Goal: Task Accomplishment & Management: Manage account settings

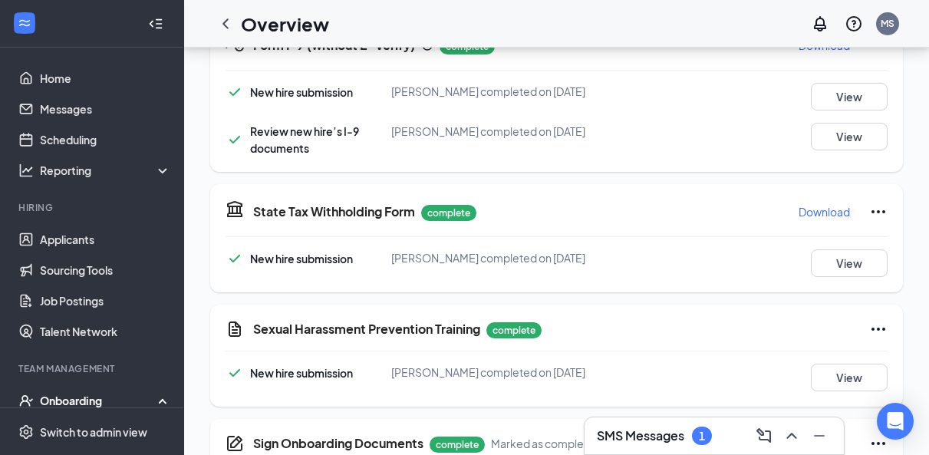
scroll to position [132, 0]
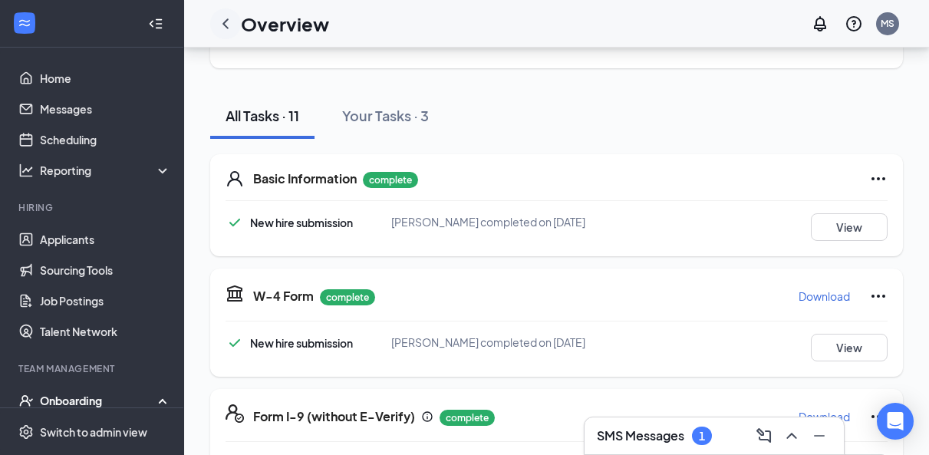
click at [225, 21] on icon "ChevronLeft" at bounding box center [226, 23] width 6 height 10
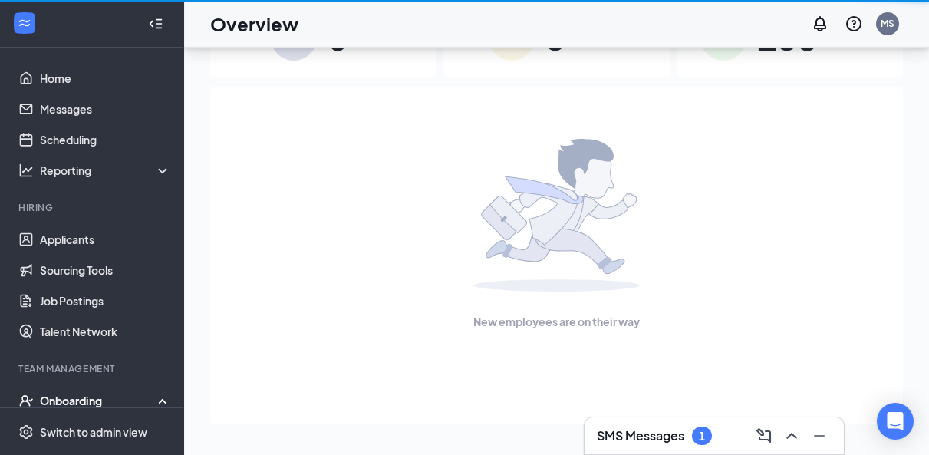
scroll to position [69, 0]
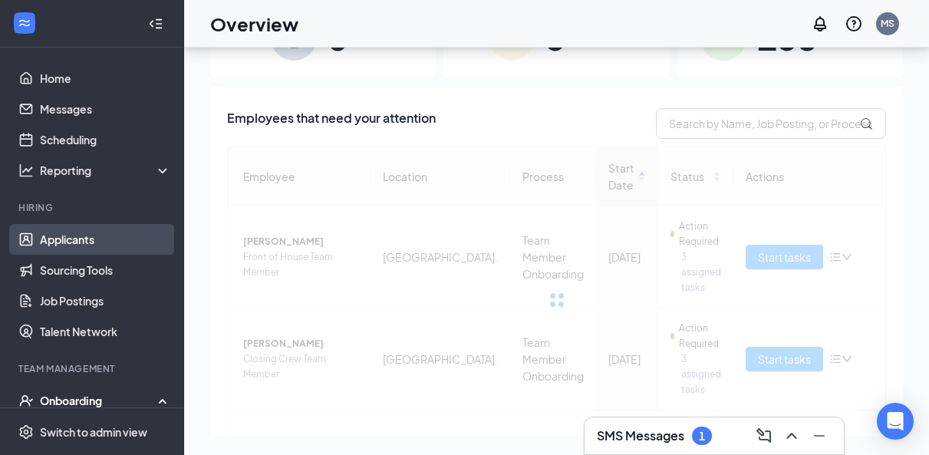
click at [92, 239] on link "Applicants" at bounding box center [105, 239] width 131 height 31
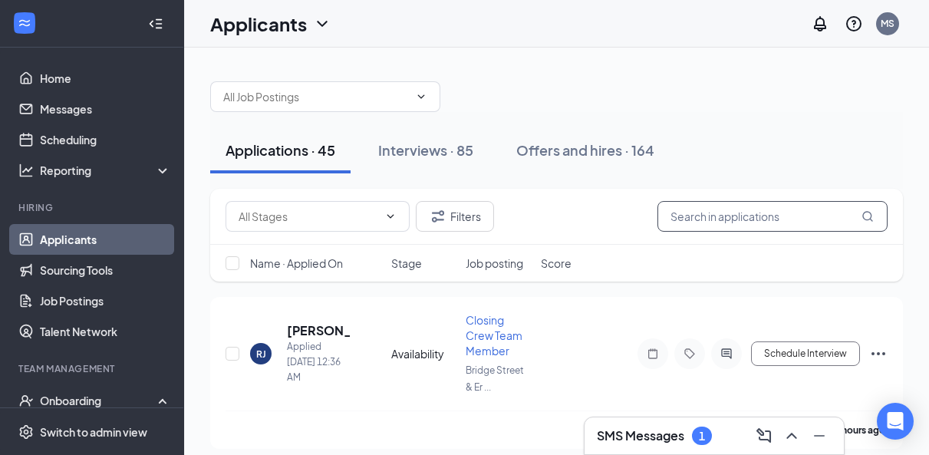
click at [711, 221] on input "text" at bounding box center [773, 216] width 230 height 31
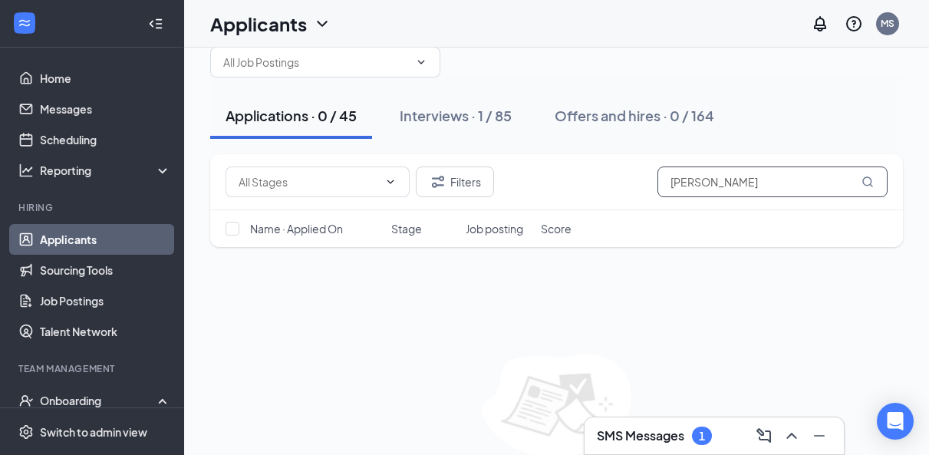
scroll to position [35, 0]
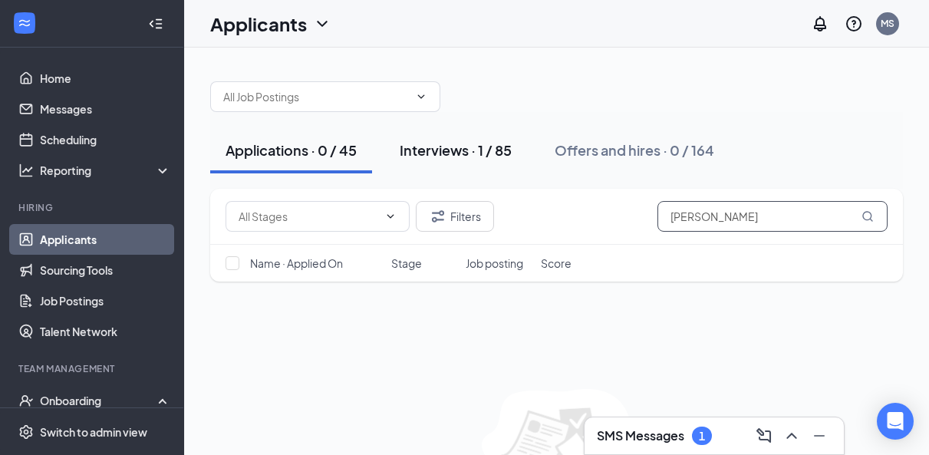
type input "Nancy"
click at [424, 151] on div "Interviews · 1 / 85" at bounding box center [456, 149] width 112 height 19
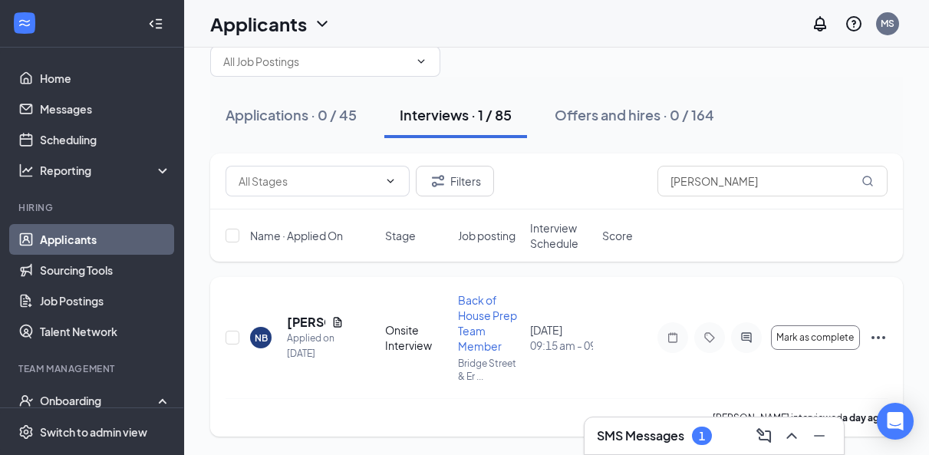
scroll to position [35, 0]
click at [809, 344] on button "Mark as complete" at bounding box center [815, 337] width 89 height 25
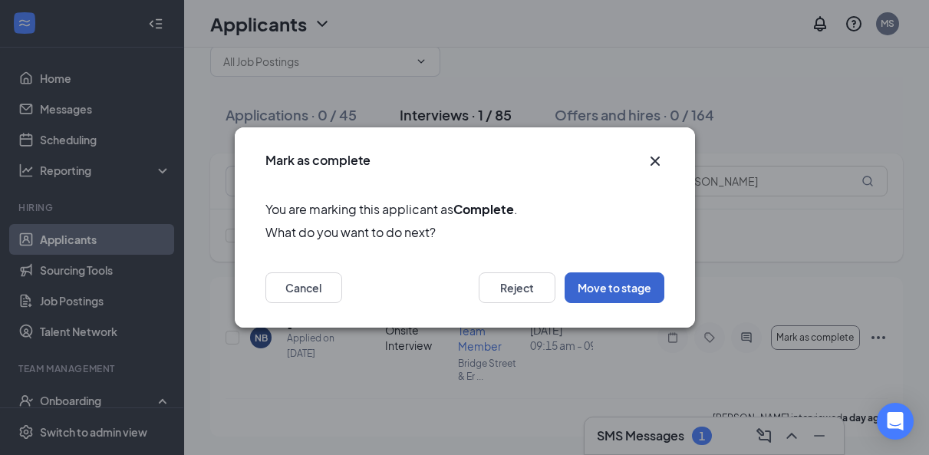
click at [632, 275] on button "Move to stage" at bounding box center [615, 287] width 100 height 31
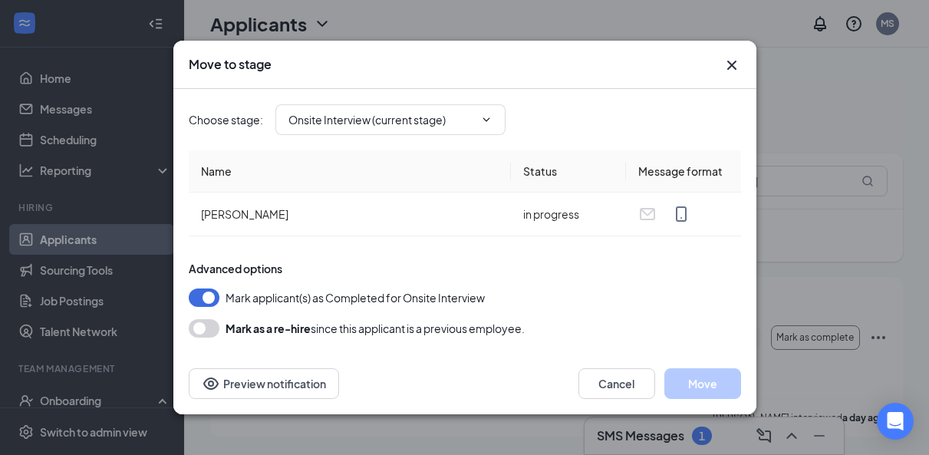
type input "Hiring Complete (next stage)"
click at [689, 378] on button "Move" at bounding box center [703, 383] width 77 height 31
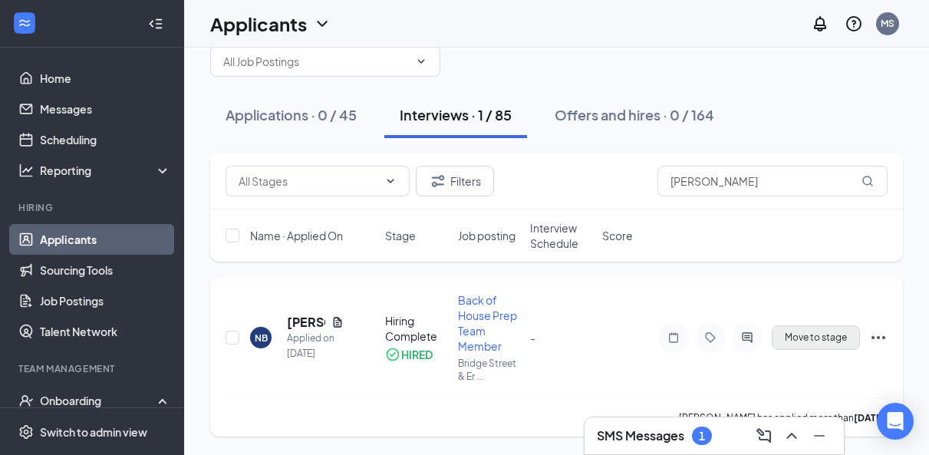
click at [827, 335] on span "Move to stage" at bounding box center [816, 337] width 62 height 11
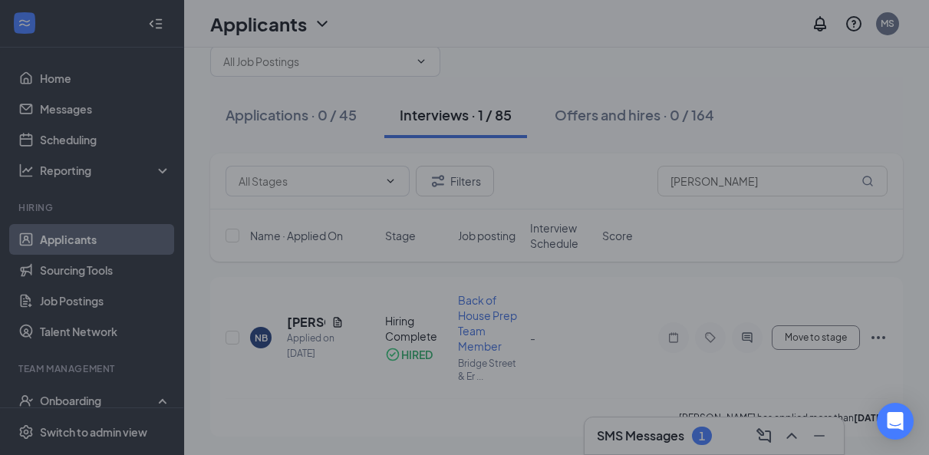
type input "Offer Letter (final stage)"
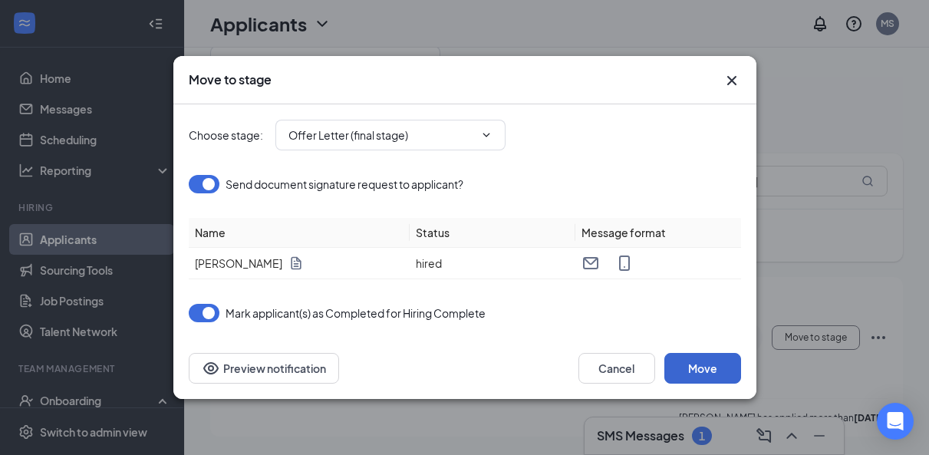
click at [711, 363] on button "Move" at bounding box center [703, 368] width 77 height 31
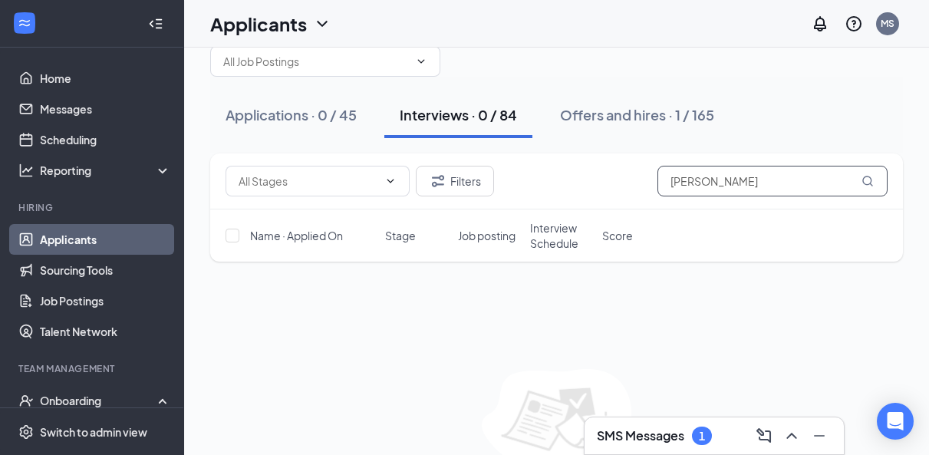
click at [740, 189] on input "Nancy" at bounding box center [773, 181] width 230 height 31
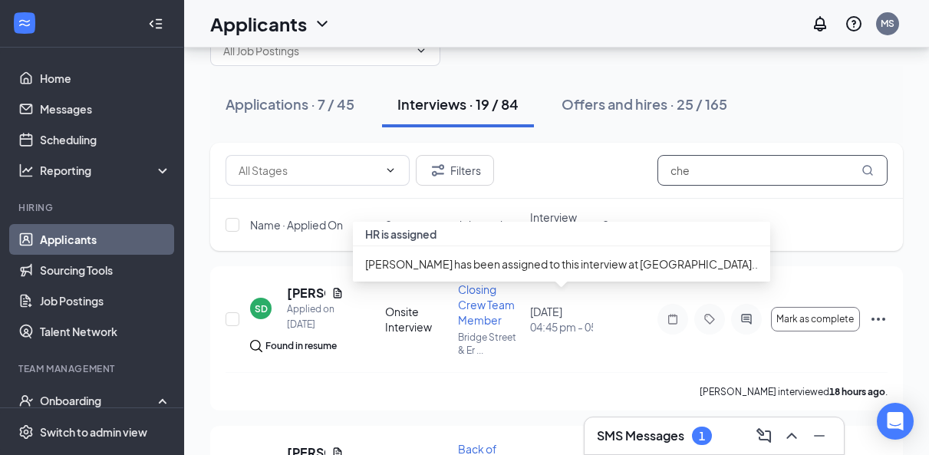
scroll to position [49, 0]
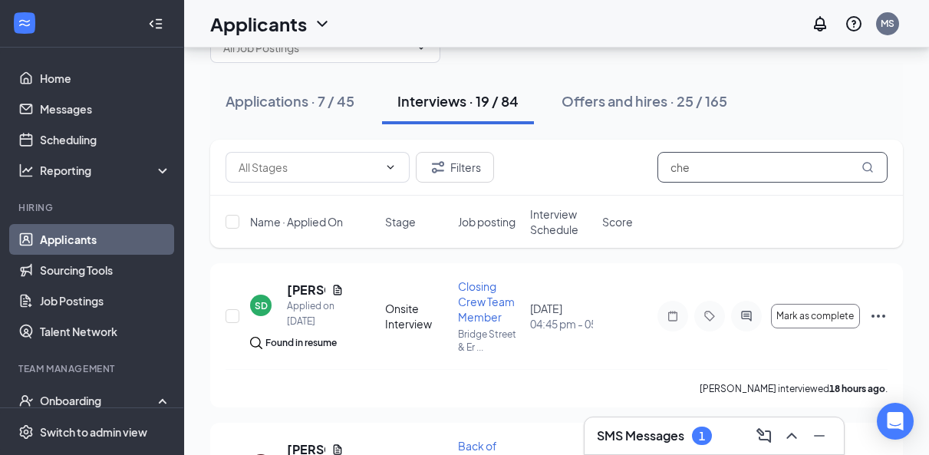
click at [734, 167] on input "che" at bounding box center [773, 167] width 230 height 31
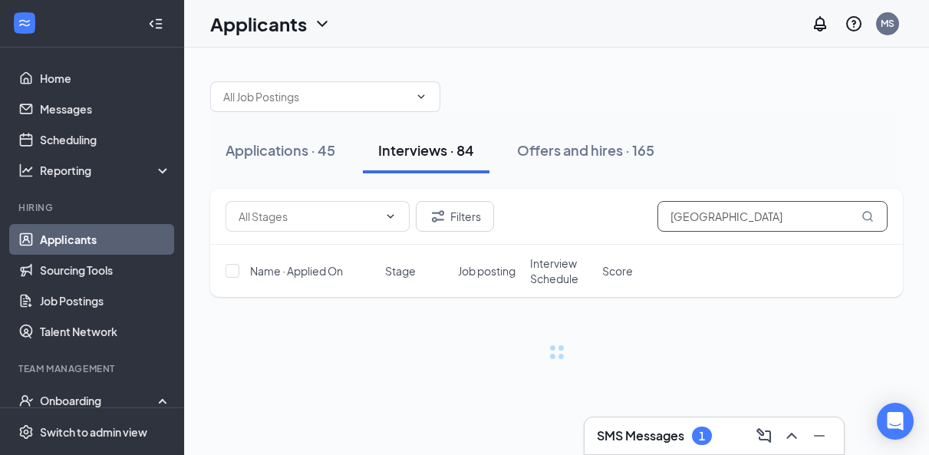
type input "richmond"
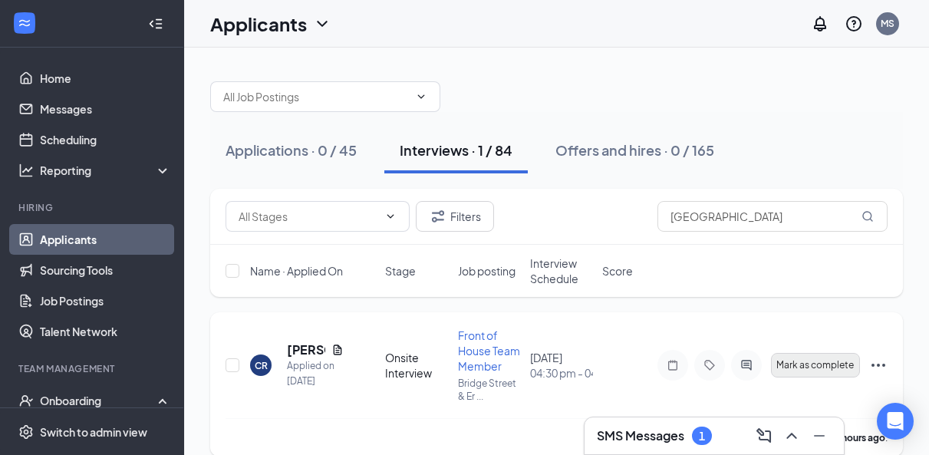
click at [824, 361] on span "Mark as complete" at bounding box center [816, 365] width 78 height 11
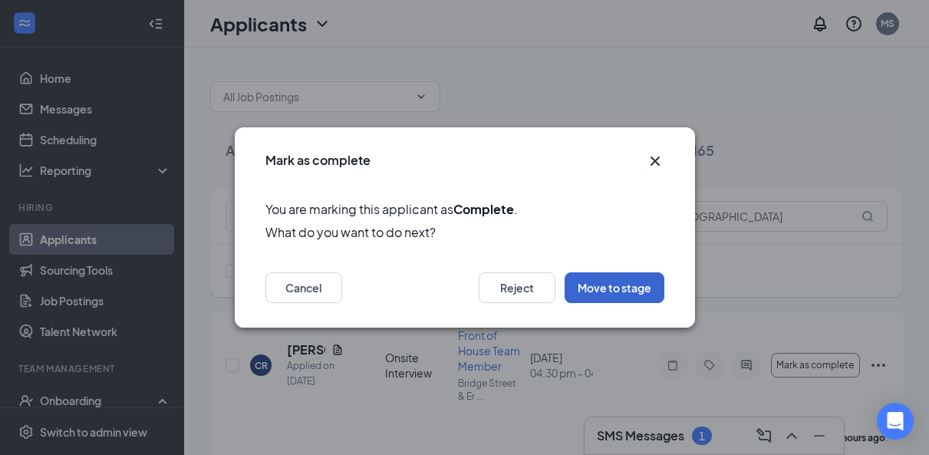
click at [619, 287] on button "Move to stage" at bounding box center [615, 287] width 100 height 31
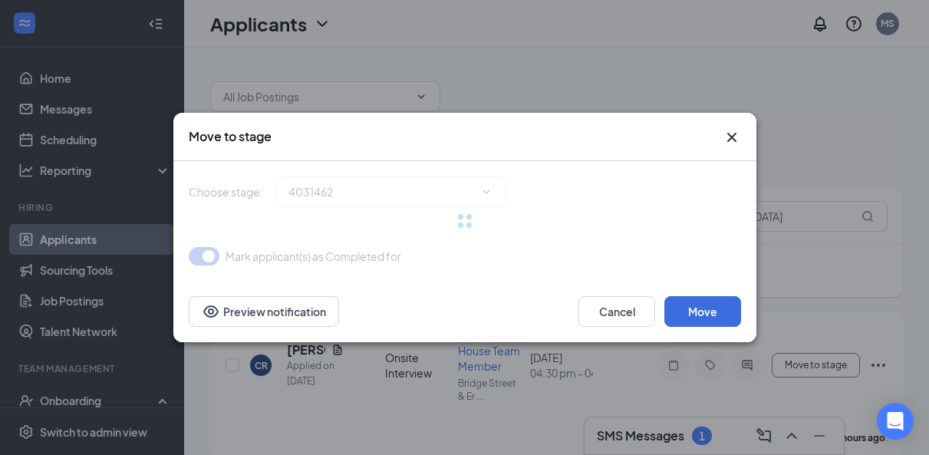
type input "Hiring Complete (next stage)"
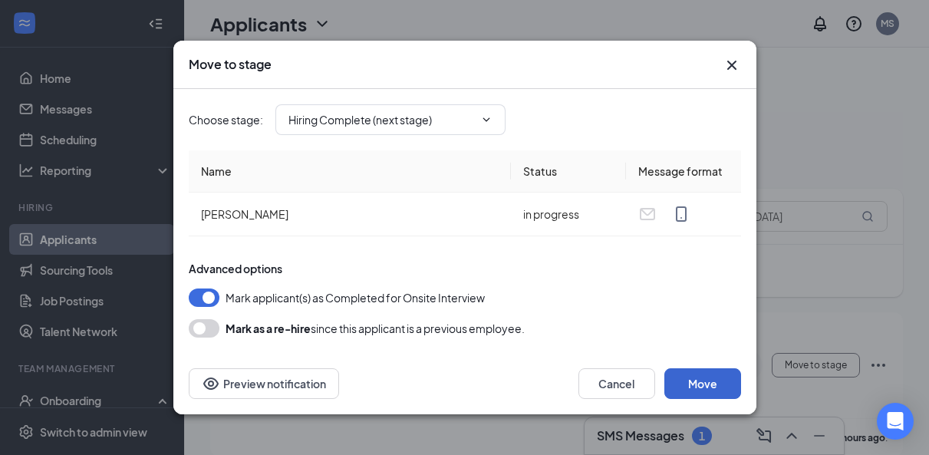
click at [711, 376] on button "Move" at bounding box center [703, 383] width 77 height 31
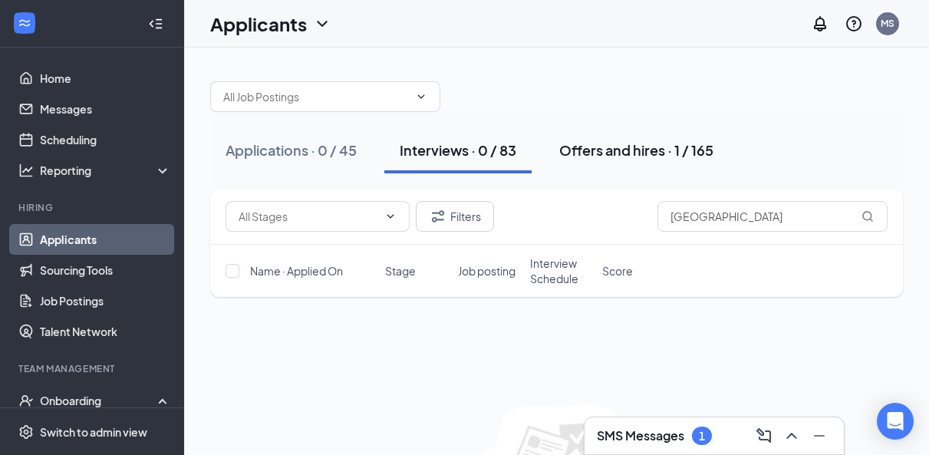
click at [642, 150] on div "Offers and hires · 1 / 165" at bounding box center [636, 149] width 154 height 19
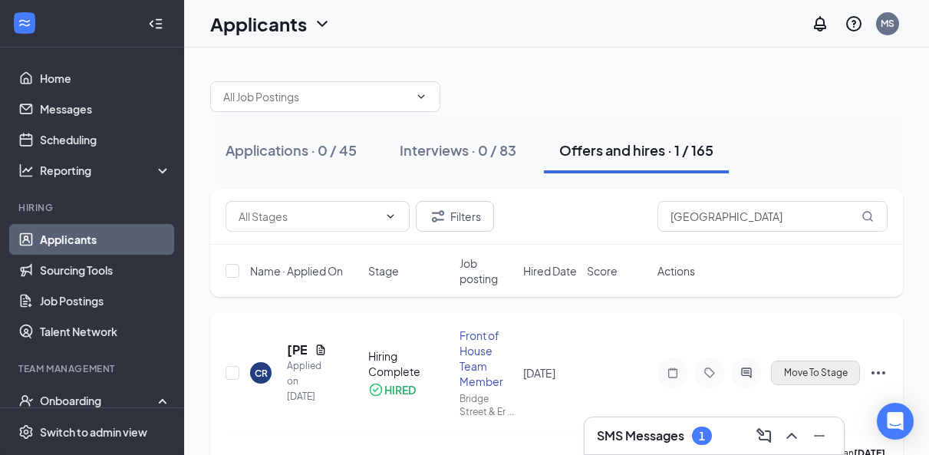
click at [817, 378] on span "Move To Stage" at bounding box center [816, 373] width 64 height 11
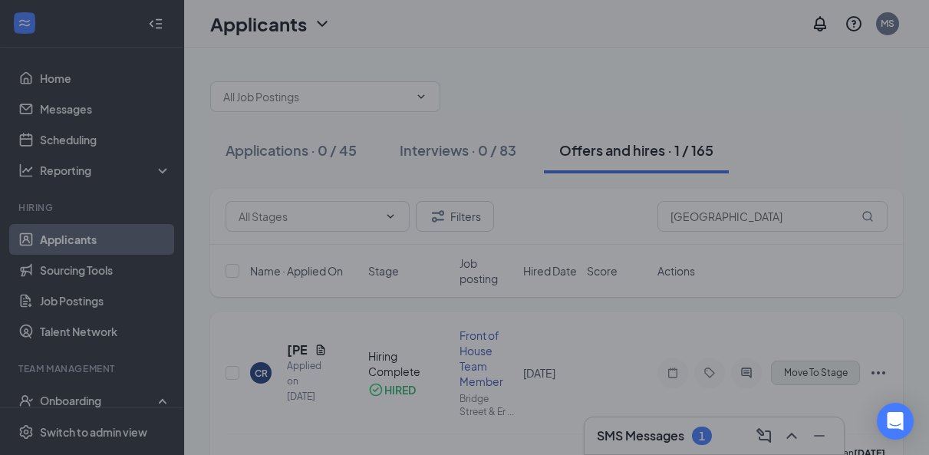
type input "Offer Letter (final stage)"
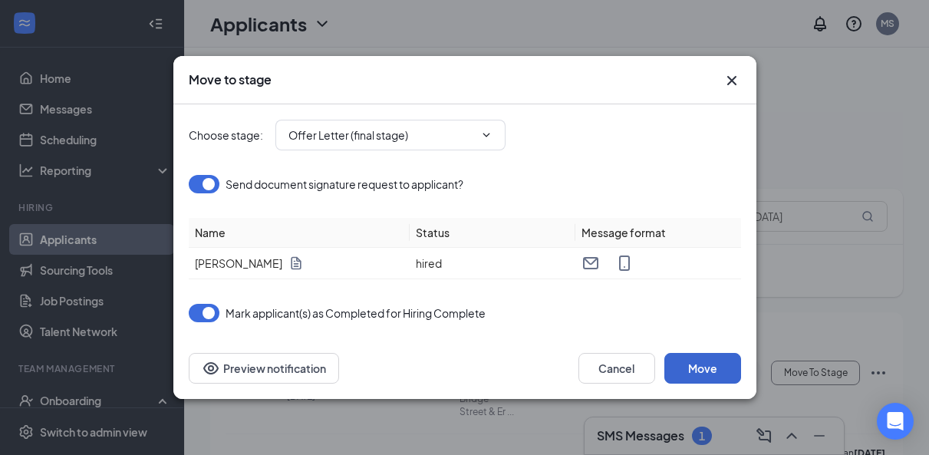
click at [695, 376] on button "Move" at bounding box center [703, 368] width 77 height 31
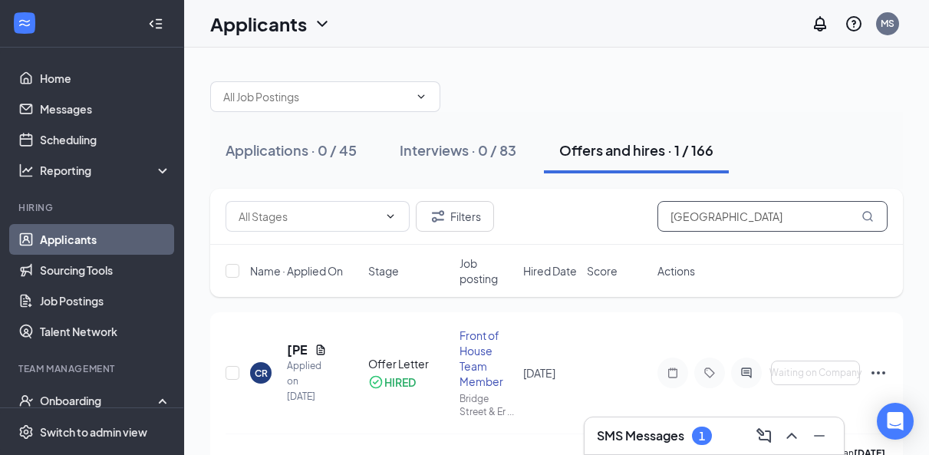
click at [695, 219] on input "richmond" at bounding box center [773, 216] width 230 height 31
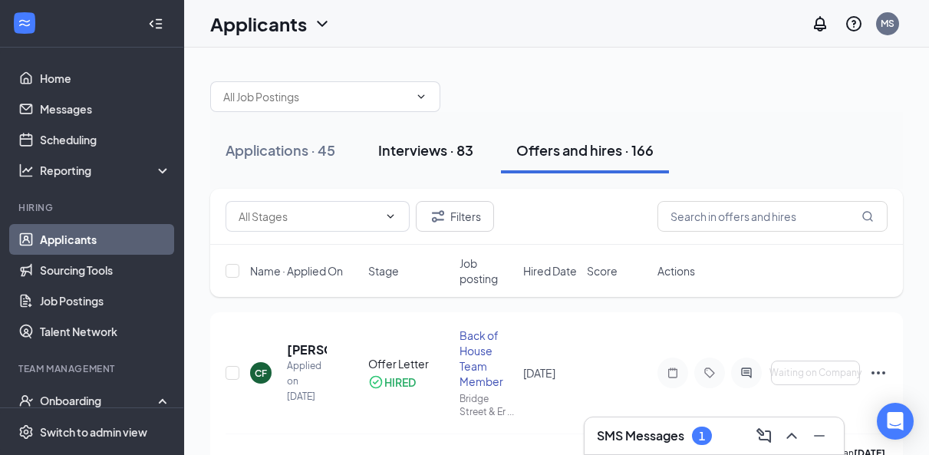
click at [427, 152] on div "Interviews · 83" at bounding box center [425, 149] width 95 height 19
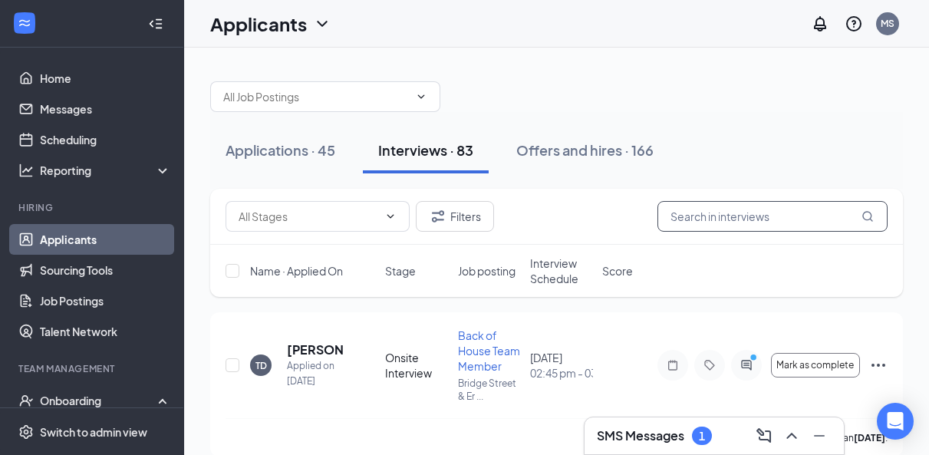
click at [696, 220] on input "text" at bounding box center [773, 216] width 230 height 31
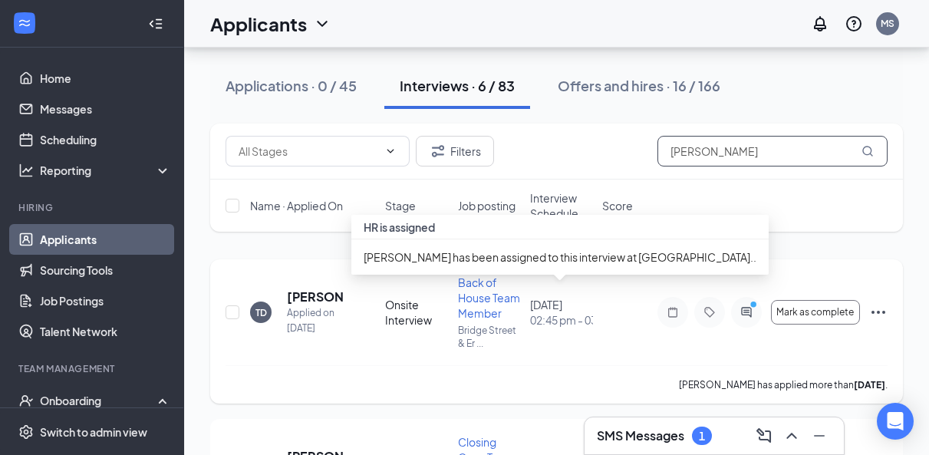
scroll to position [68, 0]
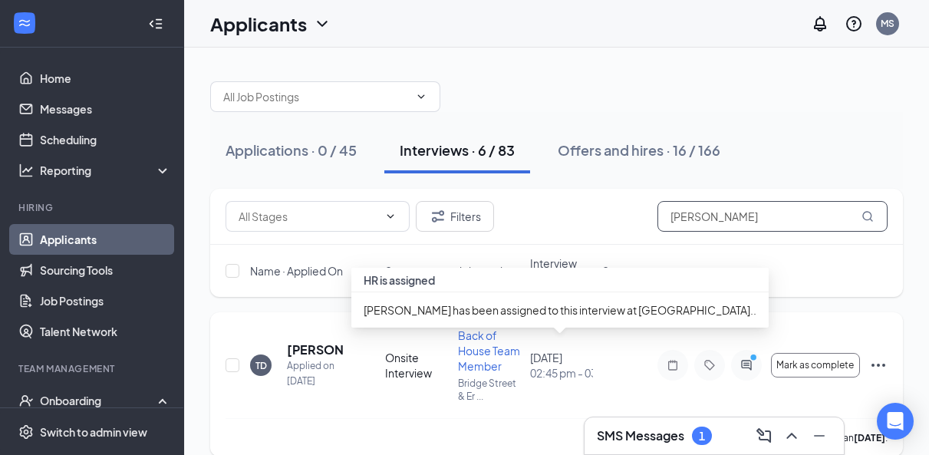
type input "Ian"
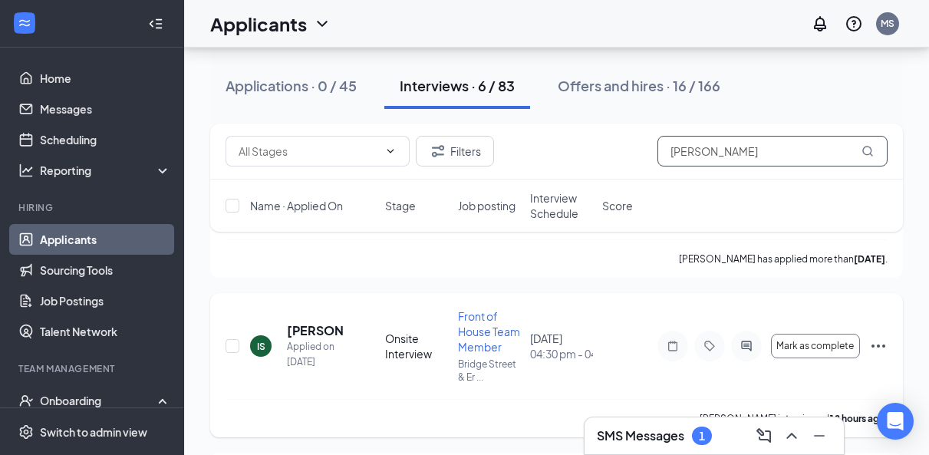
scroll to position [505, 0]
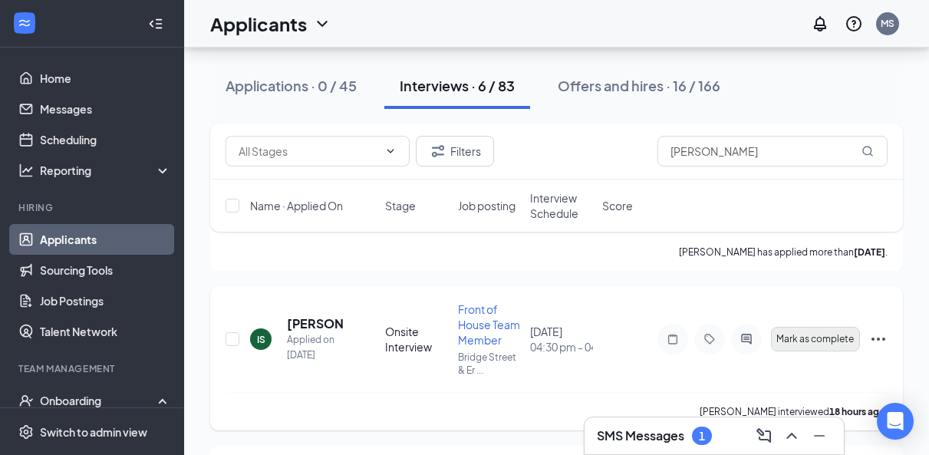
click at [833, 339] on span "Mark as complete" at bounding box center [816, 339] width 78 height 11
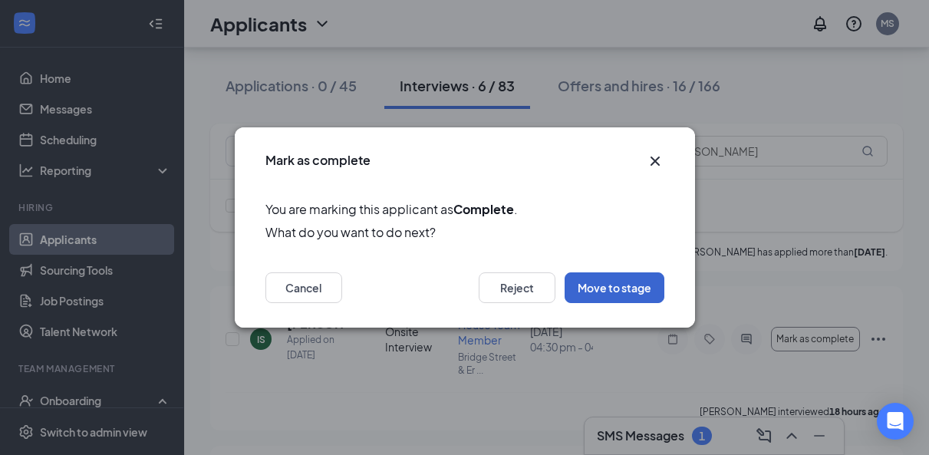
click at [610, 288] on button "Move to stage" at bounding box center [615, 287] width 100 height 31
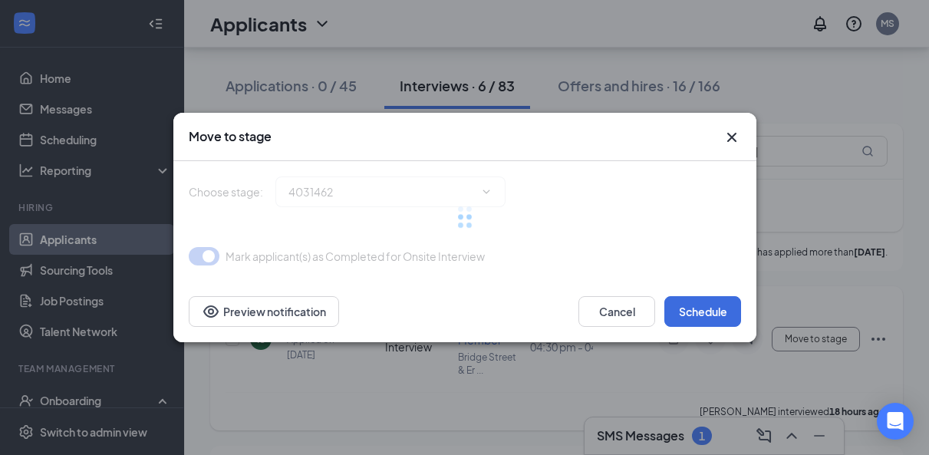
type input "Hiring Complete (next stage)"
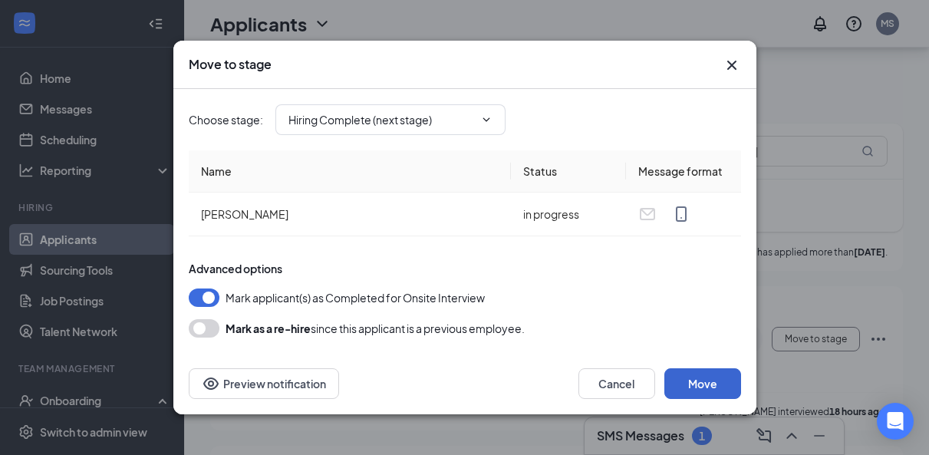
click at [718, 394] on button "Move" at bounding box center [703, 383] width 77 height 31
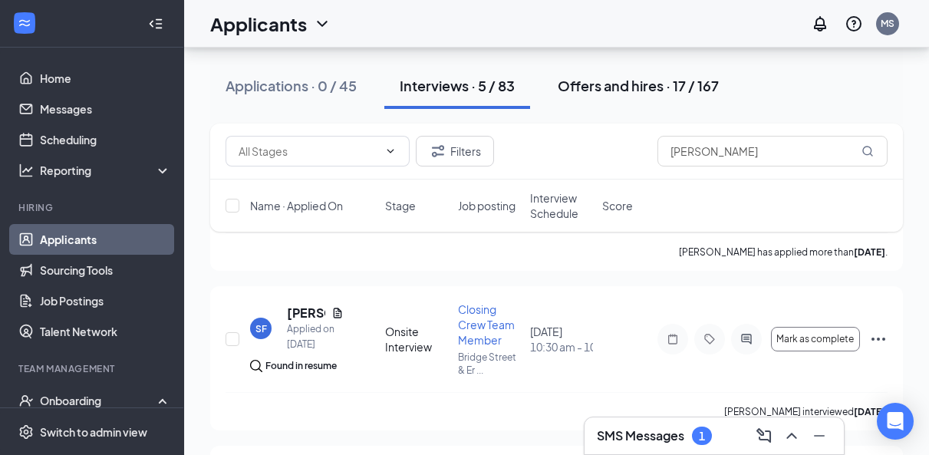
click at [634, 81] on div "Offers and hires · 17 / 167" at bounding box center [638, 85] width 161 height 19
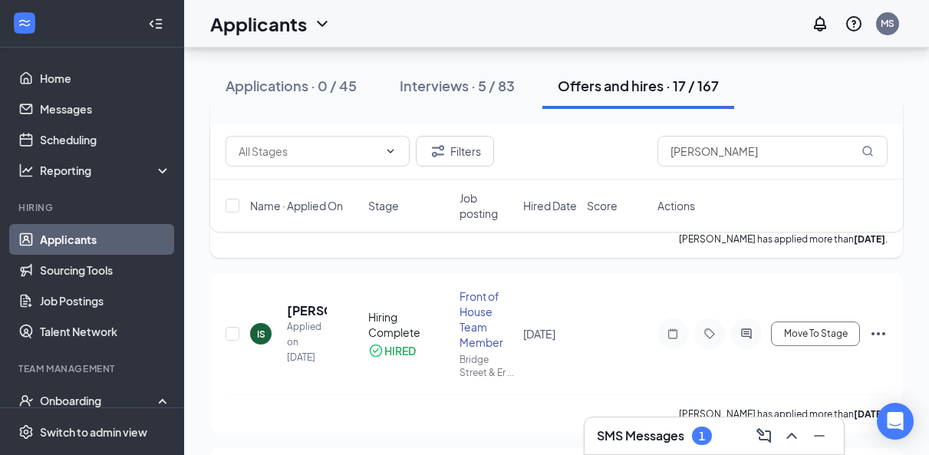
scroll to position [220, 0]
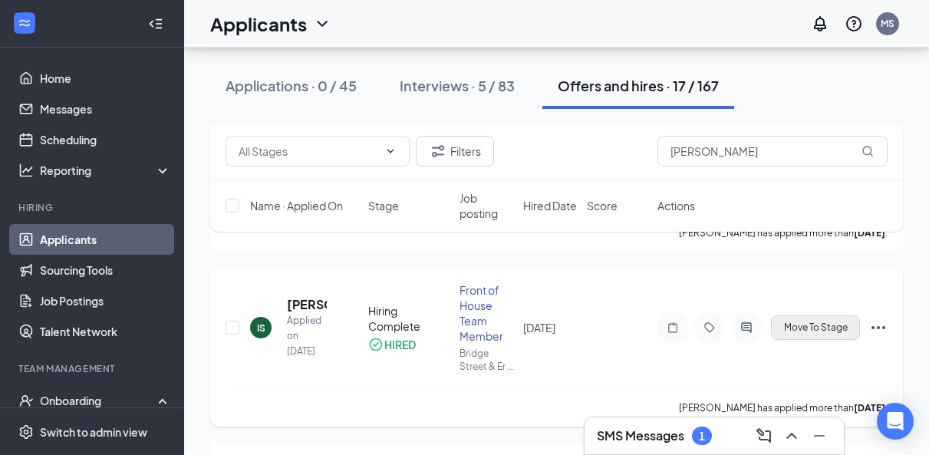
click at [830, 333] on span "Move To Stage" at bounding box center [816, 327] width 64 height 11
type input "Offer Letter (final stage)"
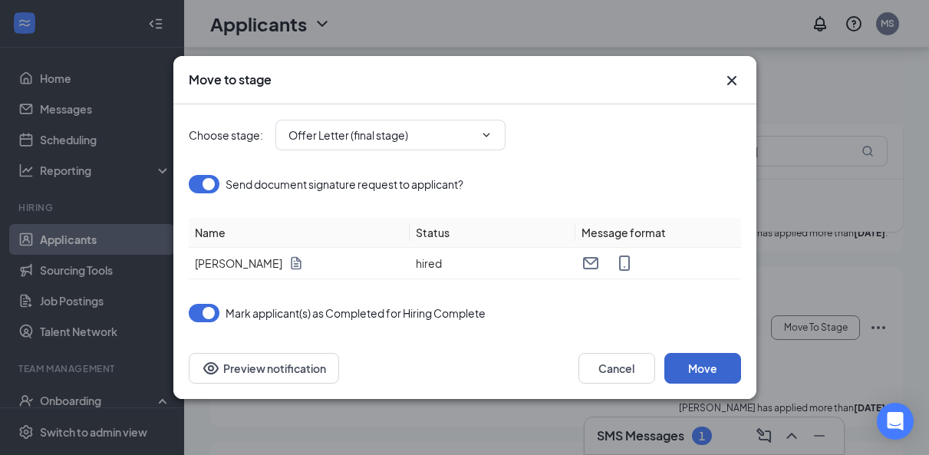
click at [691, 367] on button "Move" at bounding box center [703, 368] width 77 height 31
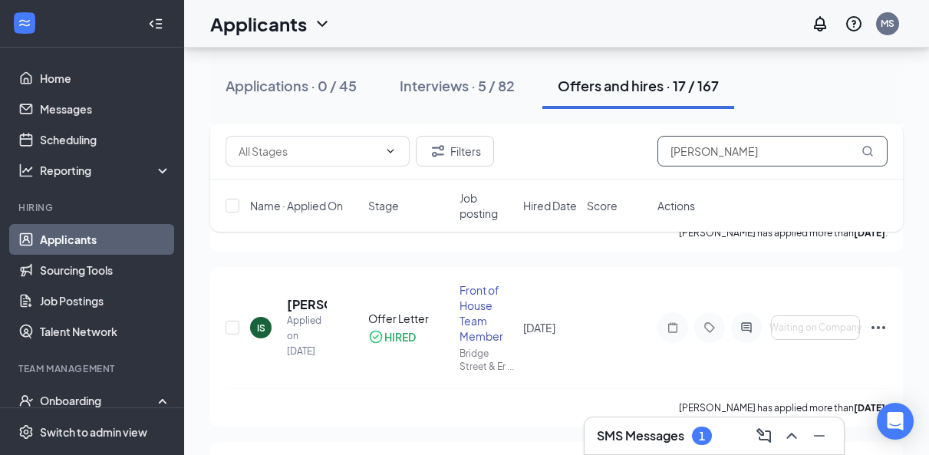
click at [700, 150] on input "Ian" at bounding box center [773, 151] width 230 height 31
type input "toe"
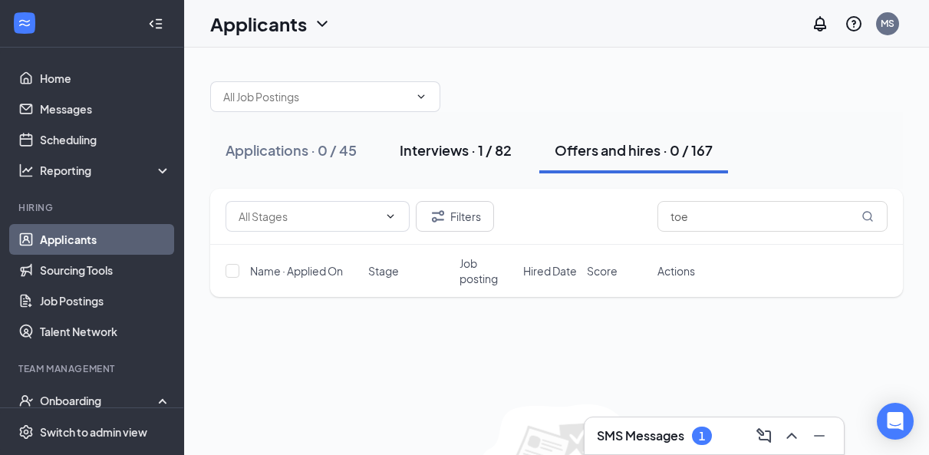
click at [459, 150] on div "Interviews · 1 / 82" at bounding box center [456, 149] width 112 height 19
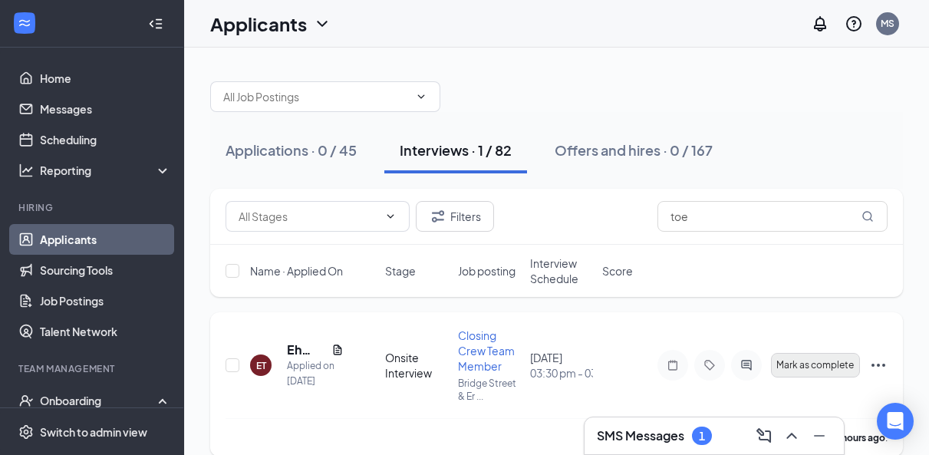
click at [800, 361] on span "Mark as complete" at bounding box center [816, 365] width 78 height 11
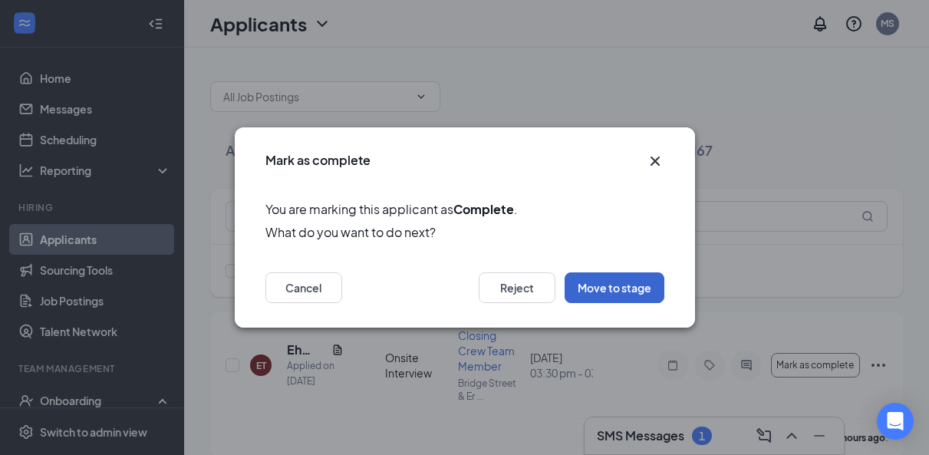
click at [611, 285] on button "Move to stage" at bounding box center [615, 287] width 100 height 31
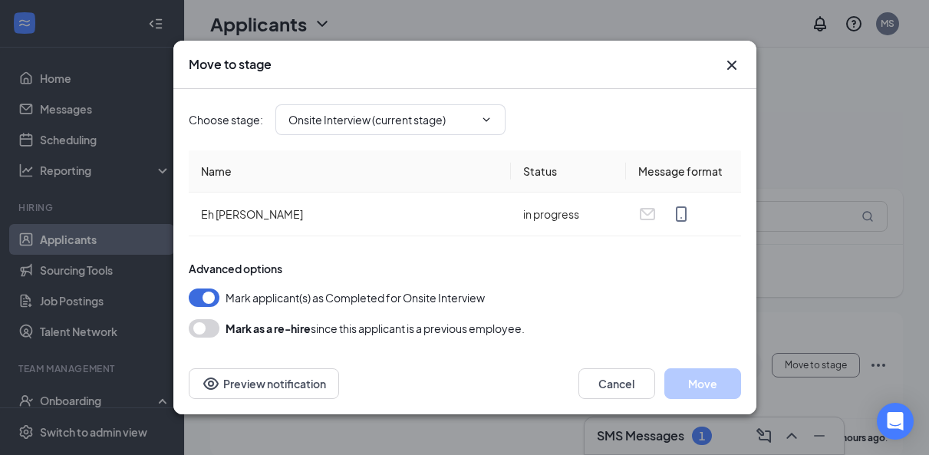
type input "Hiring Complete (next stage)"
click at [692, 397] on button "Move" at bounding box center [703, 383] width 77 height 31
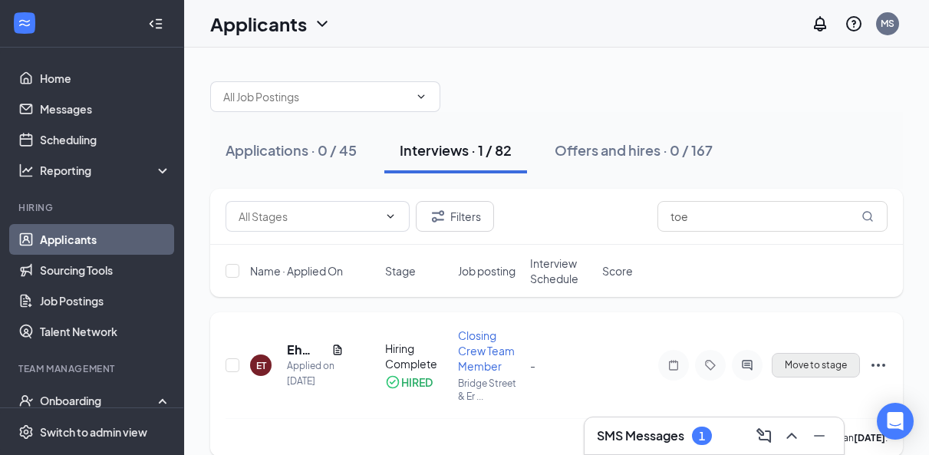
click at [807, 369] on span "Move to stage" at bounding box center [816, 365] width 62 height 11
type input "Offer Letter (final stage)"
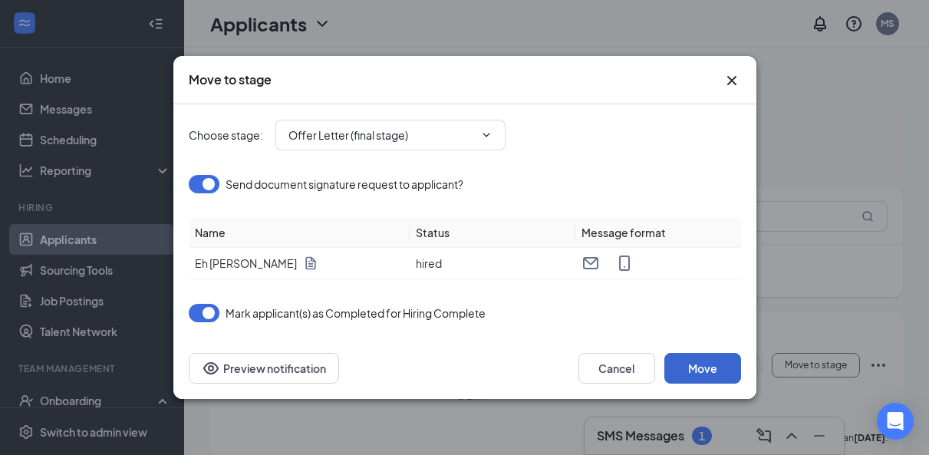
click at [694, 368] on button "Move" at bounding box center [703, 368] width 77 height 31
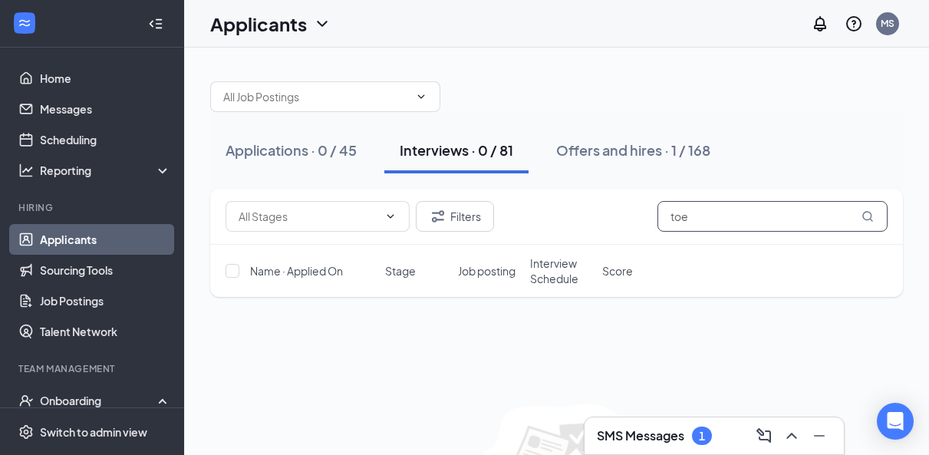
click at [761, 216] on input "toe" at bounding box center [773, 216] width 230 height 31
type input "abniel"
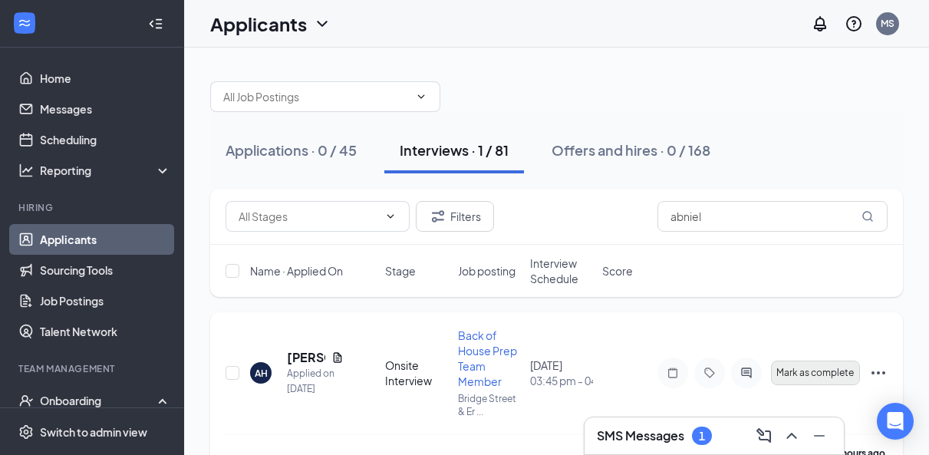
click at [813, 365] on button "Mark as complete" at bounding box center [815, 373] width 89 height 25
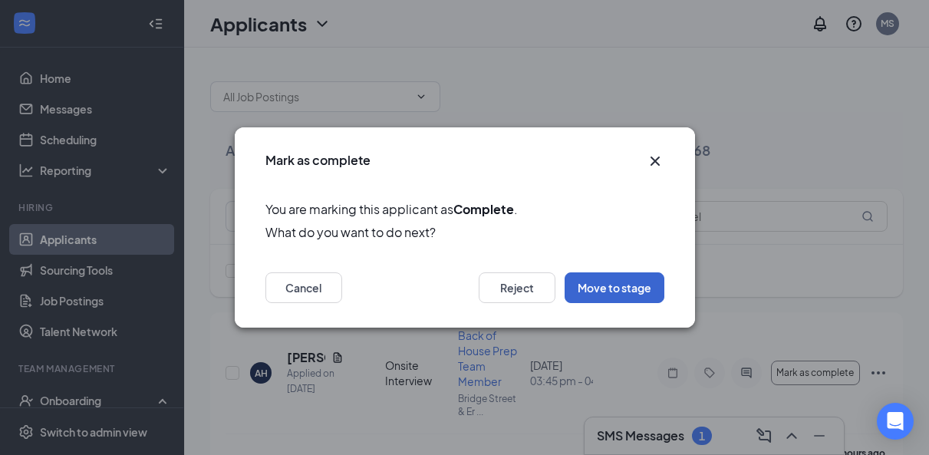
click at [607, 284] on button "Move to stage" at bounding box center [615, 287] width 100 height 31
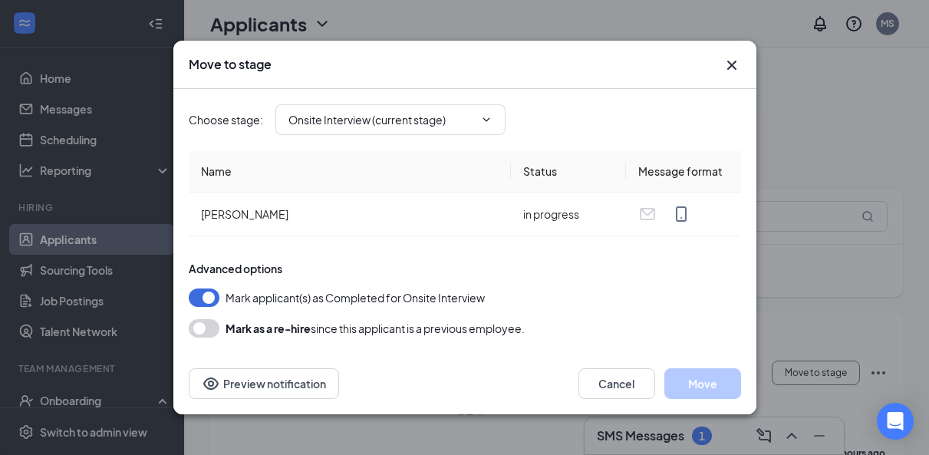
type input "Hiring Complete (next stage)"
click at [704, 376] on button "Move" at bounding box center [703, 383] width 77 height 31
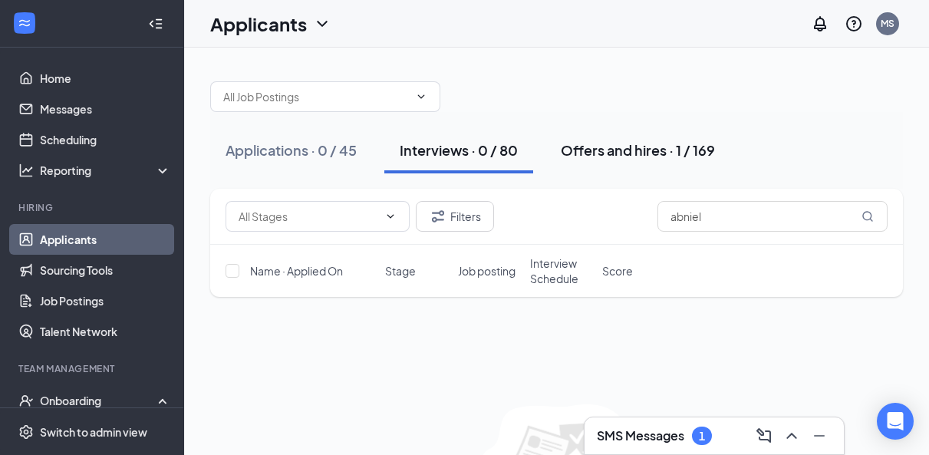
click at [640, 148] on div "Offers and hires · 1 / 169" at bounding box center [638, 149] width 154 height 19
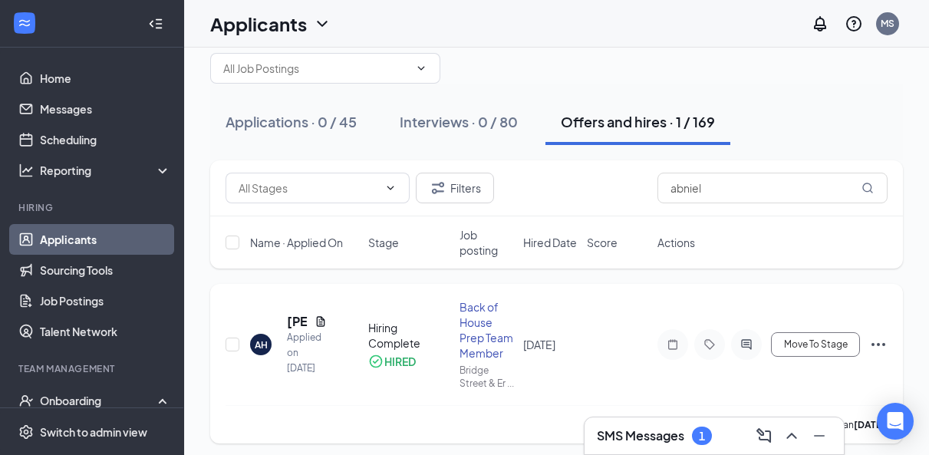
scroll to position [29, 0]
click at [804, 349] on span "Move To Stage" at bounding box center [816, 343] width 64 height 11
type input "Offer Letter (final stage)"
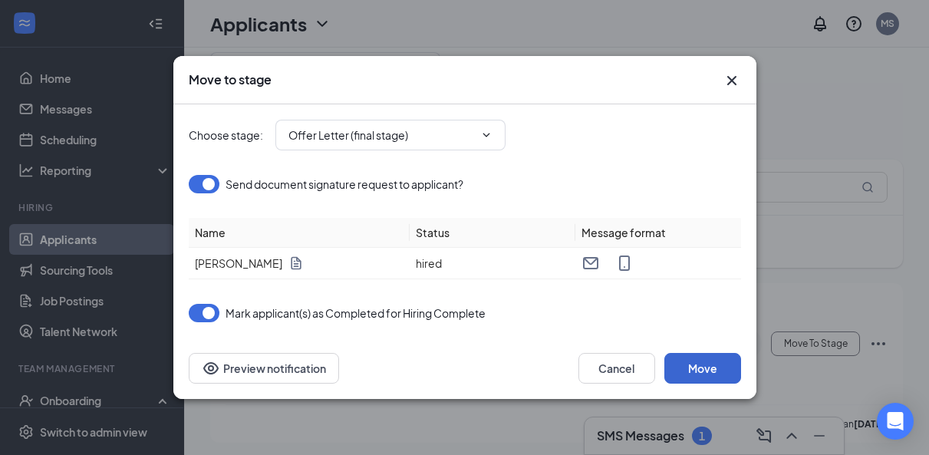
click at [714, 376] on button "Move" at bounding box center [703, 368] width 77 height 31
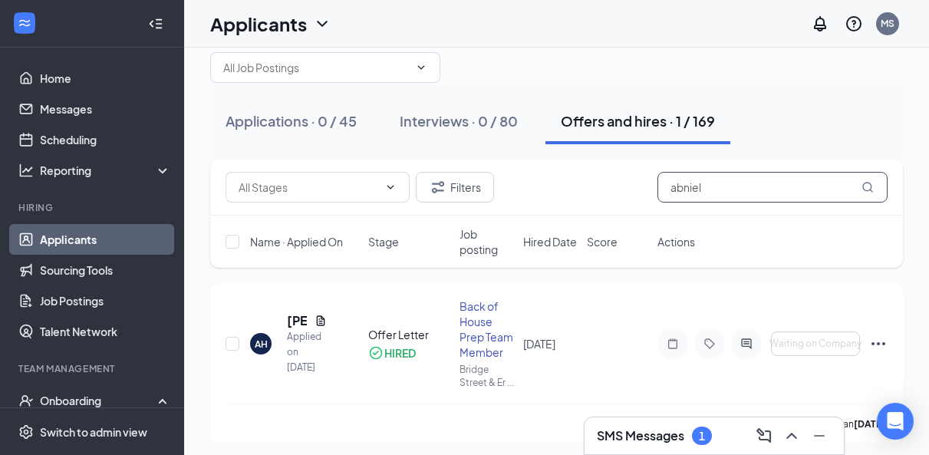
click at [723, 189] on input "abniel" at bounding box center [773, 187] width 230 height 31
type input "deas"
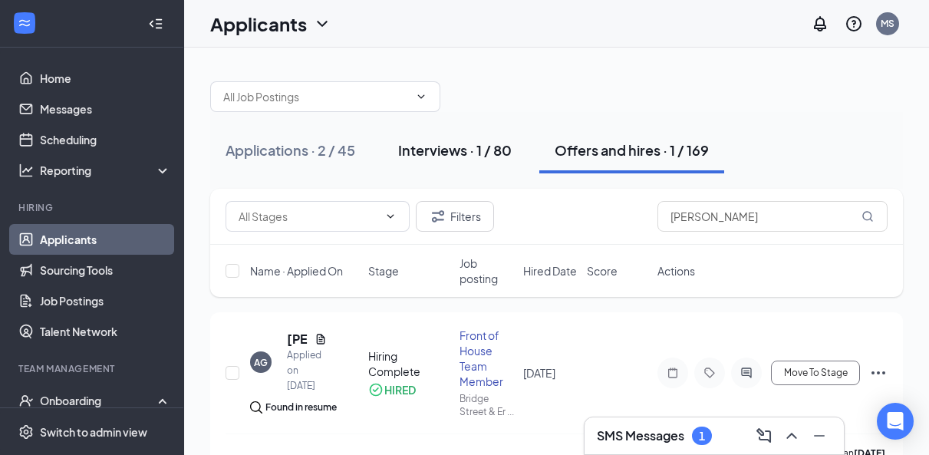
click at [467, 144] on div "Interviews · 1 / 80" at bounding box center [455, 149] width 114 height 19
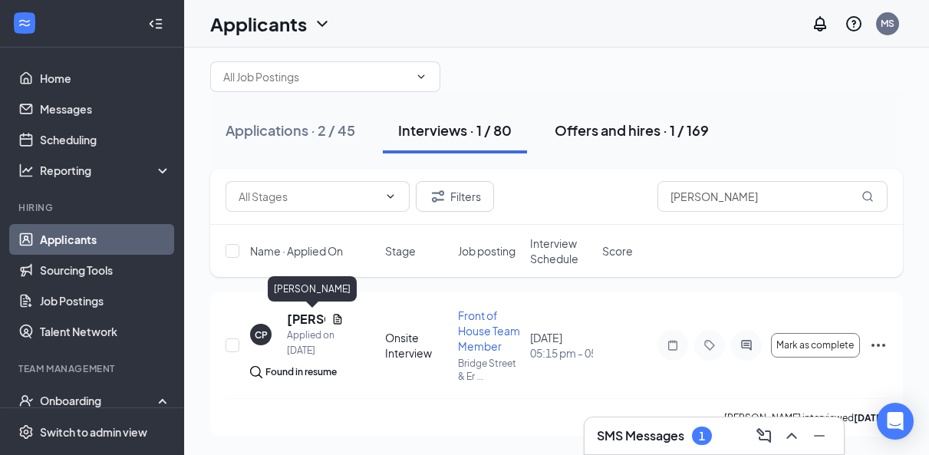
scroll to position [20, 0]
click at [635, 132] on div "Offers and hires · 1 / 169" at bounding box center [632, 129] width 154 height 19
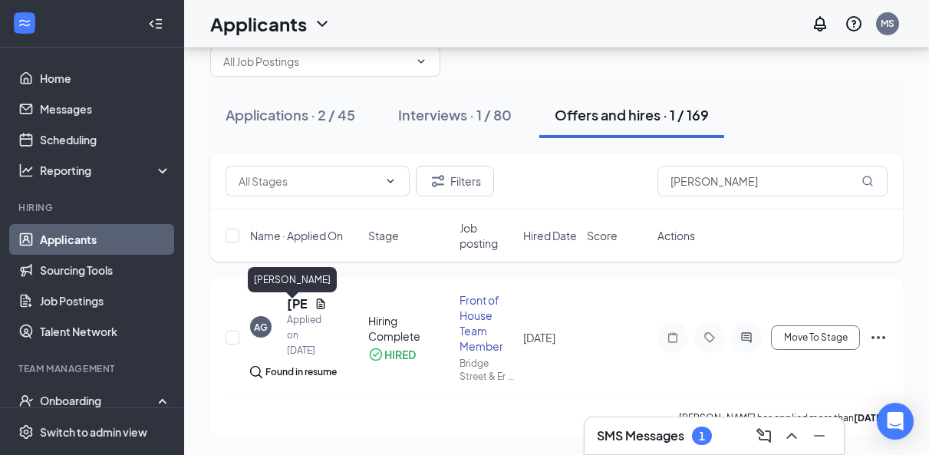
scroll to position [48, 0]
click at [315, 105] on div "Applications · 2 / 45" at bounding box center [291, 114] width 130 height 19
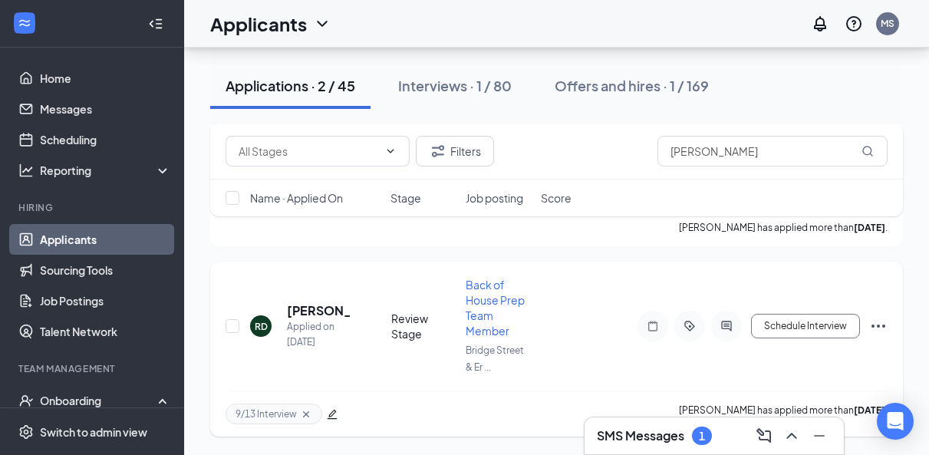
scroll to position [203, 0]
click at [797, 326] on button "Schedule Interview" at bounding box center [805, 326] width 109 height 25
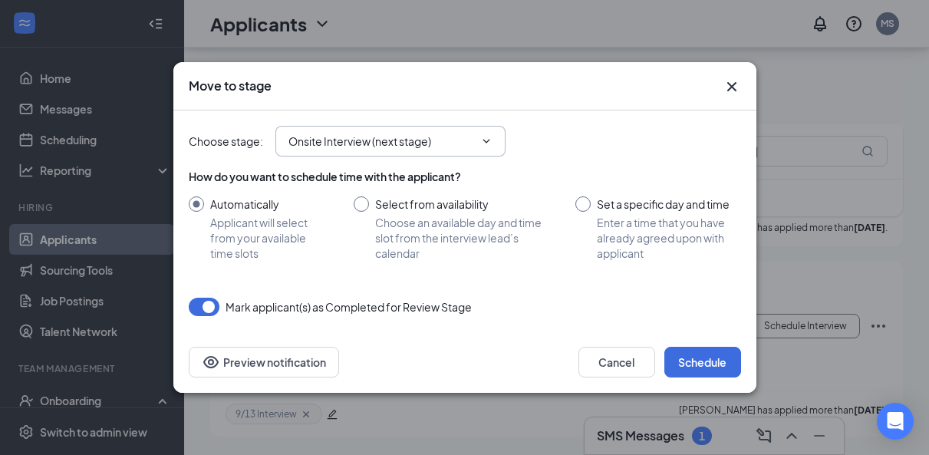
click at [483, 145] on icon "ChevronDown" at bounding box center [486, 141] width 12 height 12
click at [483, 141] on icon "ChevronDown" at bounding box center [486, 141] width 12 height 12
click at [487, 139] on icon "ChevronDown" at bounding box center [486, 141] width 12 height 12
click at [369, 143] on input "Onsite Interview (next stage)" at bounding box center [382, 141] width 186 height 17
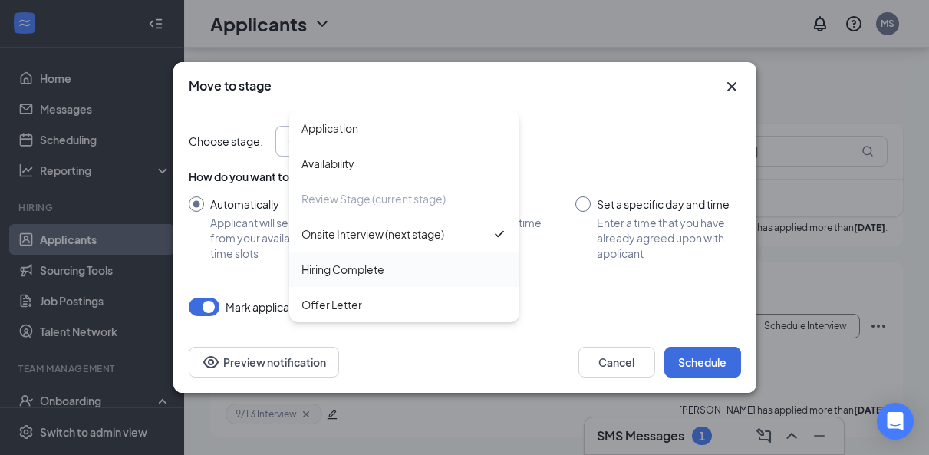
click at [394, 266] on div "Hiring Complete" at bounding box center [405, 269] width 206 height 17
type input "Hiring Complete"
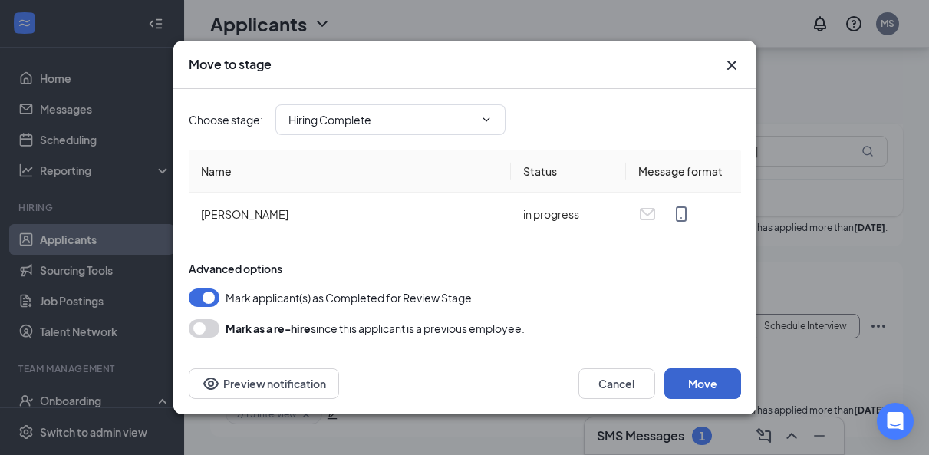
click at [711, 373] on button "Move" at bounding box center [703, 383] width 77 height 31
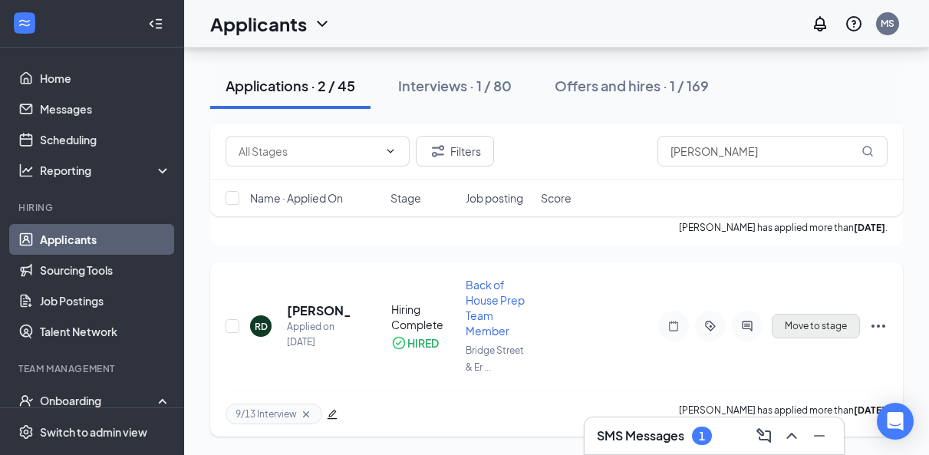
click at [822, 325] on button "Move to stage" at bounding box center [816, 326] width 88 height 25
type input "Offer Letter (final stage)"
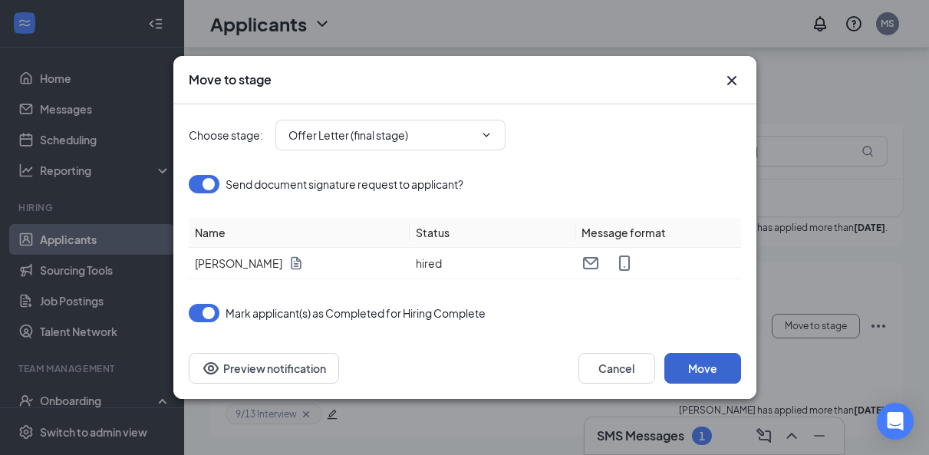
click at [708, 370] on button "Move" at bounding box center [703, 368] width 77 height 31
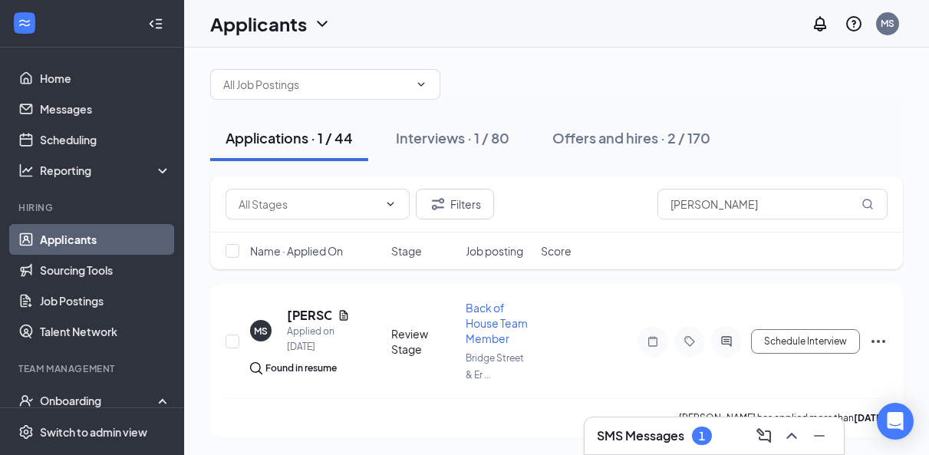
scroll to position [12, 0]
click at [701, 206] on input "deas" at bounding box center [773, 204] width 230 height 31
type input "collier"
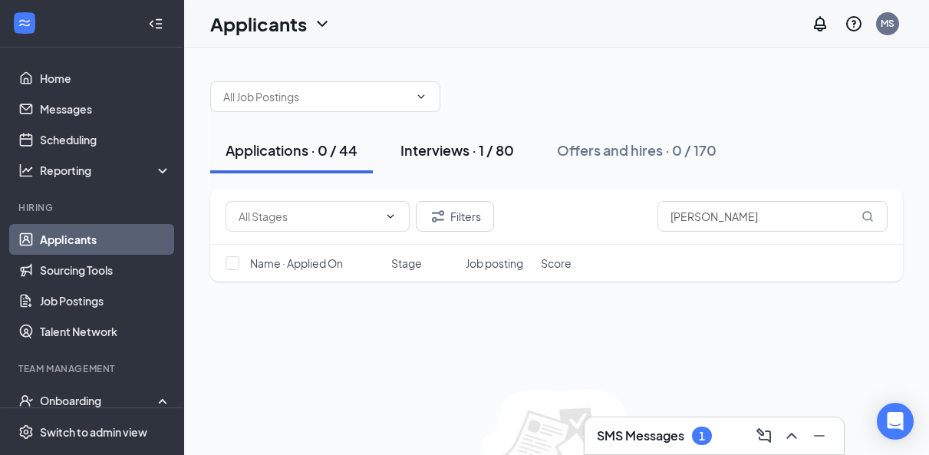
click at [470, 156] on div "Interviews · 1 / 80" at bounding box center [458, 149] width 114 height 19
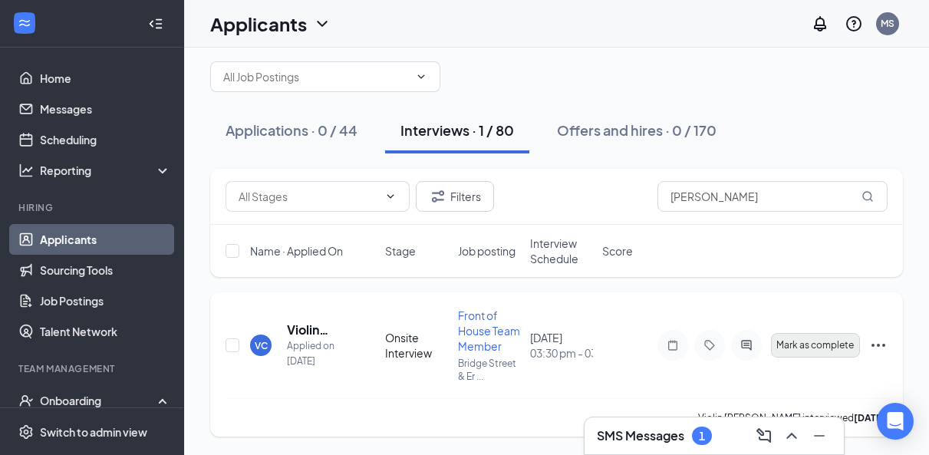
scroll to position [20, 0]
click at [824, 345] on span "Mark as complete" at bounding box center [816, 345] width 78 height 11
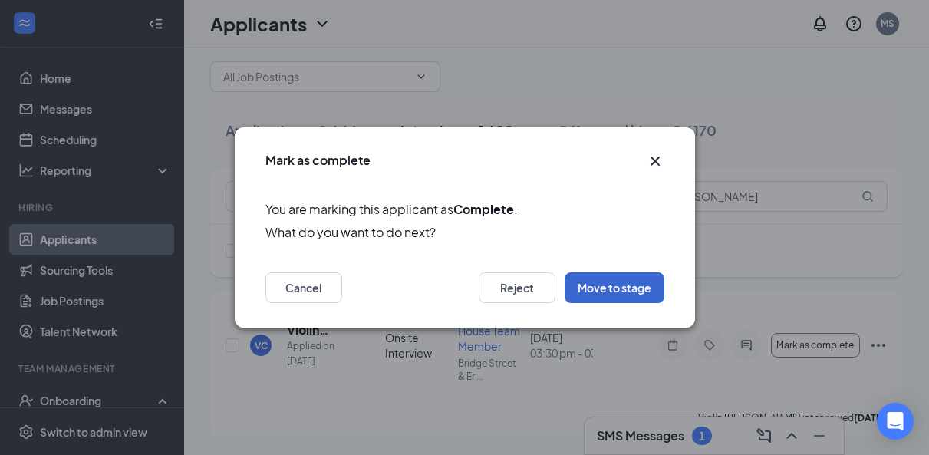
click at [611, 279] on button "Move to stage" at bounding box center [615, 287] width 100 height 31
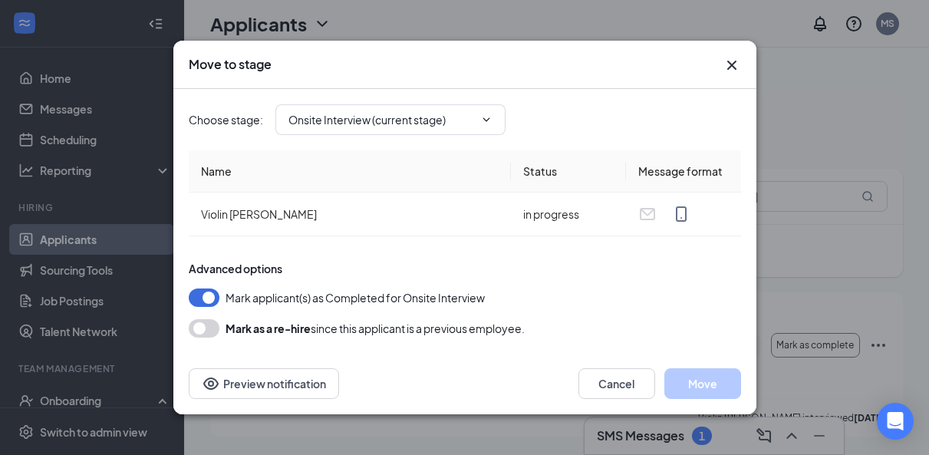
type input "Hiring Complete (next stage)"
click at [703, 379] on button "Move" at bounding box center [703, 383] width 77 height 31
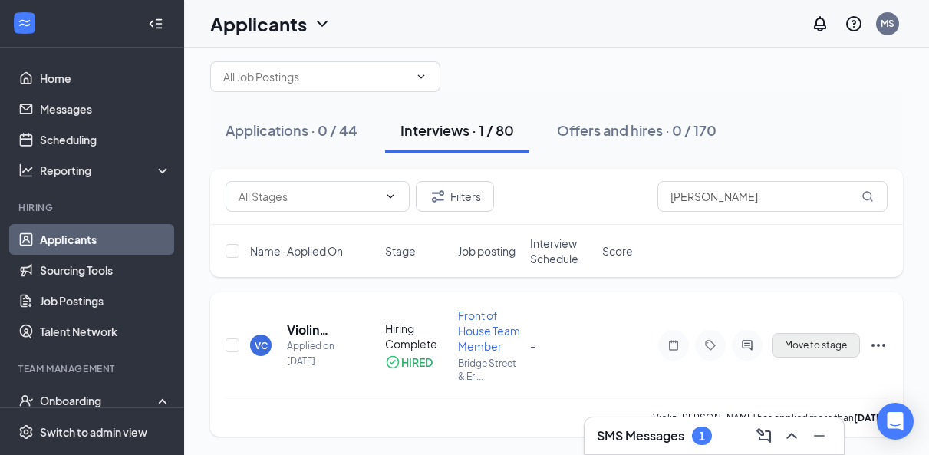
click at [828, 338] on button "Move to stage" at bounding box center [816, 345] width 88 height 25
type input "Offer Letter (final stage)"
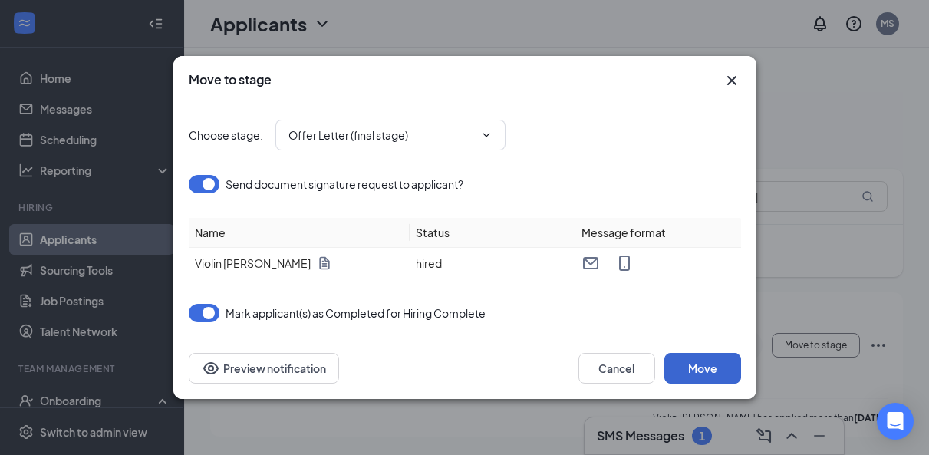
click at [700, 375] on button "Move" at bounding box center [703, 368] width 77 height 31
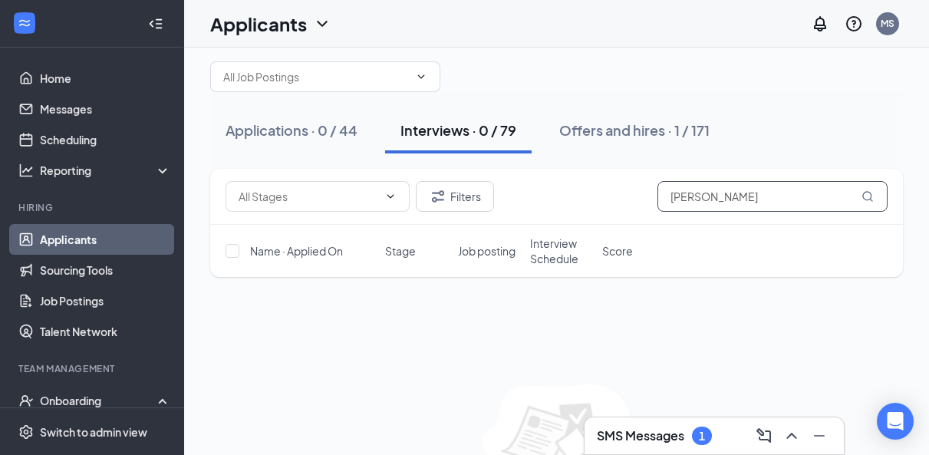
click at [718, 201] on input "collier" at bounding box center [773, 196] width 230 height 31
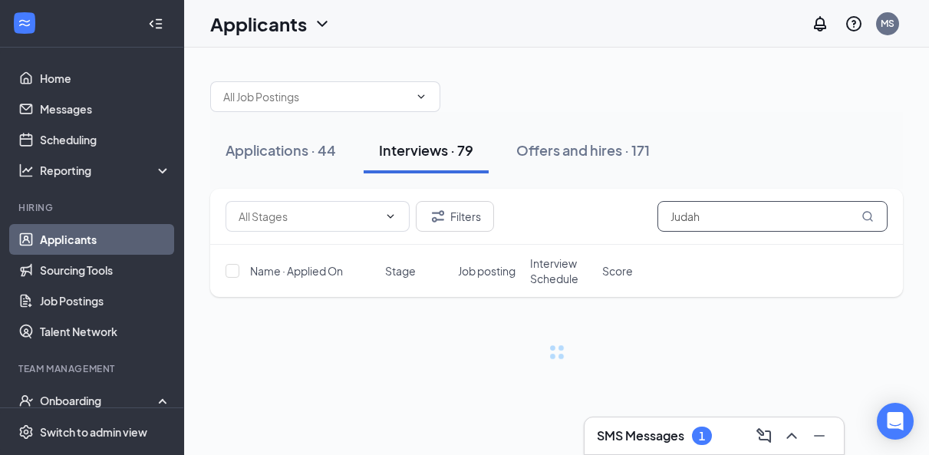
type input "Judah"
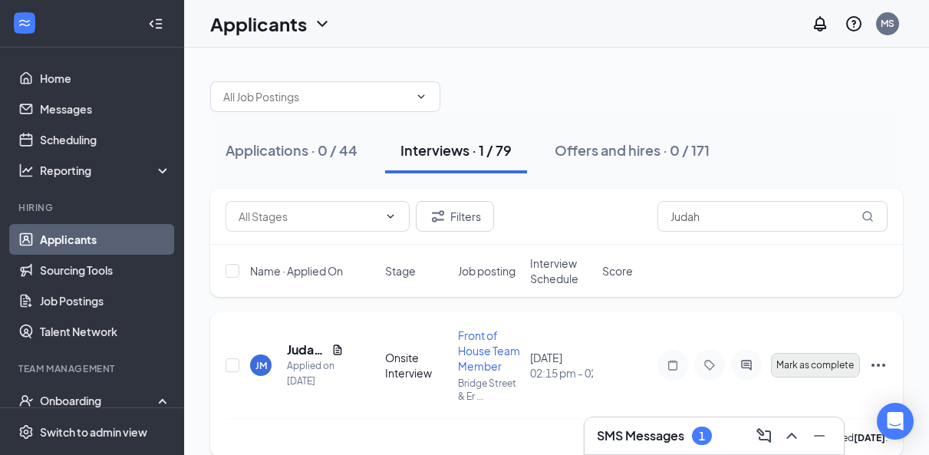
click at [810, 371] on button "Mark as complete" at bounding box center [815, 365] width 89 height 25
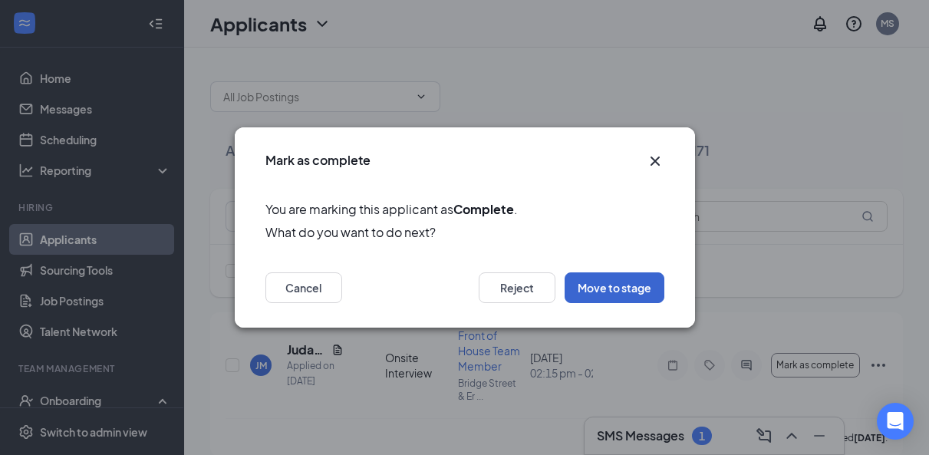
click at [609, 281] on button "Move to stage" at bounding box center [615, 287] width 100 height 31
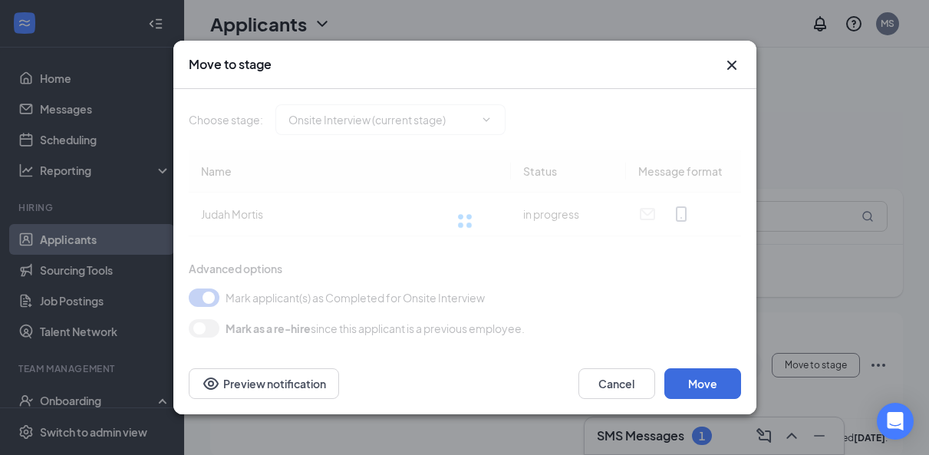
type input "Hiring Complete (next stage)"
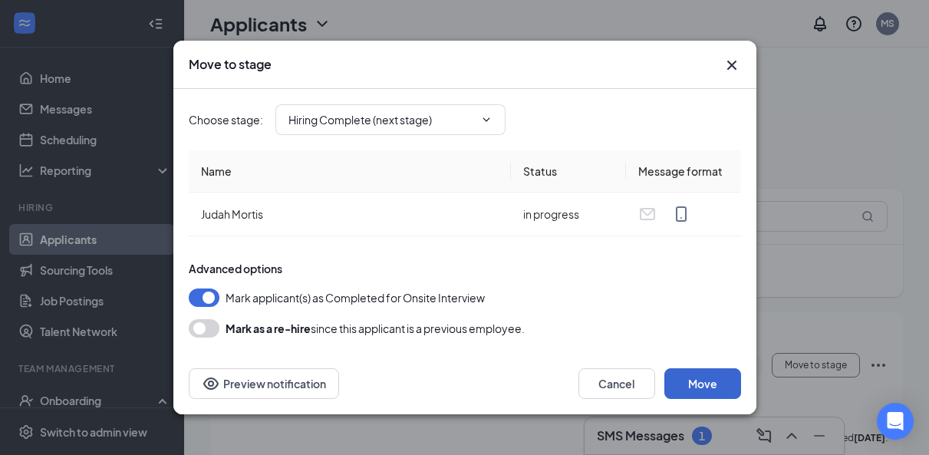
click at [698, 375] on button "Move" at bounding box center [703, 383] width 77 height 31
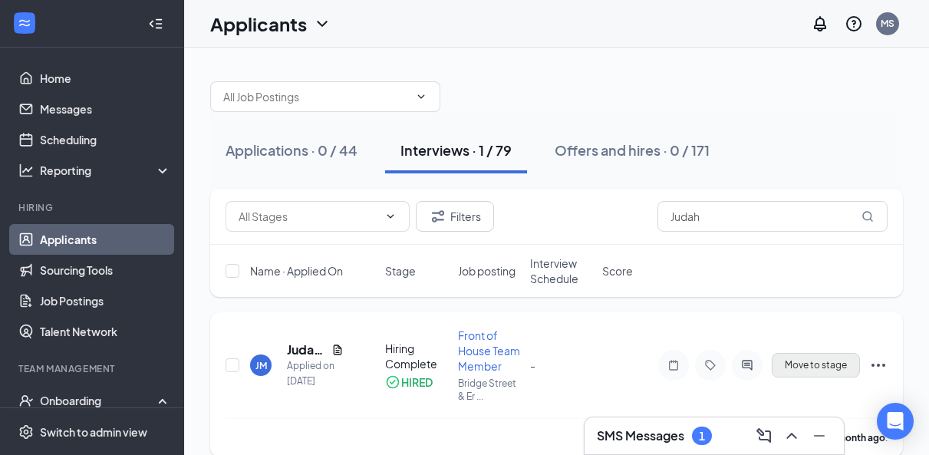
click at [827, 367] on span "Move to stage" at bounding box center [816, 365] width 62 height 11
type input "Offer Letter (final stage)"
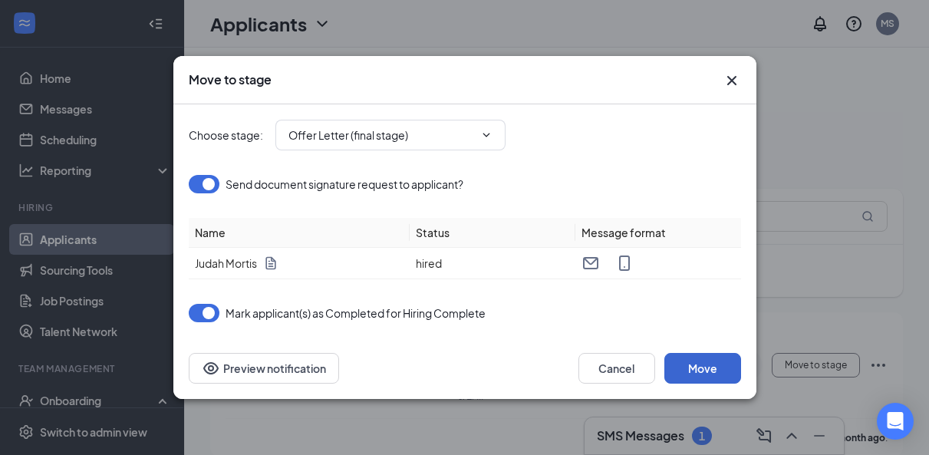
click at [690, 375] on button "Move" at bounding box center [703, 368] width 77 height 31
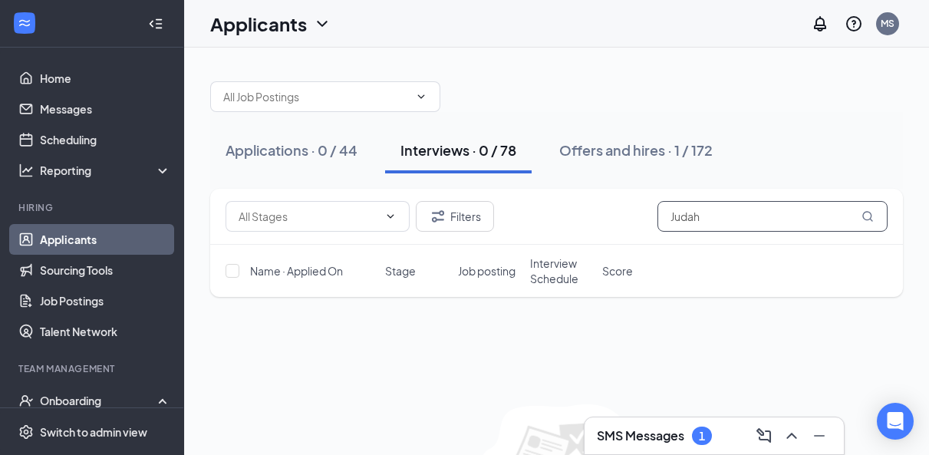
click at [731, 216] on input "Judah" at bounding box center [773, 216] width 230 height 31
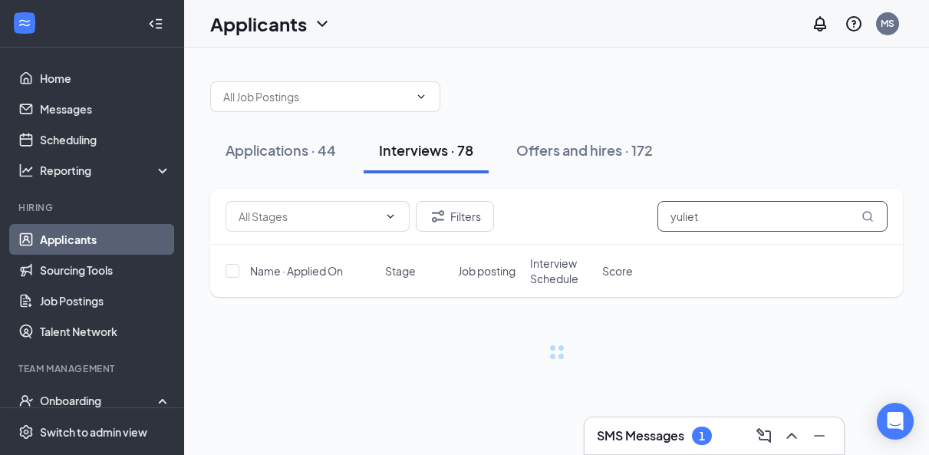
type input "yuliet"
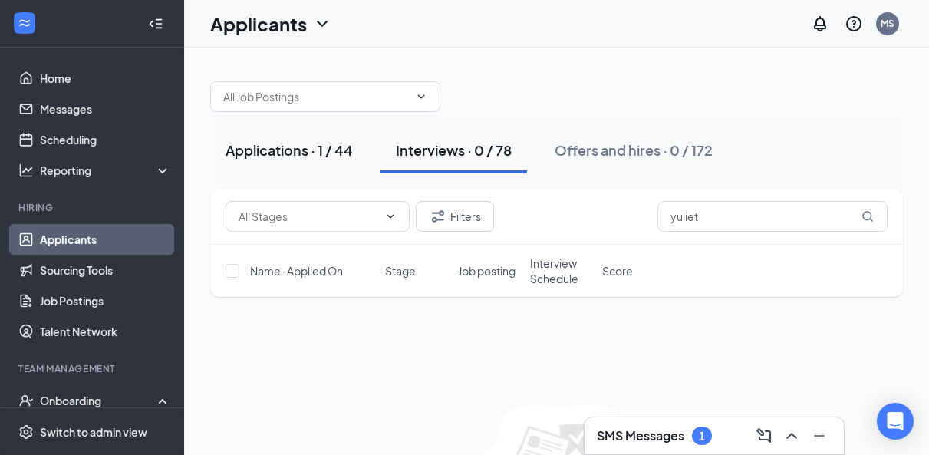
click at [276, 150] on div "Applications · 1 / 44" at bounding box center [289, 149] width 127 height 19
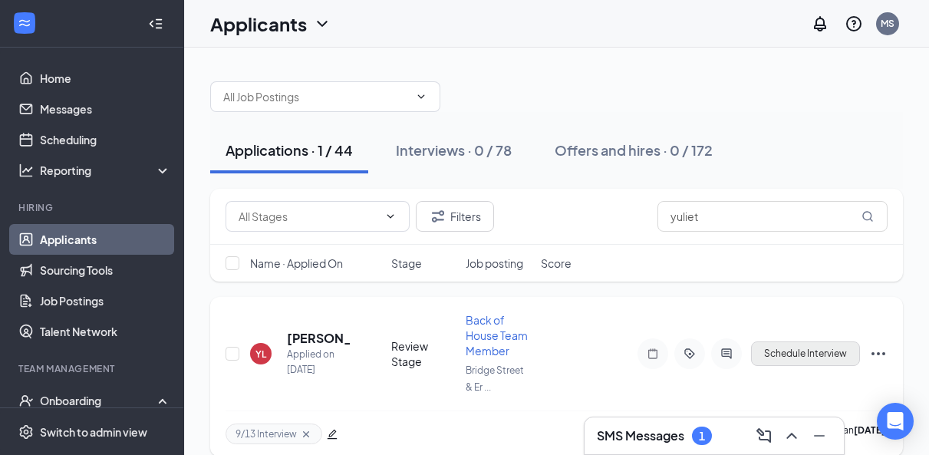
click at [820, 351] on button "Schedule Interview" at bounding box center [805, 354] width 109 height 25
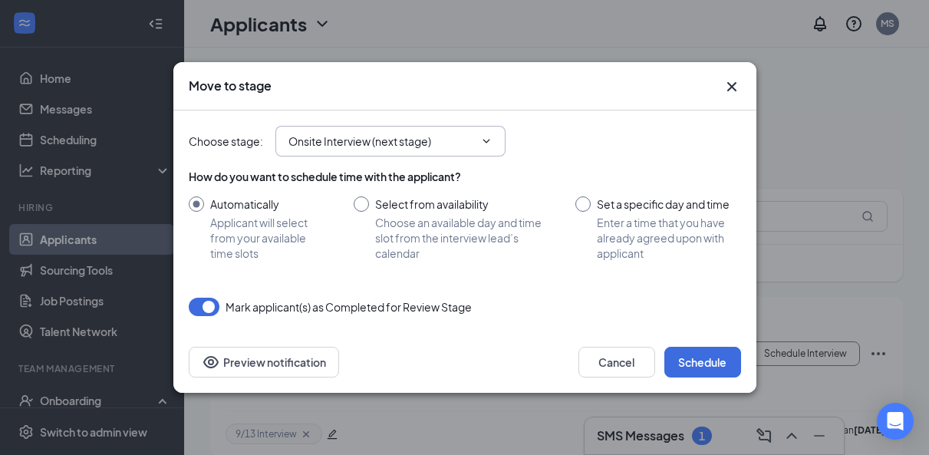
click at [475, 152] on span "Onsite Interview (next stage)" at bounding box center [391, 141] width 230 height 31
click at [477, 137] on span "Onsite Interview (next stage)" at bounding box center [391, 141] width 230 height 31
click at [477, 138] on span at bounding box center [484, 141] width 15 height 12
click at [479, 140] on span at bounding box center [484, 141] width 15 height 12
click at [481, 138] on icon "ChevronDown" at bounding box center [486, 141] width 12 height 12
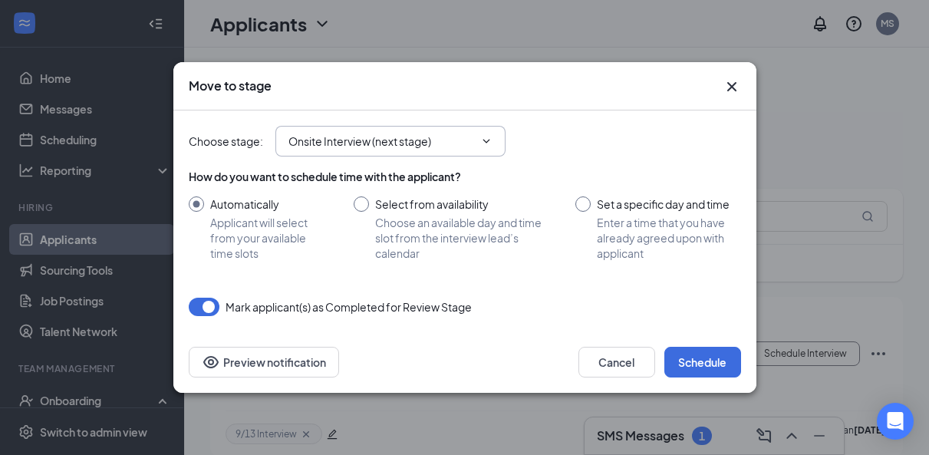
click at [367, 141] on input "Onsite Interview (next stage)" at bounding box center [382, 141] width 186 height 17
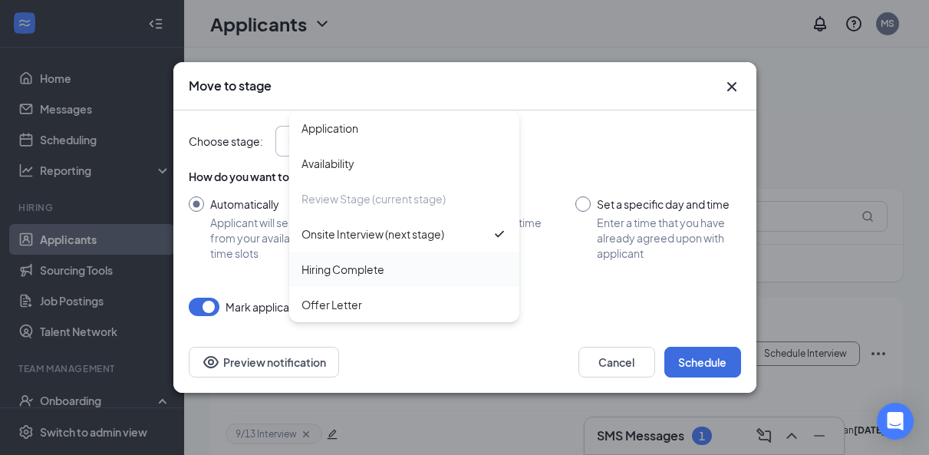
click at [342, 268] on div "Hiring Complete" at bounding box center [343, 269] width 83 height 17
type input "Hiring Complete"
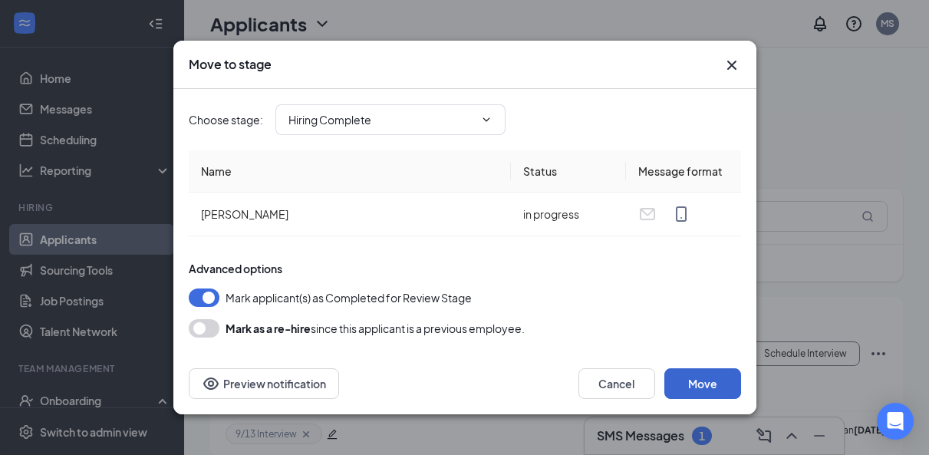
click at [704, 385] on button "Move" at bounding box center [703, 383] width 77 height 31
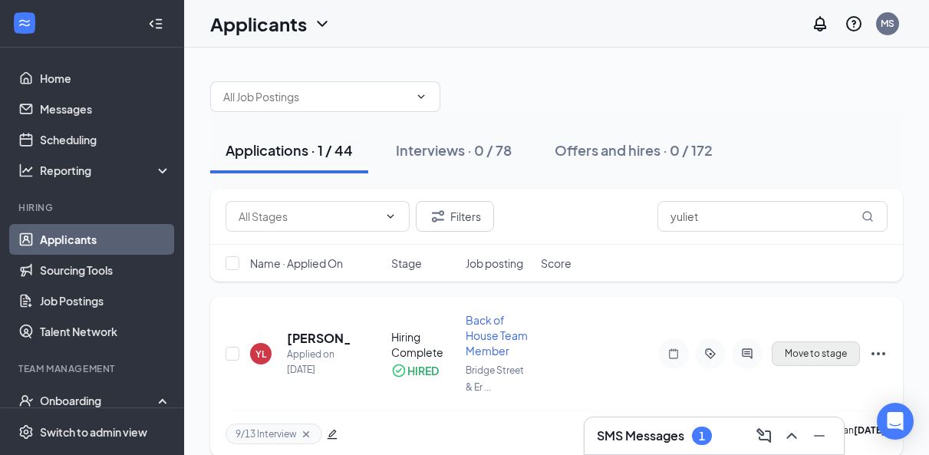
click at [819, 348] on button "Move to stage" at bounding box center [816, 354] width 88 height 25
type input "Offer Letter (final stage)"
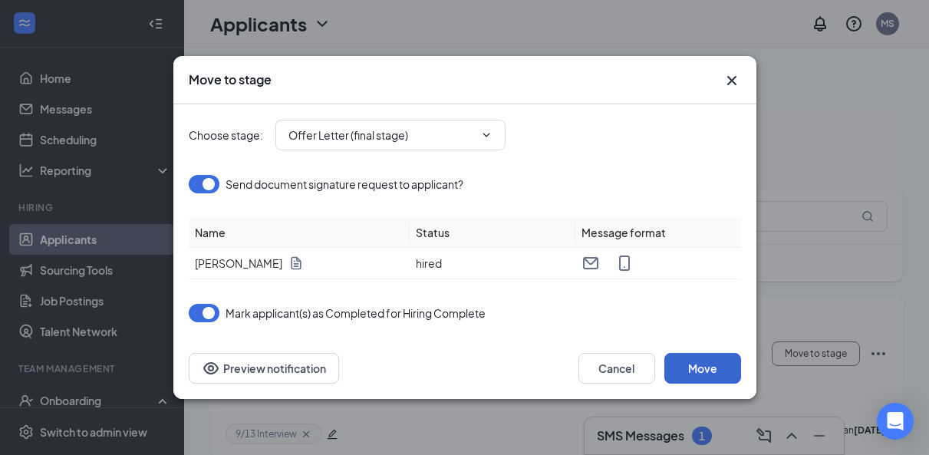
click at [716, 367] on button "Move" at bounding box center [703, 368] width 77 height 31
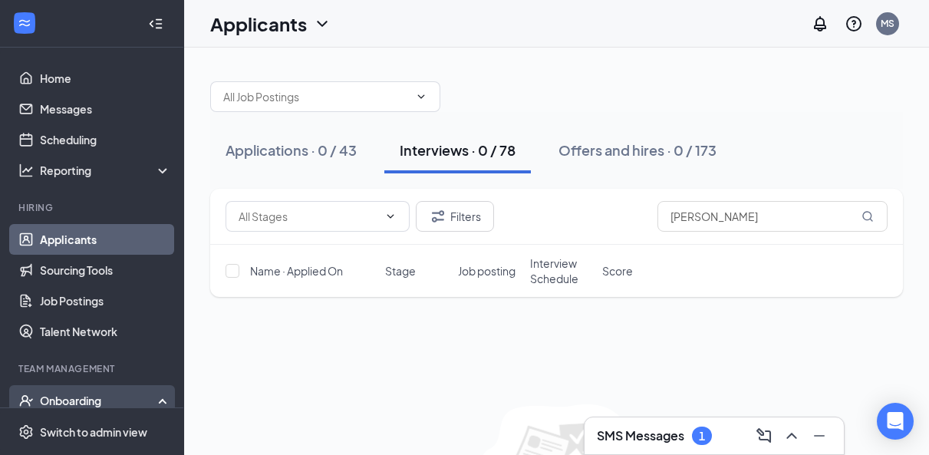
scroll to position [56, 0]
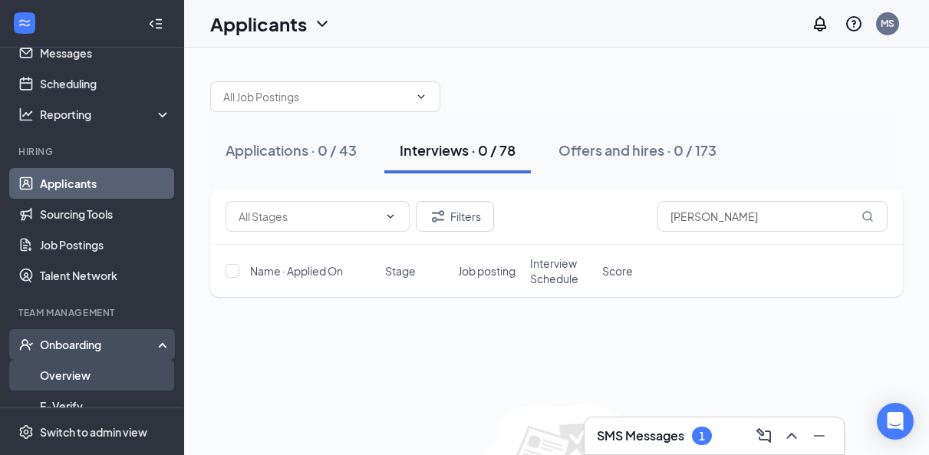
click at [75, 371] on link "Overview" at bounding box center [105, 375] width 131 height 31
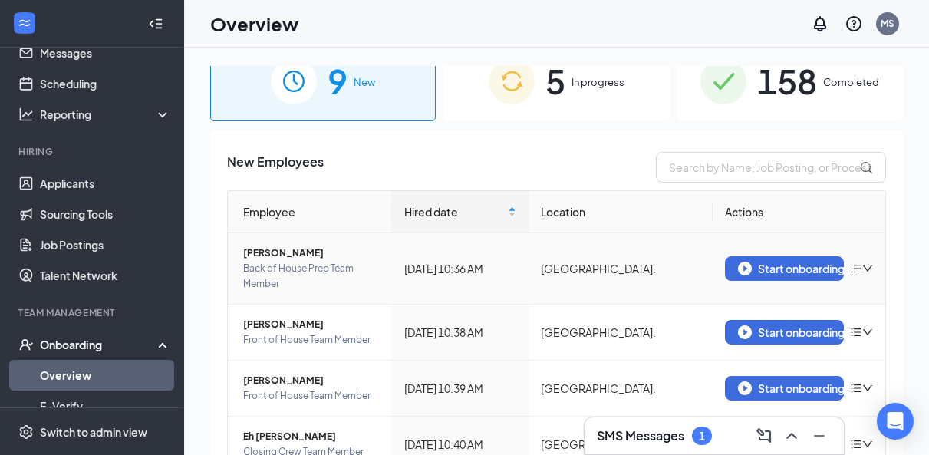
scroll to position [48, 0]
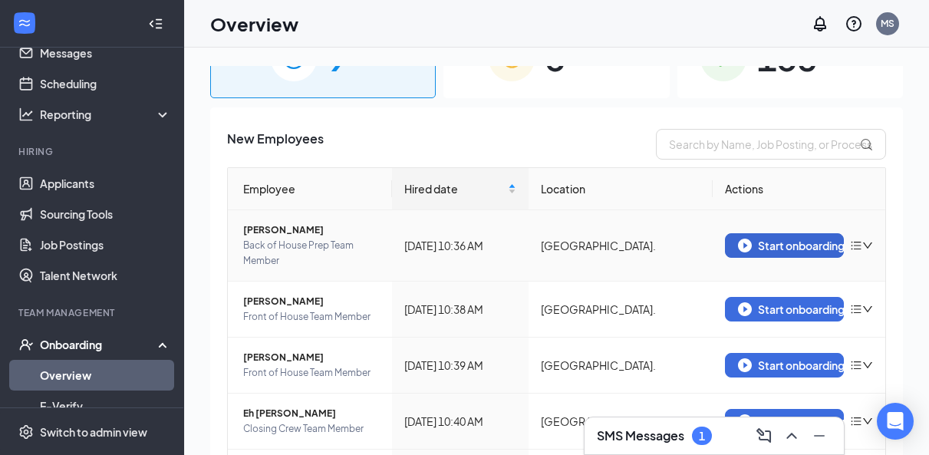
click at [741, 245] on img "button" at bounding box center [745, 246] width 14 height 14
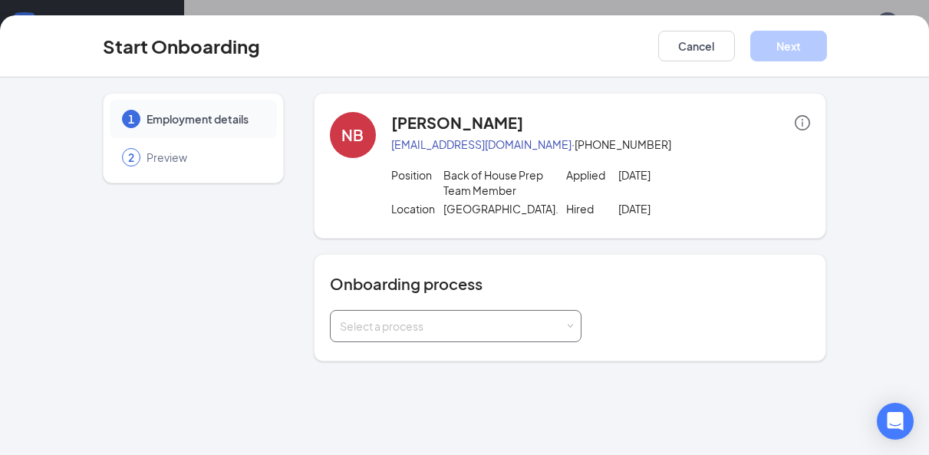
click at [443, 342] on div "Select a process" at bounding box center [456, 326] width 232 height 31
click at [425, 371] on span "Team Member Onboarding" at bounding box center [403, 374] width 136 height 14
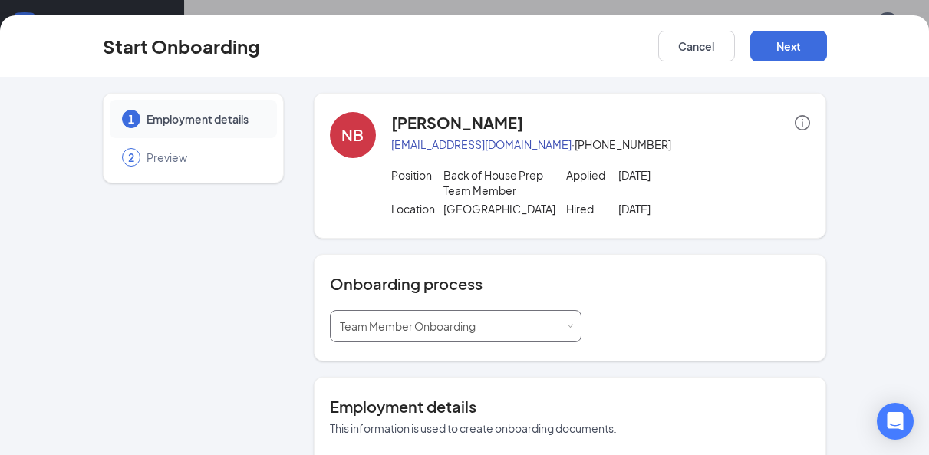
type input "Sep 14, 2025"
type input "Sep 15, 2025"
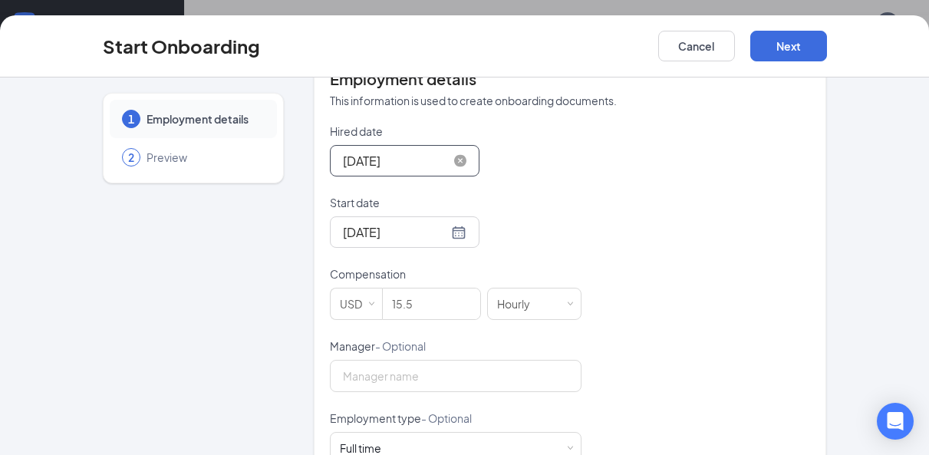
scroll to position [329, 0]
click at [421, 318] on input "15.5" at bounding box center [431, 302] width 97 height 31
type input "17"
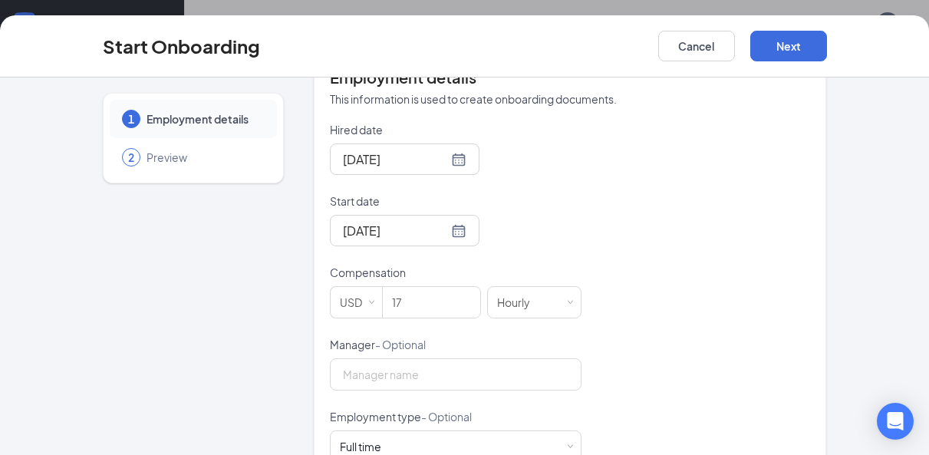
click at [776, 299] on div "Hired date Sep 14, 2025 Start date Sep 15, 2025 Compensation USD 17 Hourly Mana…" at bounding box center [570, 373] width 481 height 502
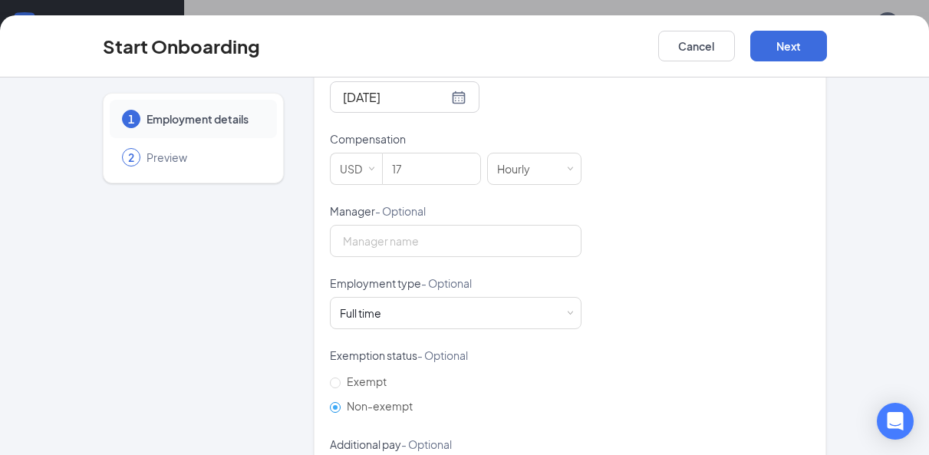
scroll to position [489, 0]
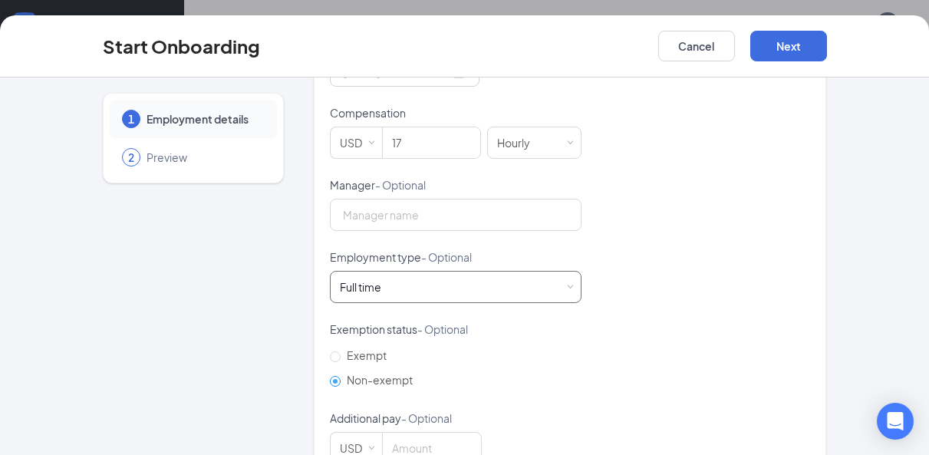
click at [424, 301] on div "Full time Works 30+ hours per week and is reasonably expected to work" at bounding box center [456, 287] width 232 height 31
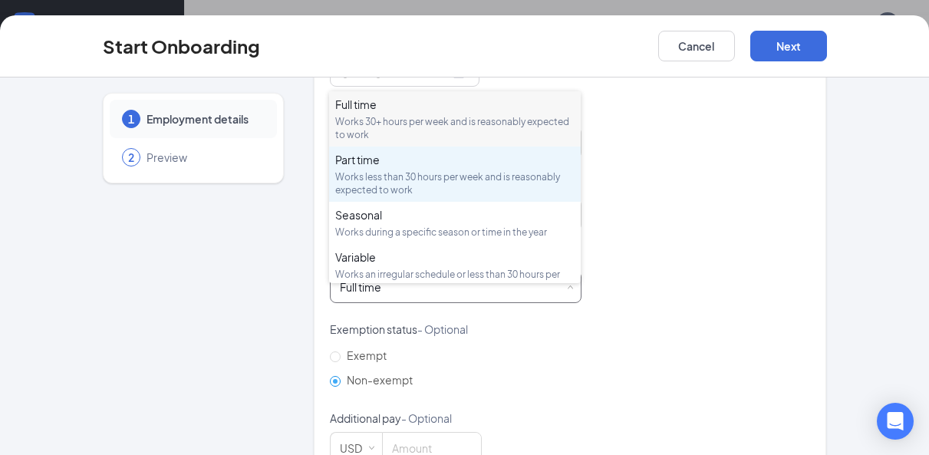
click at [402, 183] on div "Works less than 30 hours per week and is reasonably expected to work" at bounding box center [454, 183] width 239 height 26
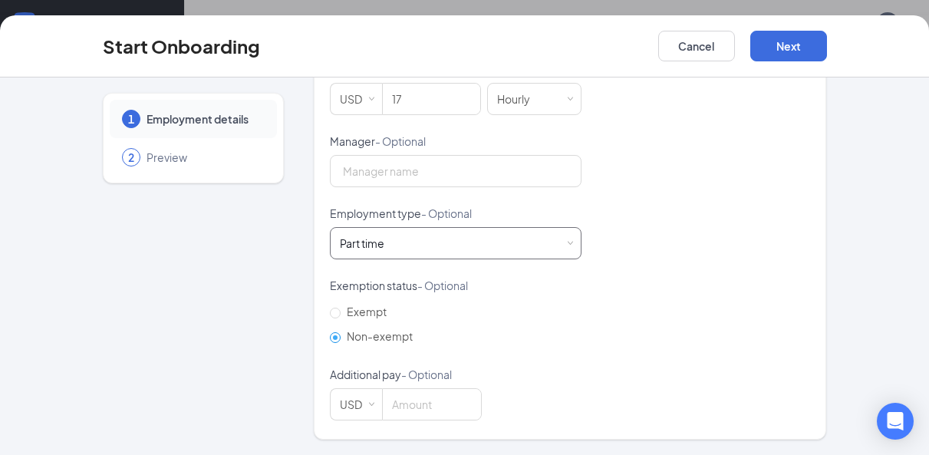
scroll to position [546, 0]
click at [795, 43] on button "Next" at bounding box center [789, 46] width 77 height 31
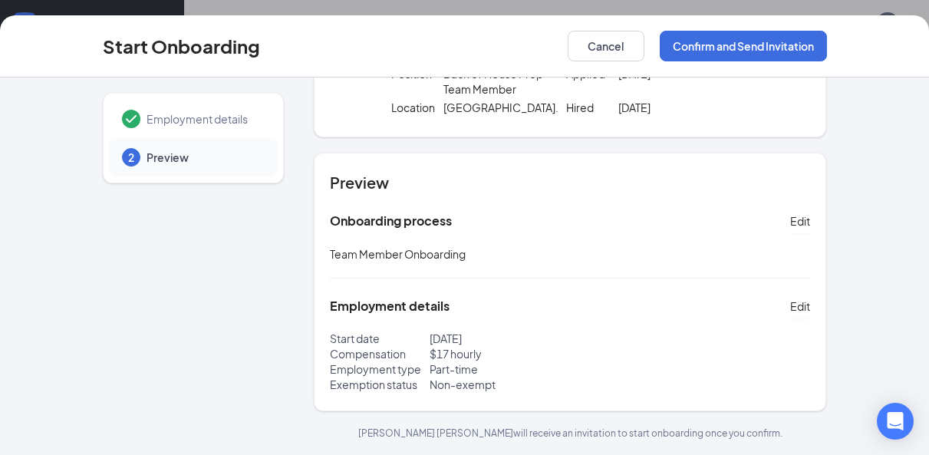
scroll to position [117, 0]
click at [753, 49] on button "Confirm and Send Invitation" at bounding box center [743, 46] width 167 height 31
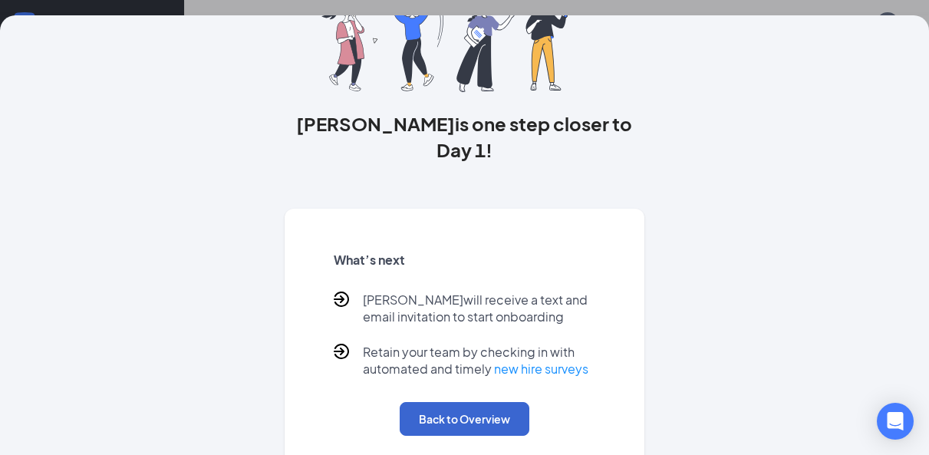
scroll to position [120, 0]
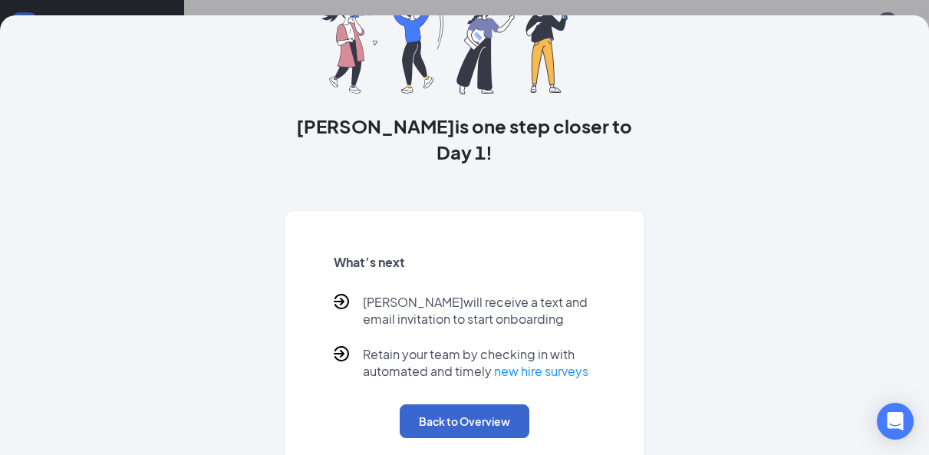
click at [464, 404] on button "Back to Overview" at bounding box center [465, 421] width 130 height 34
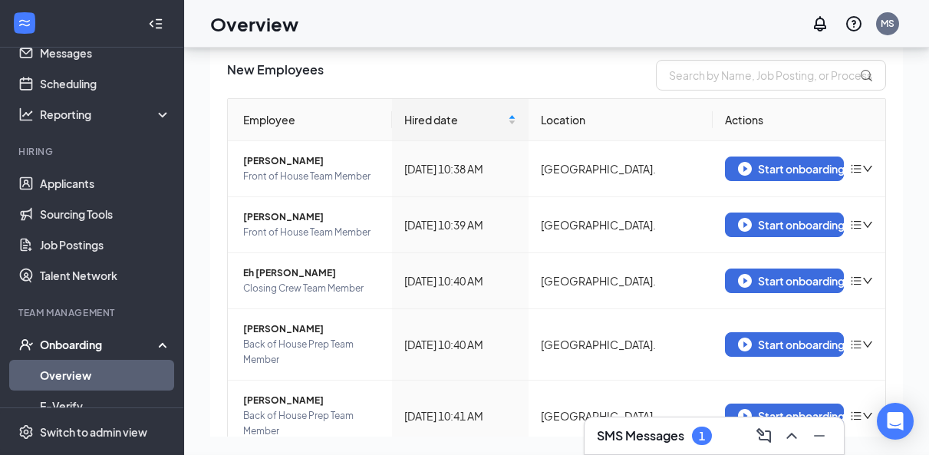
scroll to position [0, 0]
click at [745, 167] on img "button" at bounding box center [745, 169] width 14 height 14
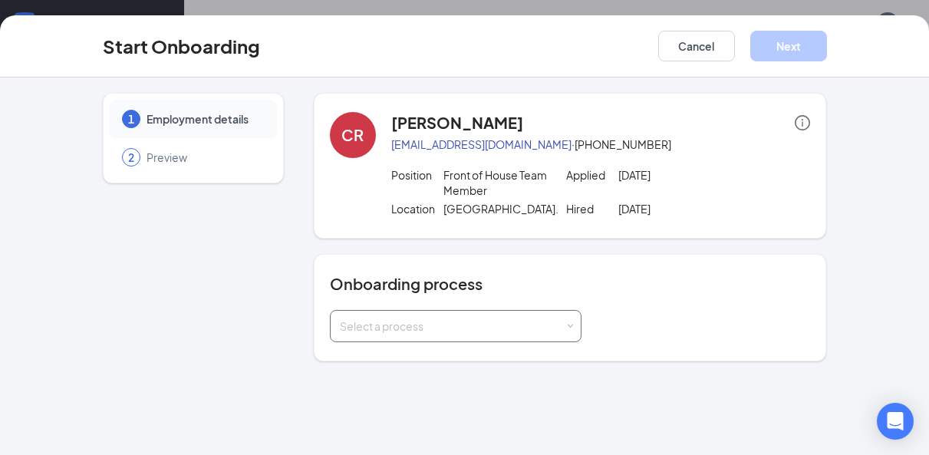
click at [408, 332] on div "Select a process" at bounding box center [456, 326] width 232 height 31
click at [393, 373] on span "Team Member Onboarding" at bounding box center [403, 374] width 136 height 14
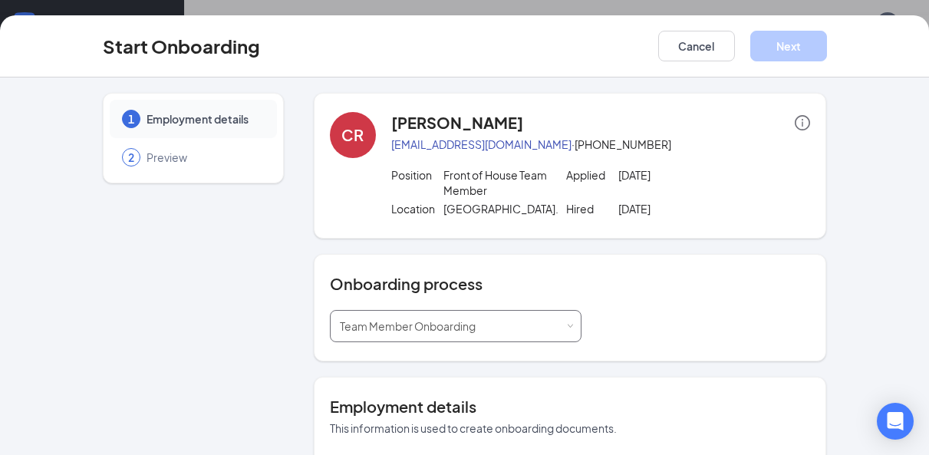
type input "Sep 16, 2025"
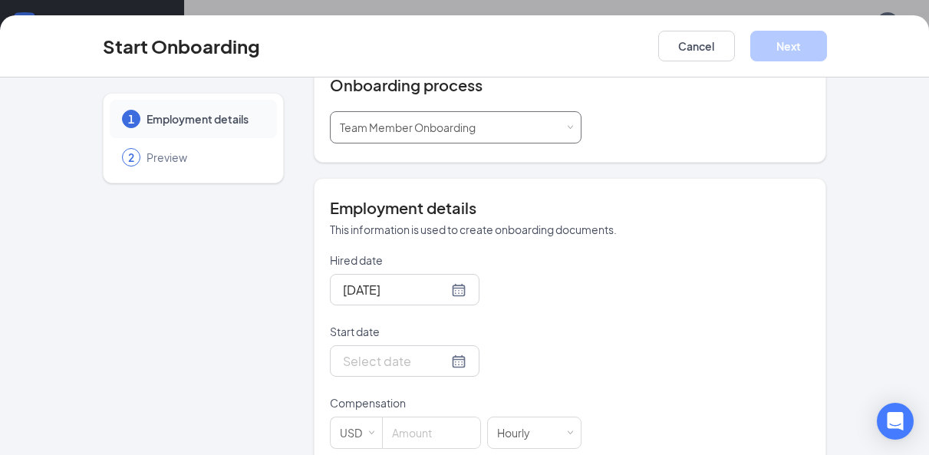
scroll to position [217, 0]
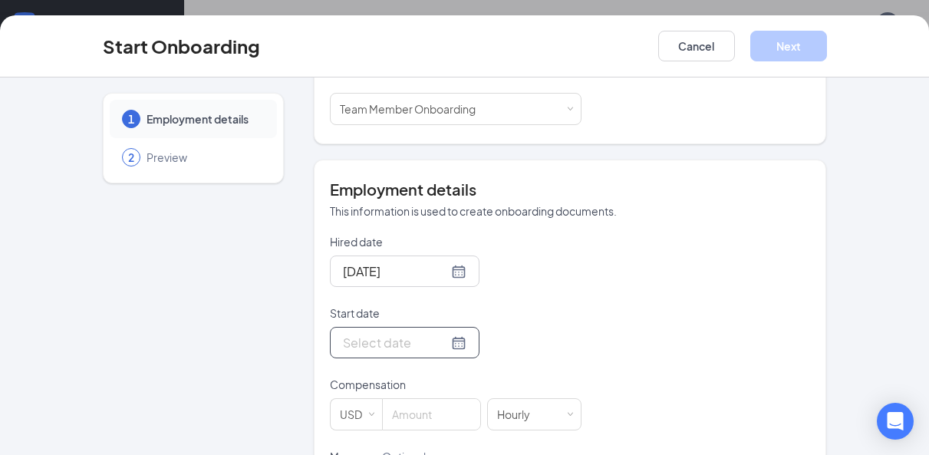
click at [453, 352] on div at bounding box center [405, 342] width 124 height 19
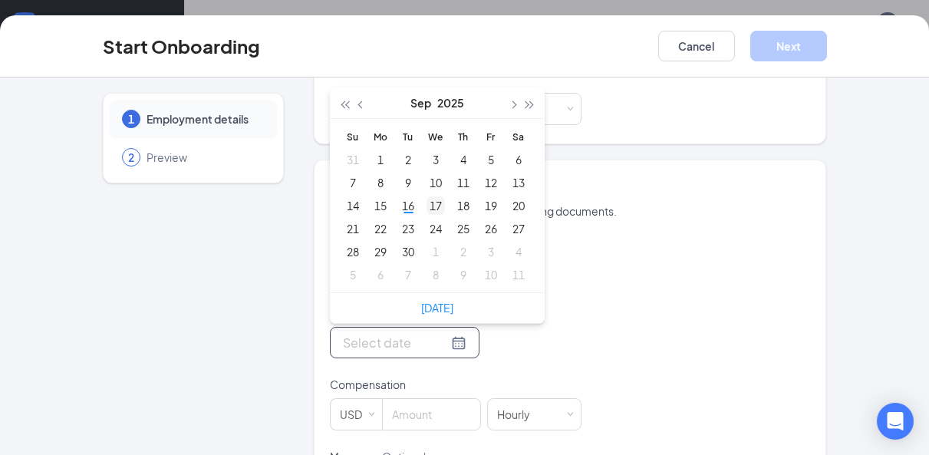
type input "Oct 8, 2025"
type input "Sep 17, 2025"
type input "Sep 16, 2025"
type input "Sep 22, 2025"
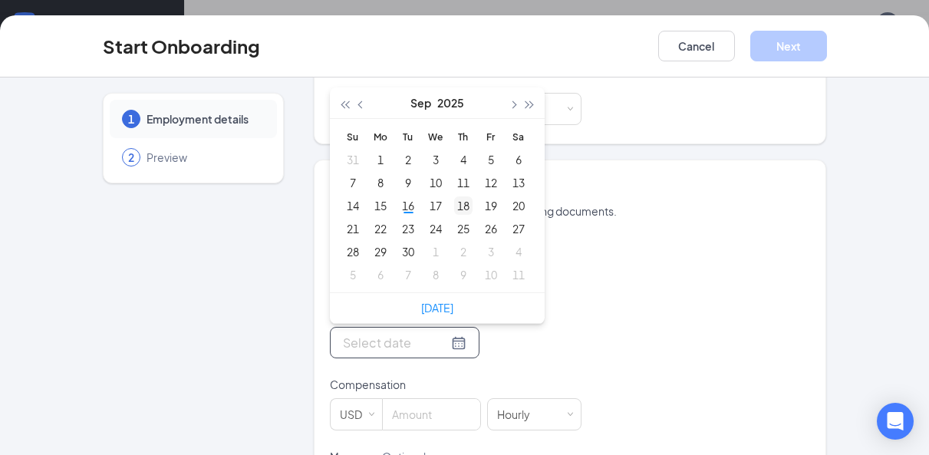
type input "Sep 16, 2025"
type input "Sep 17, 2025"
click at [440, 215] on div "17" at bounding box center [436, 205] width 18 height 18
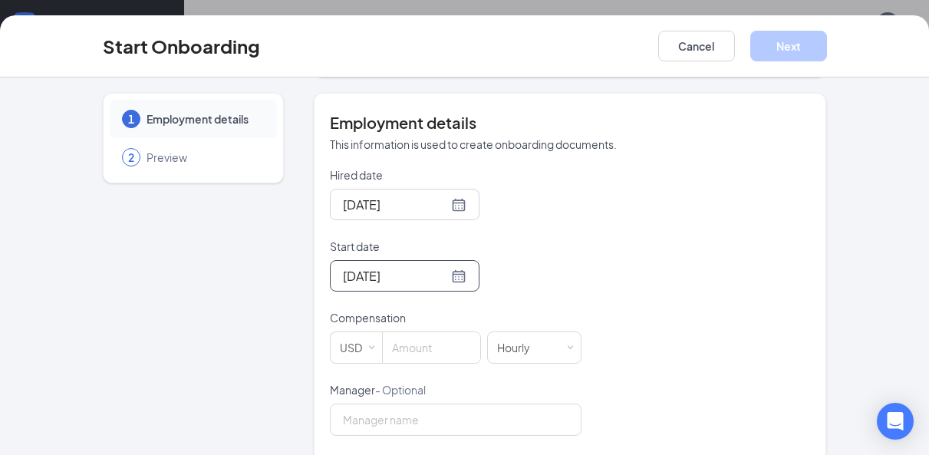
scroll to position [290, 0]
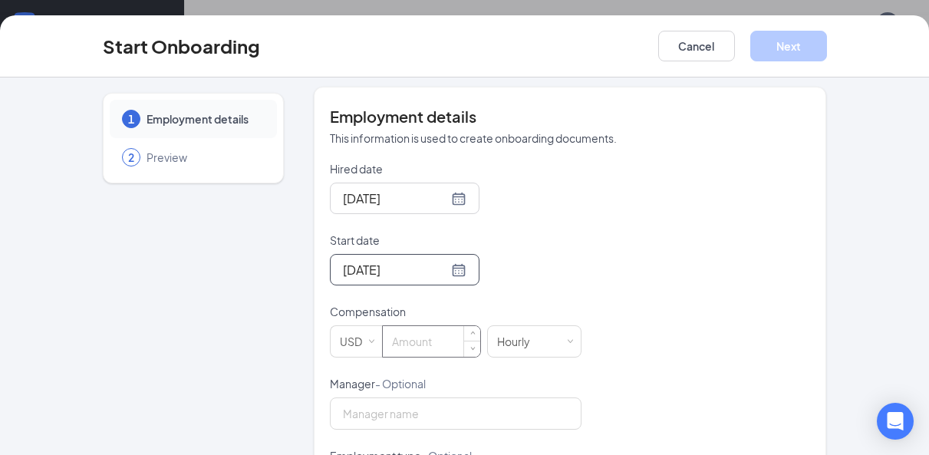
click at [424, 355] on input at bounding box center [431, 341] width 97 height 31
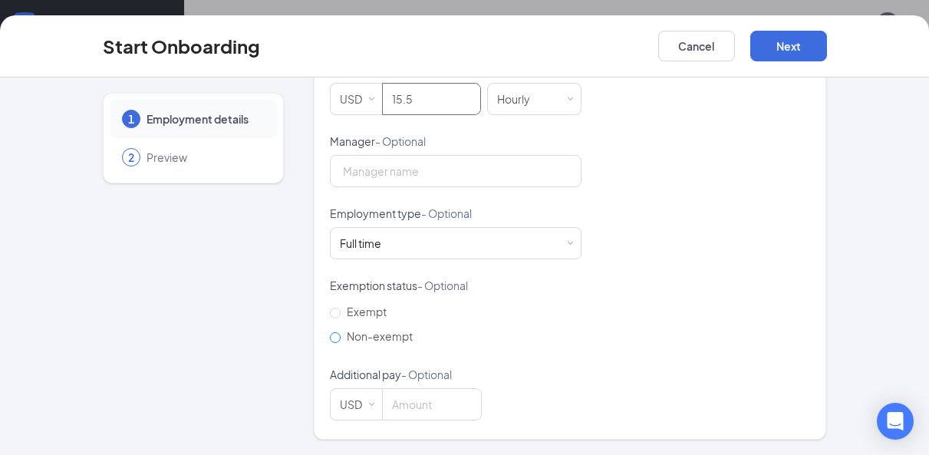
scroll to position [546, 0]
type input "15.5"
click at [338, 339] on input "Non-exempt" at bounding box center [335, 337] width 11 height 11
radio input "true"
click at [775, 44] on button "Next" at bounding box center [789, 46] width 77 height 31
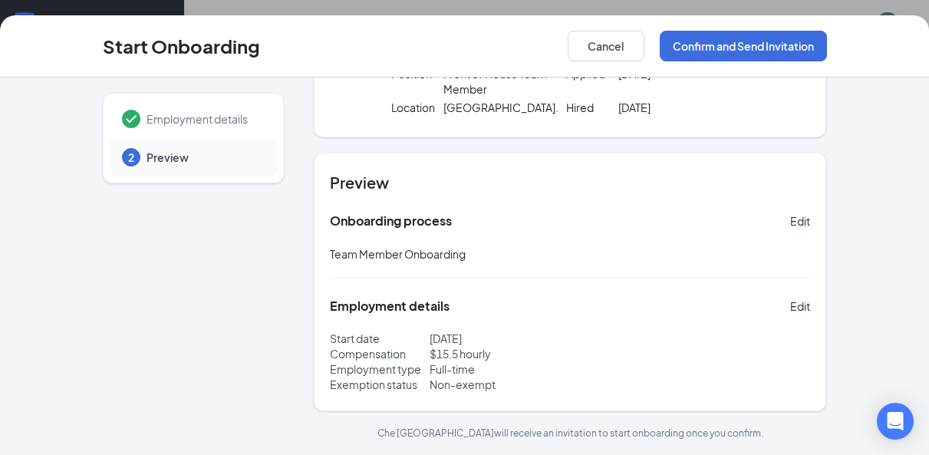
scroll to position [117, 0]
click at [741, 39] on button "Confirm and Send Invitation" at bounding box center [743, 46] width 167 height 31
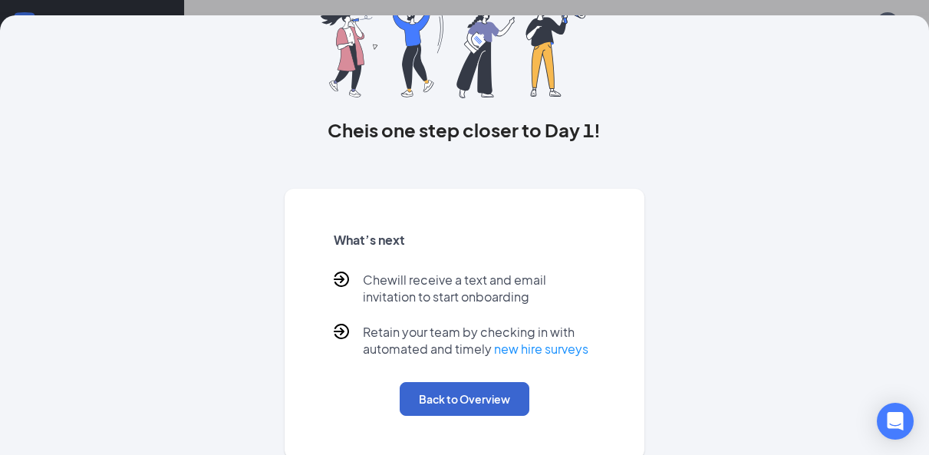
click at [451, 392] on button "Back to Overview" at bounding box center [465, 399] width 130 height 34
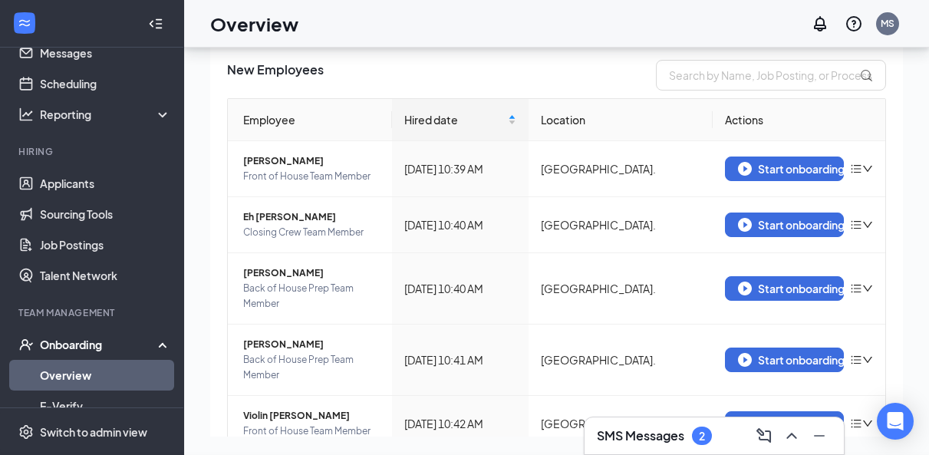
scroll to position [0, 0]
click at [742, 172] on img "button" at bounding box center [745, 169] width 14 height 14
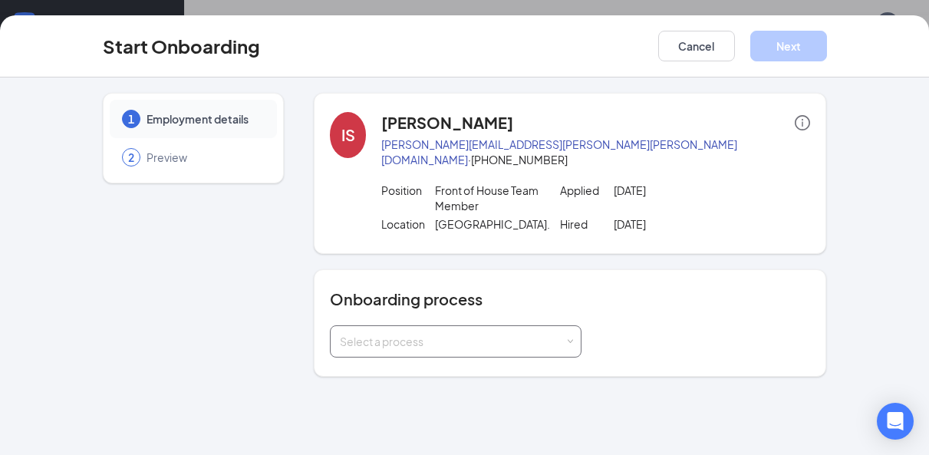
click at [396, 342] on div "Select a process" at bounding box center [452, 341] width 225 height 15
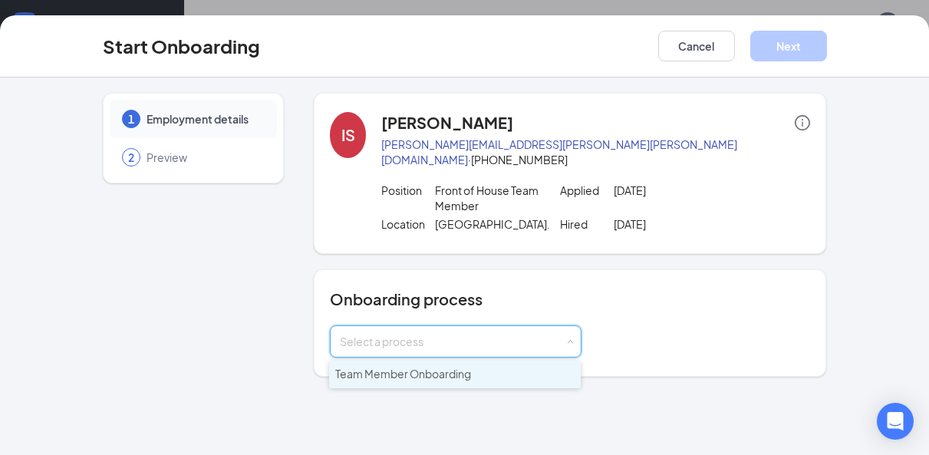
click at [386, 370] on span "Team Member Onboarding" at bounding box center [403, 374] width 136 height 14
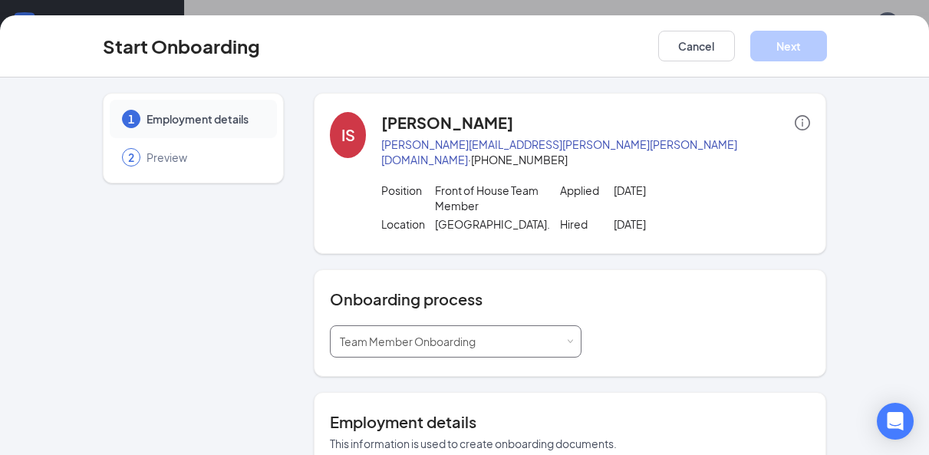
type input "Sep 16, 2025"
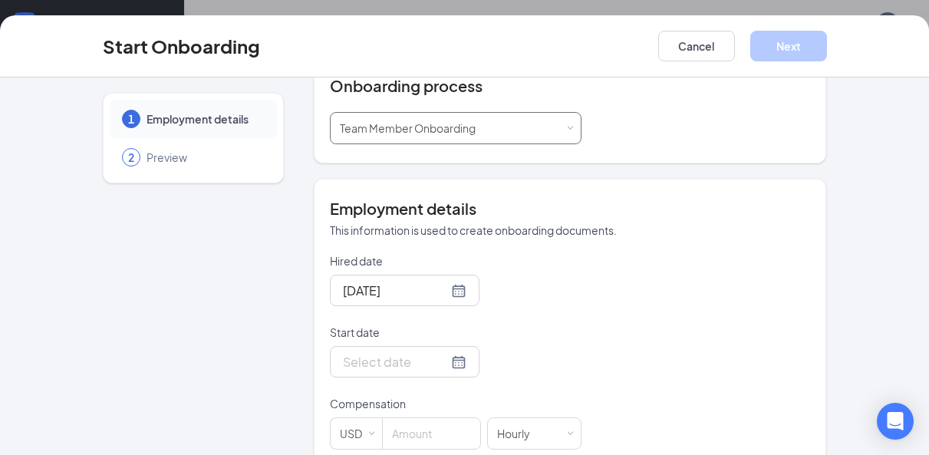
scroll to position [216, 0]
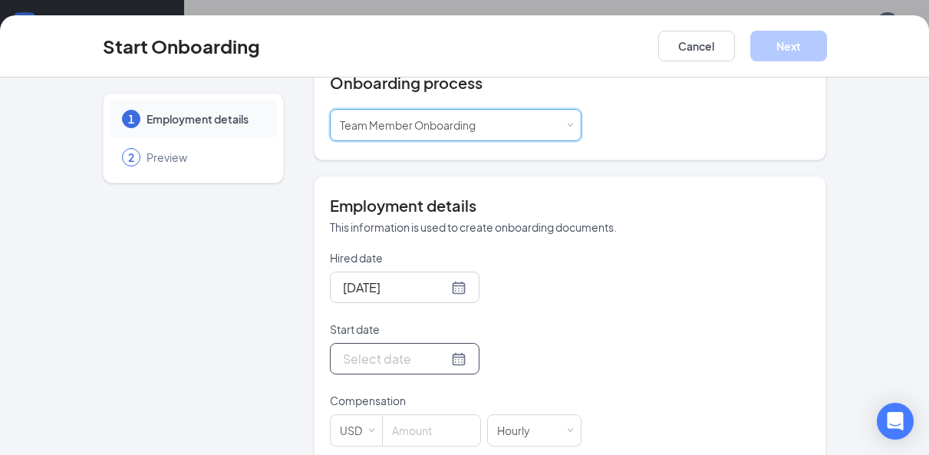
click at [431, 346] on div at bounding box center [405, 358] width 150 height 31
click at [443, 357] on input "Start date" at bounding box center [395, 358] width 105 height 19
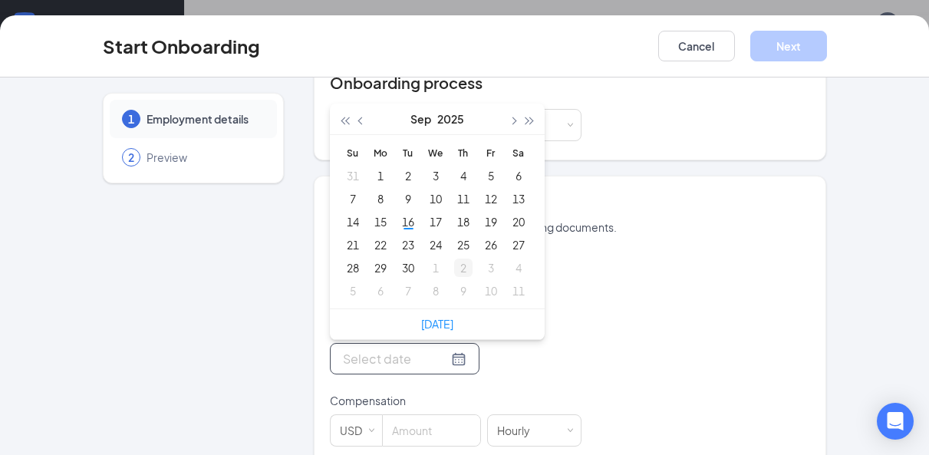
type input "Oct 9, 2025"
type input "Sep 24, 2025"
type input "Sep 17, 2025"
click at [442, 228] on div "17" at bounding box center [436, 222] width 18 height 18
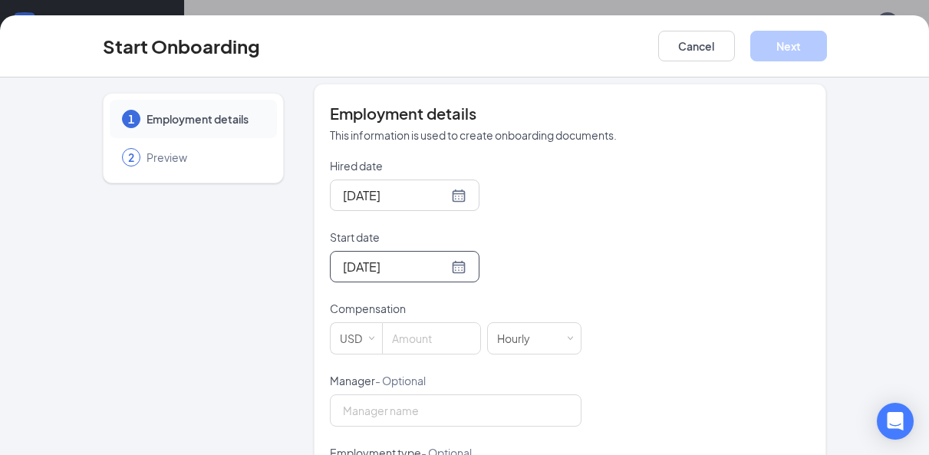
scroll to position [344, 0]
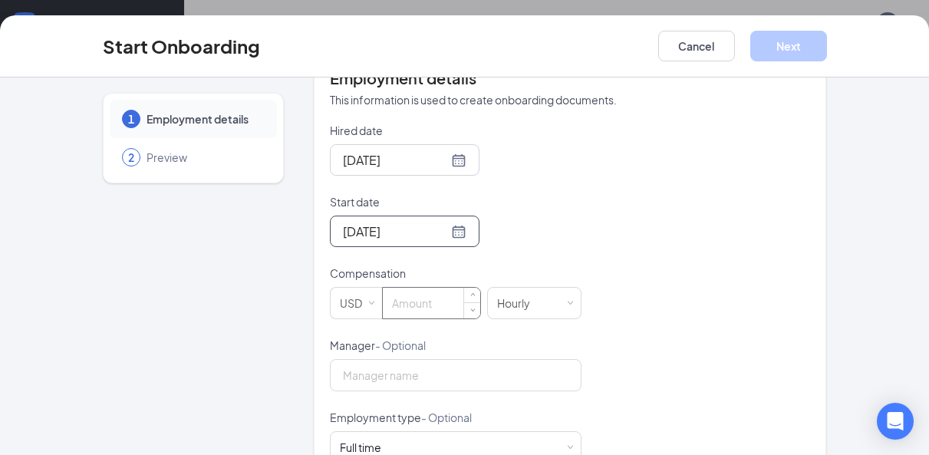
click at [406, 312] on input at bounding box center [431, 303] width 97 height 31
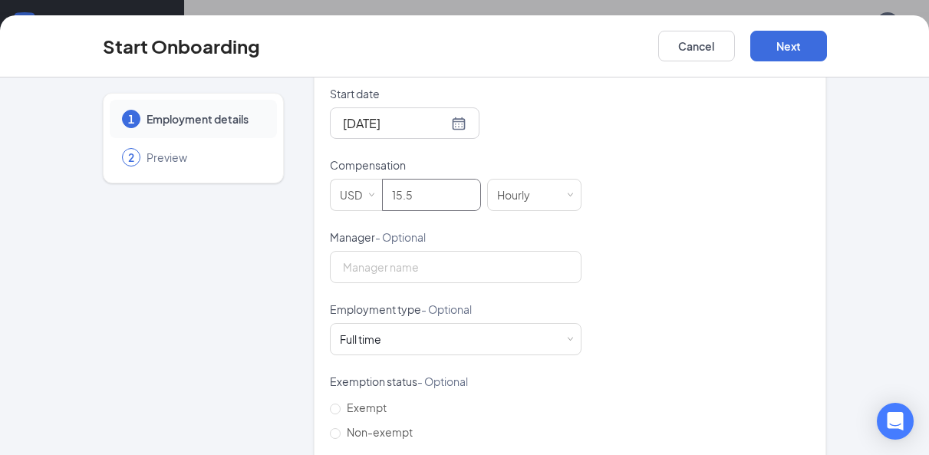
scroll to position [453, 0]
type input "15.5"
click at [455, 346] on div "Full time Works 30+ hours per week and is reasonably expected to work" at bounding box center [456, 338] width 232 height 31
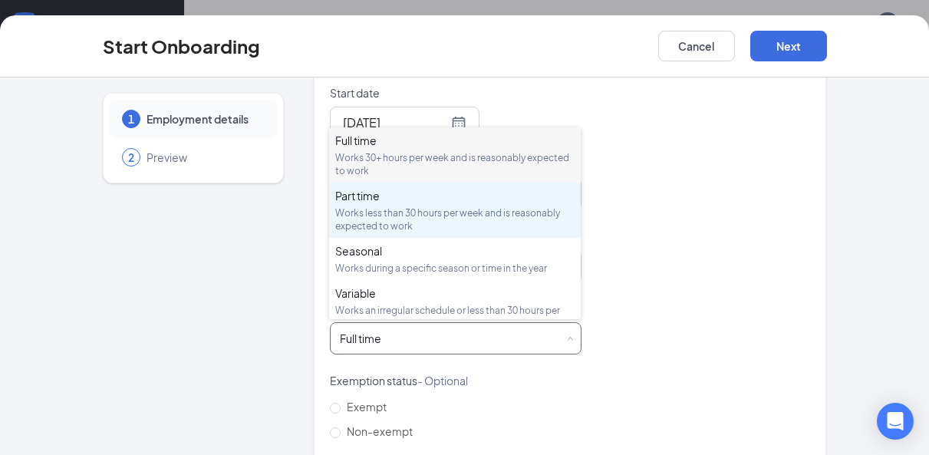
click at [429, 216] on div "Works less than 30 hours per week and is reasonably expected to work" at bounding box center [454, 219] width 239 height 26
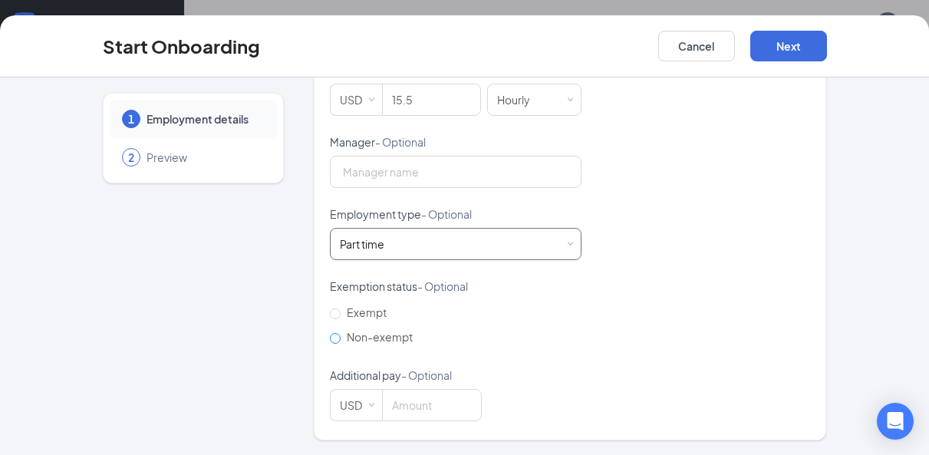
scroll to position [546, 0]
click at [333, 338] on input "Non-exempt" at bounding box center [335, 339] width 11 height 11
radio input "true"
click at [789, 48] on button "Next" at bounding box center [789, 46] width 77 height 31
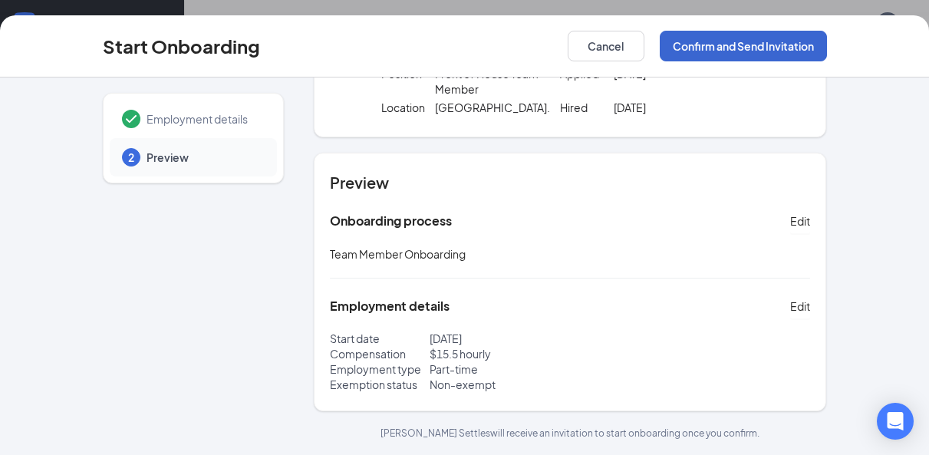
scroll to position [117, 0]
click at [738, 38] on button "Confirm and Send Invitation" at bounding box center [743, 46] width 167 height 31
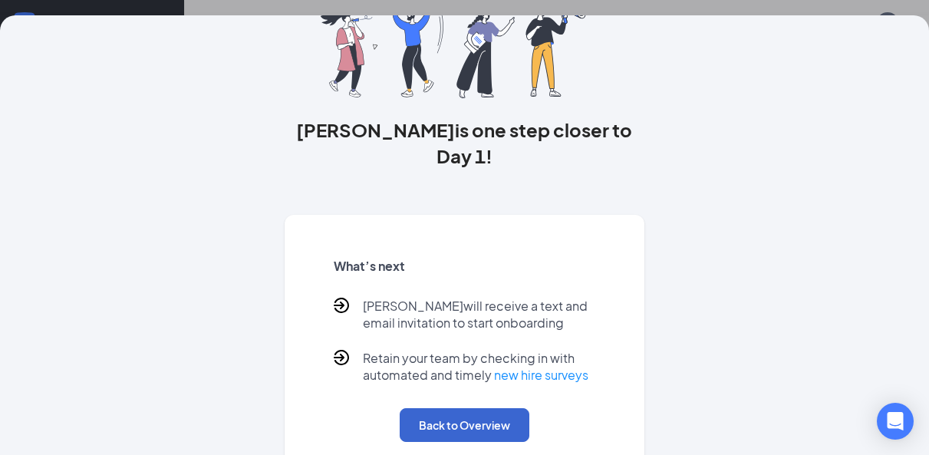
click at [444, 408] on button "Back to Overview" at bounding box center [465, 425] width 130 height 34
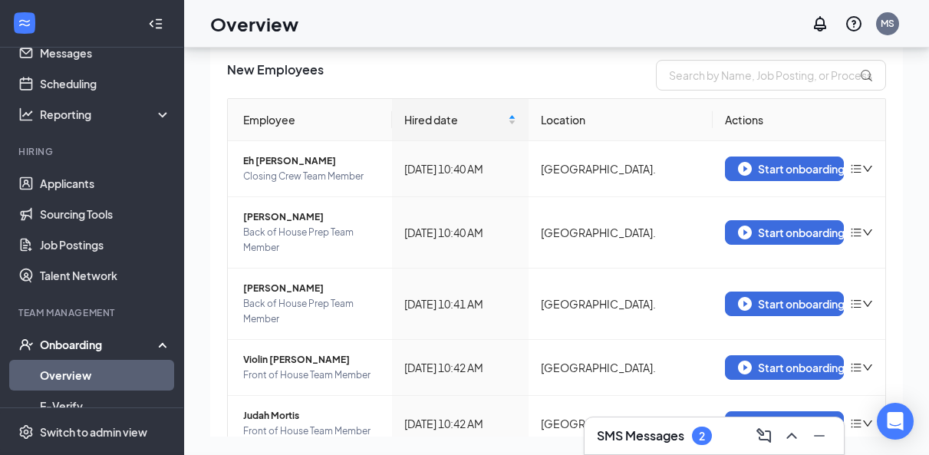
scroll to position [0, 0]
click at [741, 167] on img "button" at bounding box center [745, 169] width 14 height 14
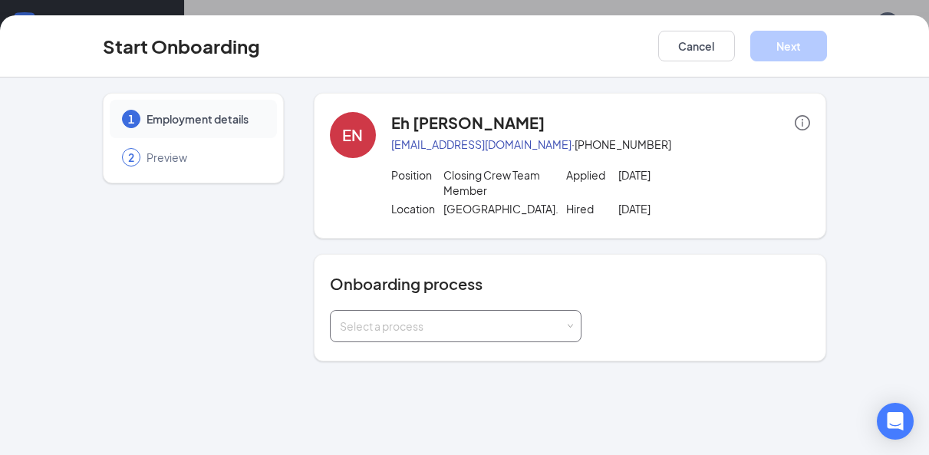
click at [489, 334] on div "Select a process" at bounding box center [452, 325] width 225 height 15
click at [431, 381] on li "Team Member Onboarding" at bounding box center [455, 375] width 252 height 28
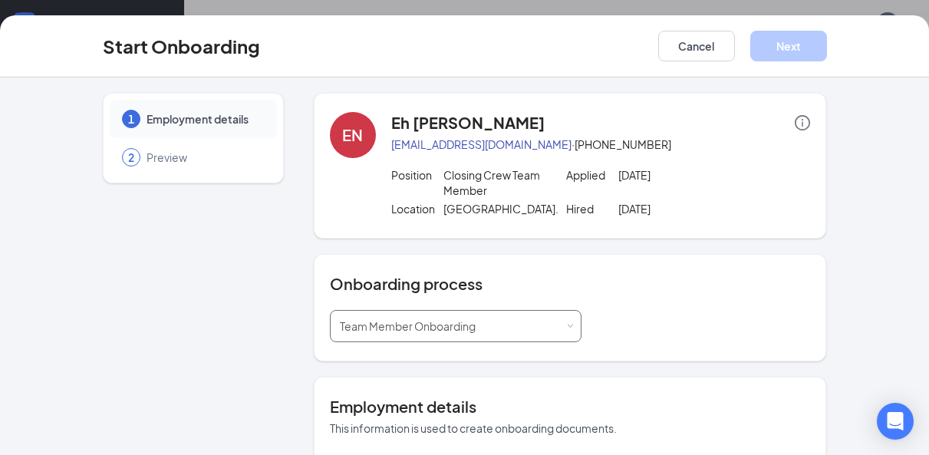
type input "Sep 16, 2025"
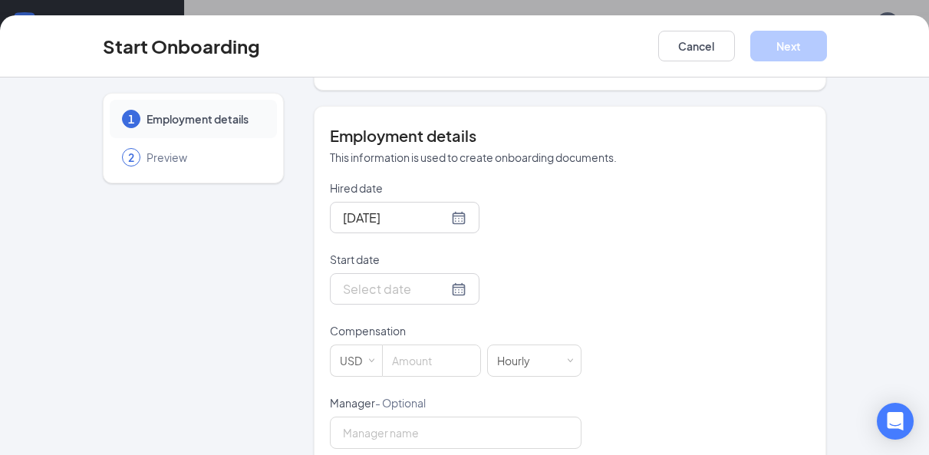
scroll to position [275, 0]
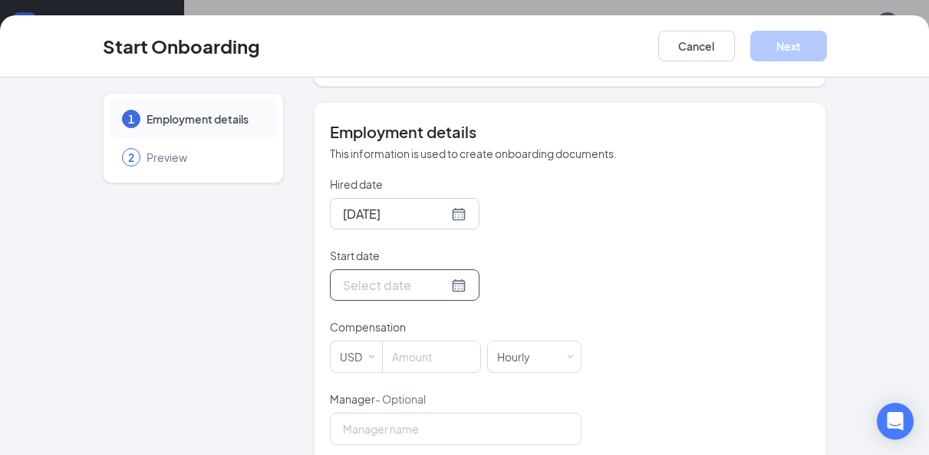
click at [460, 295] on div at bounding box center [405, 285] width 124 height 19
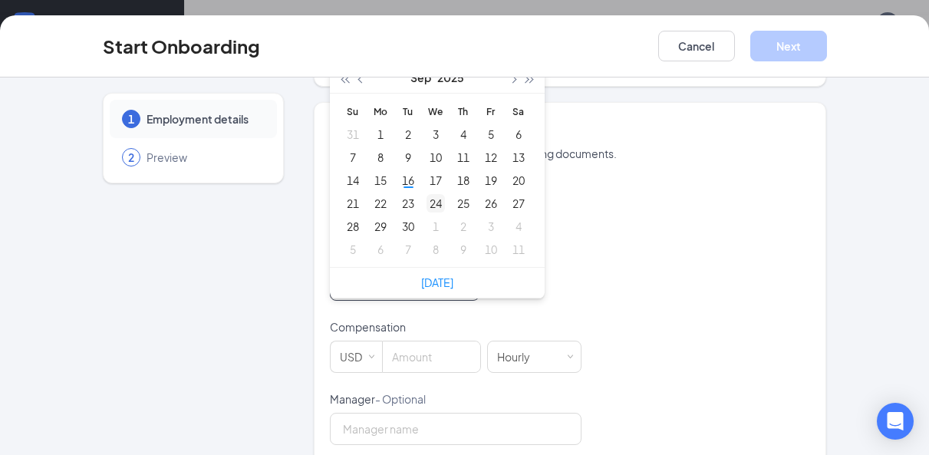
type input "Oct 8, 2025"
type input "Sep 24, 2025"
type input "Sep 17, 2025"
click at [433, 190] on div "17" at bounding box center [436, 180] width 18 height 18
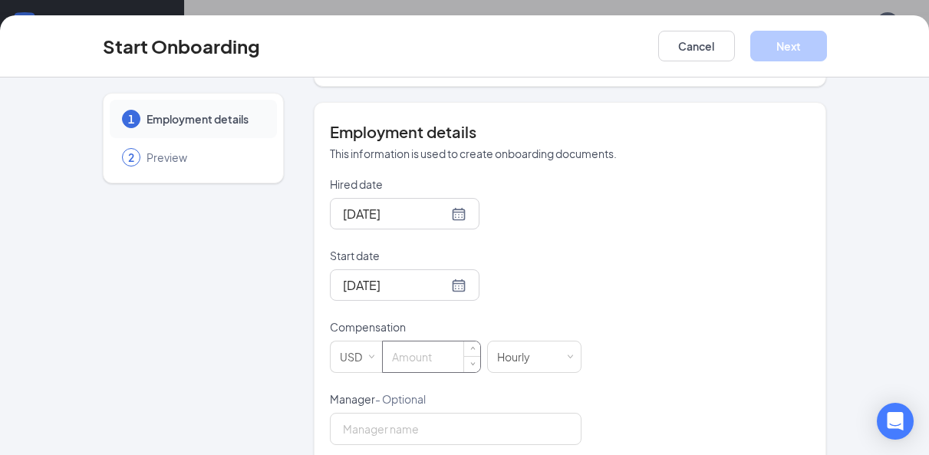
click at [421, 372] on input at bounding box center [431, 357] width 97 height 31
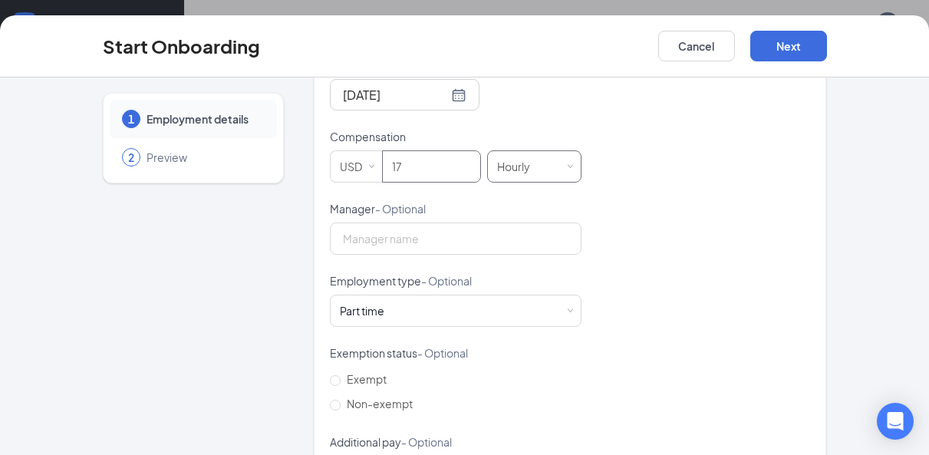
scroll to position [473, 0]
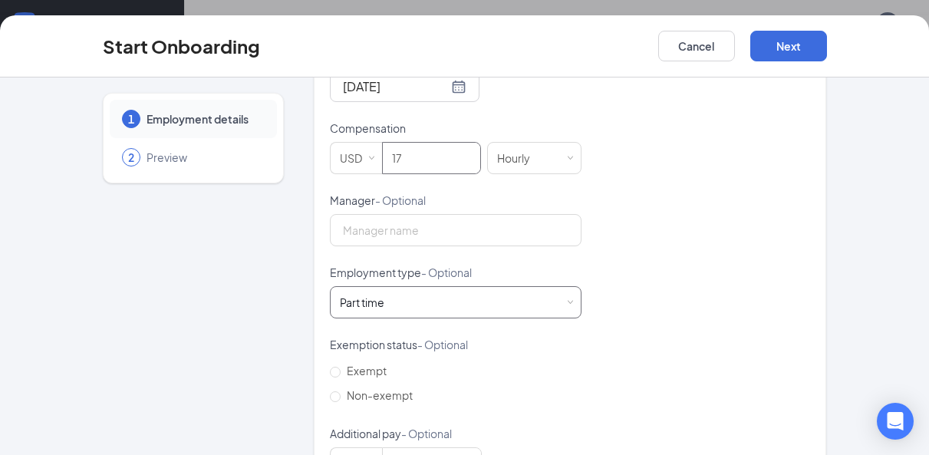
type input "17"
click at [480, 318] on div "Part time Works less than 30 hours per week and is reasonably expected to work" at bounding box center [456, 302] width 232 height 31
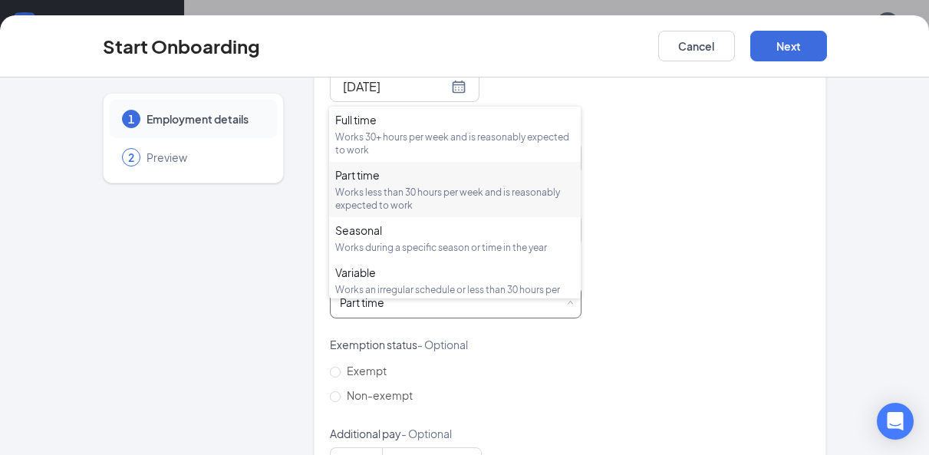
click at [435, 196] on div "Works less than 30 hours per week and is reasonably expected to work" at bounding box center [454, 199] width 239 height 26
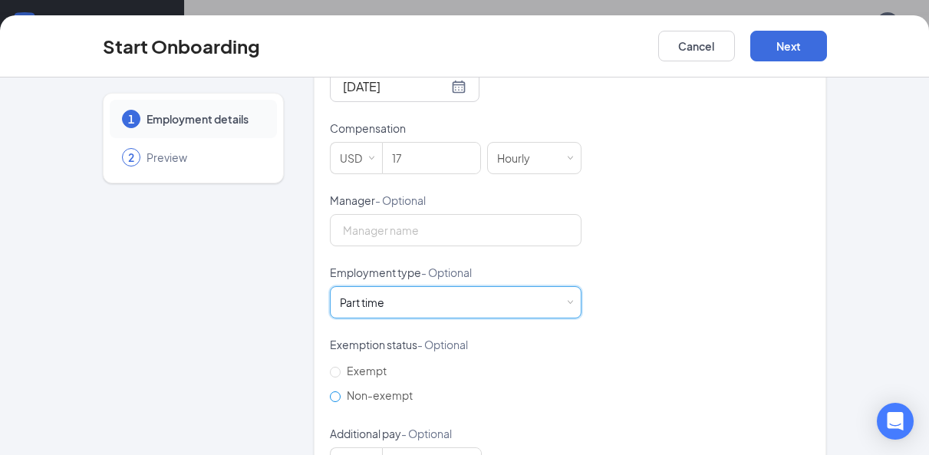
click at [335, 402] on input "Non-exempt" at bounding box center [335, 396] width 11 height 11
radio input "true"
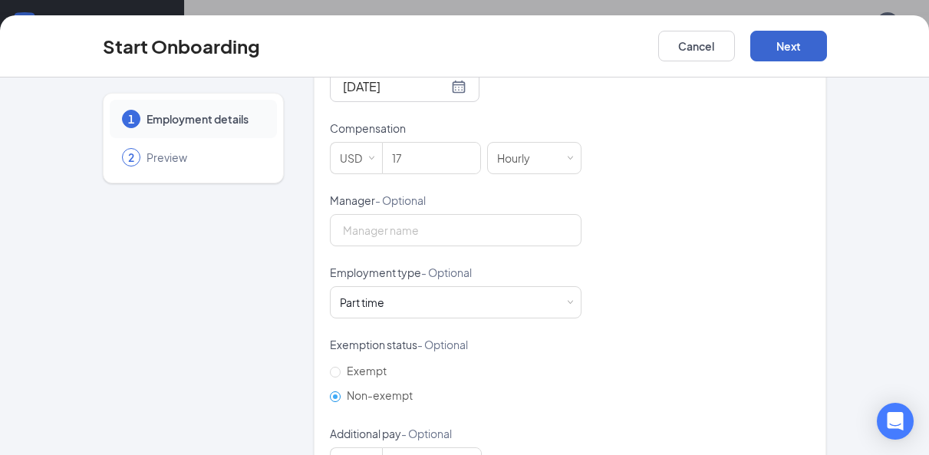
click at [795, 35] on button "Next" at bounding box center [789, 46] width 77 height 31
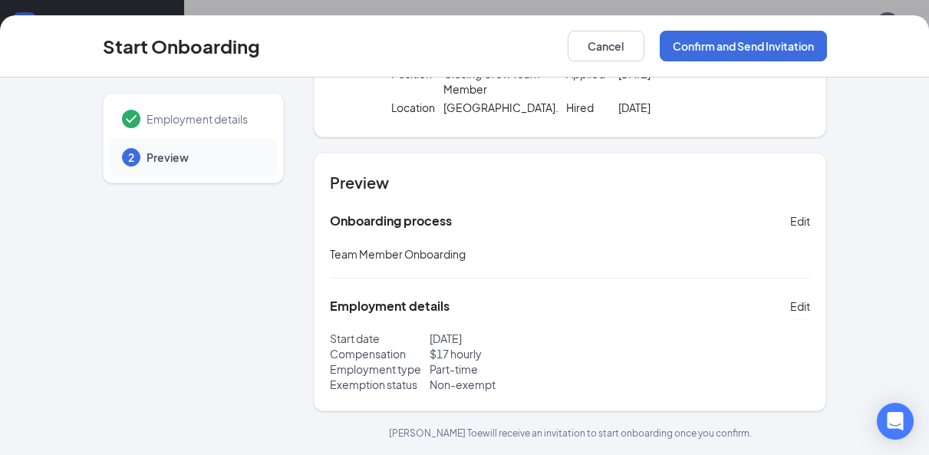
scroll to position [117, 0]
click at [744, 47] on button "Confirm and Send Invitation" at bounding box center [743, 46] width 167 height 31
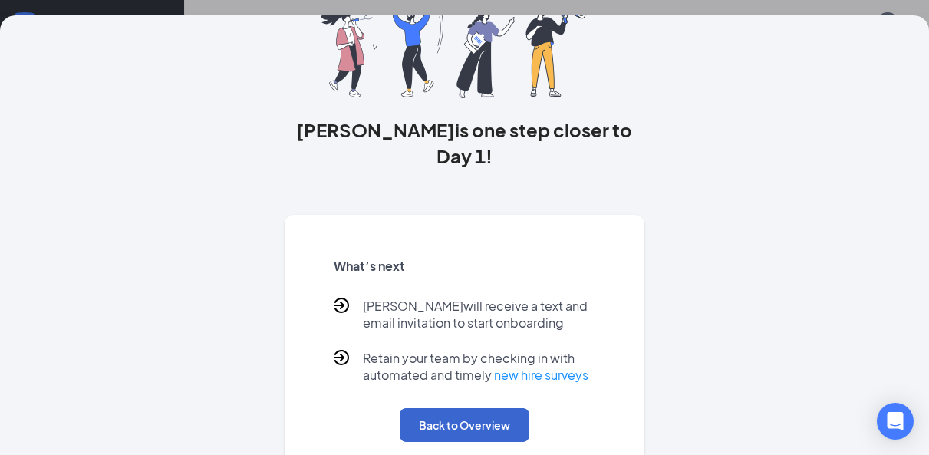
click at [475, 408] on button "Back to Overview" at bounding box center [465, 425] width 130 height 34
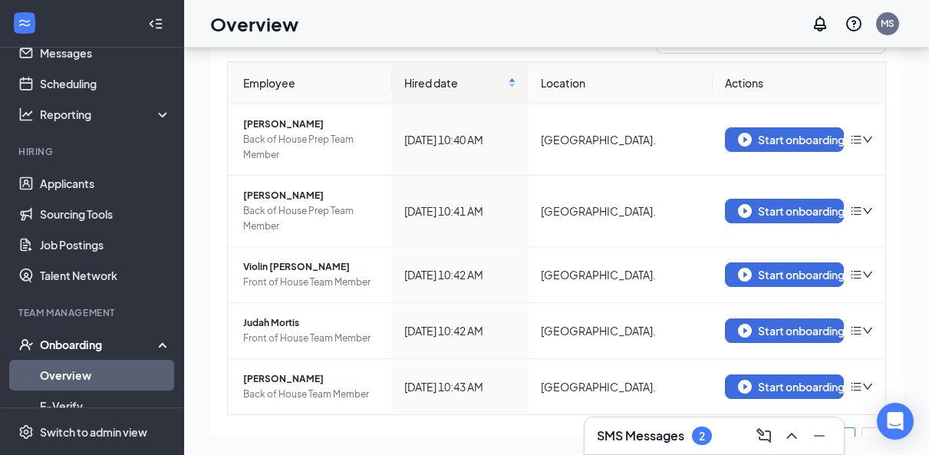
scroll to position [87, 0]
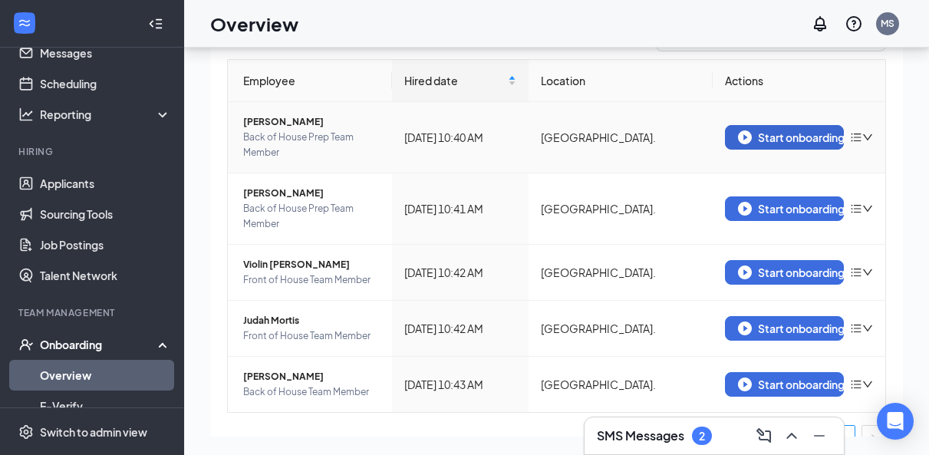
click at [739, 132] on img "button" at bounding box center [745, 137] width 14 height 14
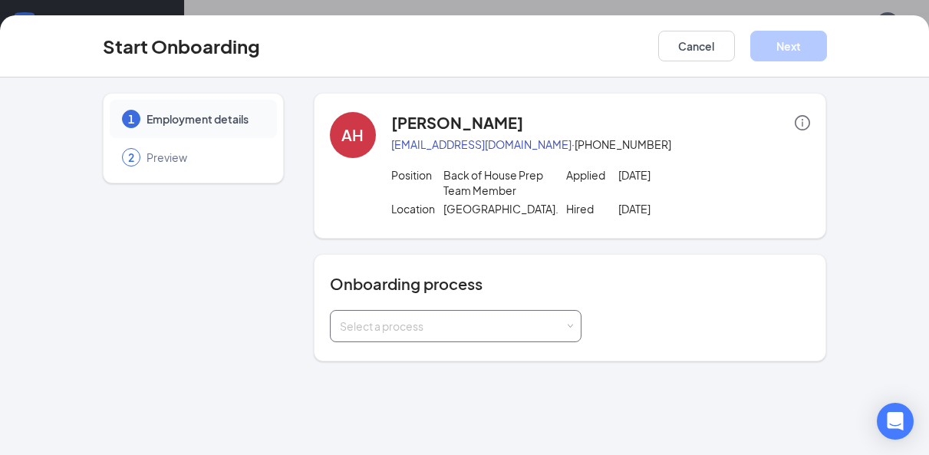
click at [436, 334] on div "Select a process" at bounding box center [452, 325] width 225 height 15
click at [417, 368] on span "Team Member Onboarding" at bounding box center [403, 374] width 136 height 14
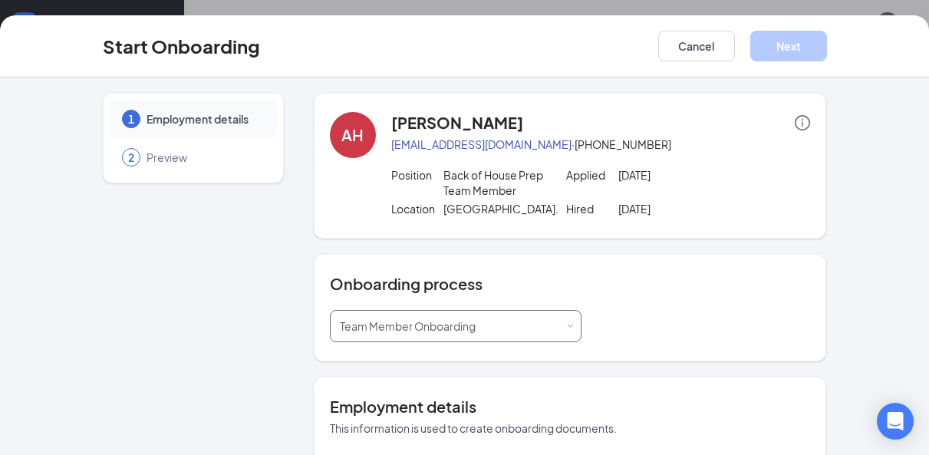
type input "Sep 16, 2025"
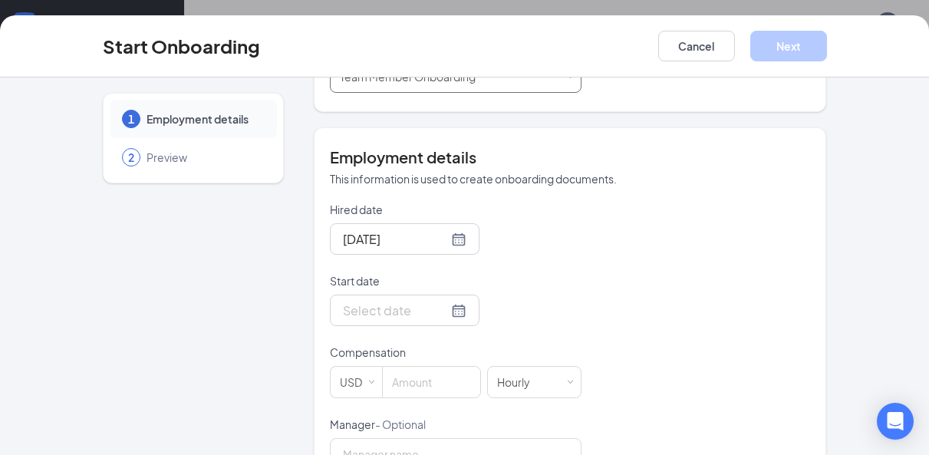
scroll to position [250, 0]
click at [451, 319] on div at bounding box center [405, 309] width 124 height 19
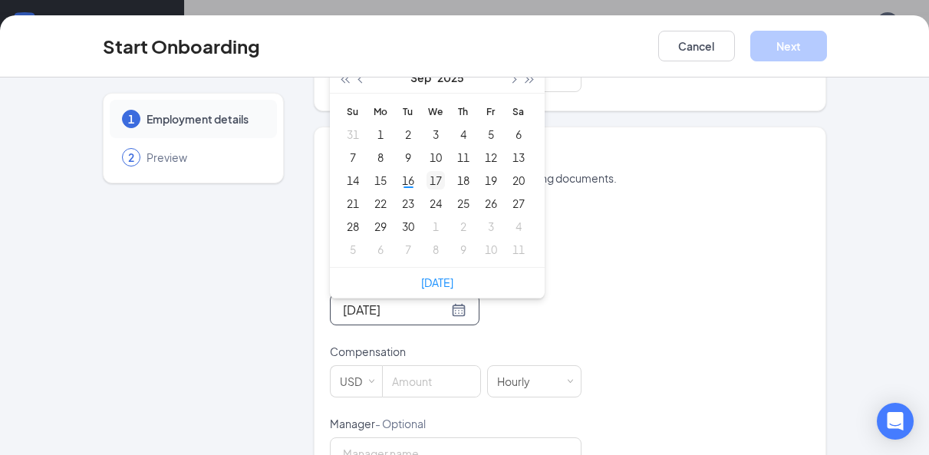
type input "Sep 17, 2025"
click at [437, 190] on div "17" at bounding box center [436, 180] width 18 height 18
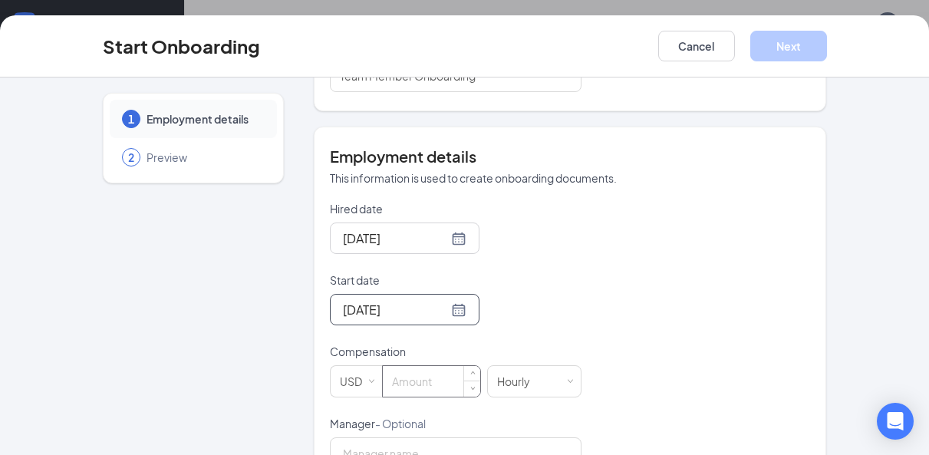
click at [434, 397] on input at bounding box center [431, 381] width 97 height 31
type input "15.5"
click at [611, 361] on div "Hired date Sep 16, 2025 Start date Sep 17, 2025 Sep 2025 Su Mo Tu We Th Fr Sa 3…" at bounding box center [570, 452] width 481 height 502
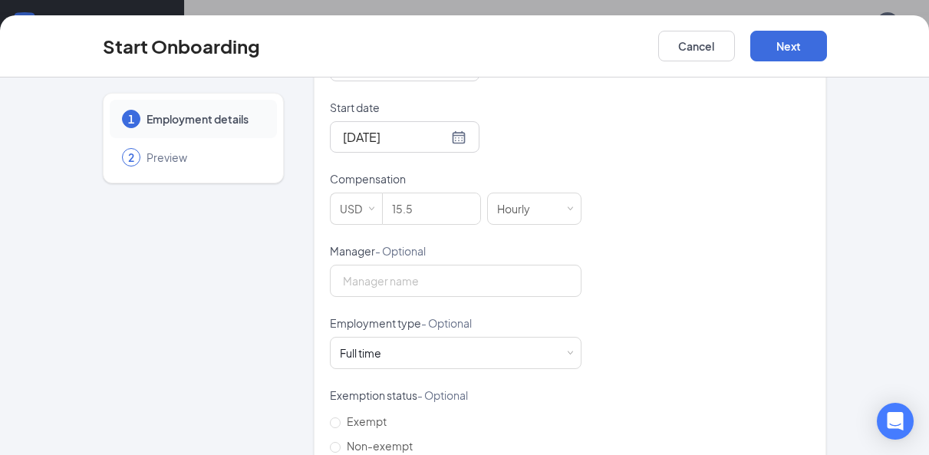
scroll to position [424, 0]
click at [490, 366] on div "Full time Works 30+ hours per week and is reasonably expected to work" at bounding box center [456, 351] width 232 height 31
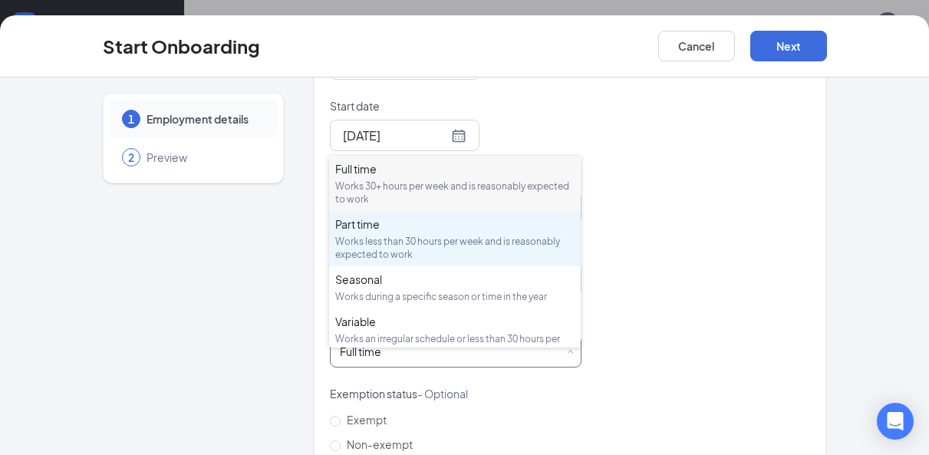
click at [438, 244] on div "Works less than 30 hours per week and is reasonably expected to work" at bounding box center [454, 248] width 239 height 26
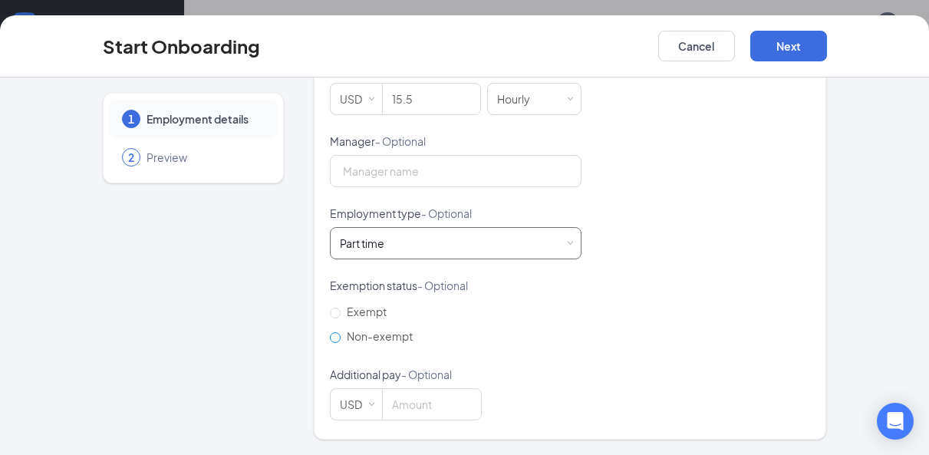
scroll to position [546, 0]
click at [338, 333] on input "Non-exempt" at bounding box center [335, 337] width 11 height 11
radio input "true"
click at [782, 43] on button "Next" at bounding box center [789, 46] width 77 height 31
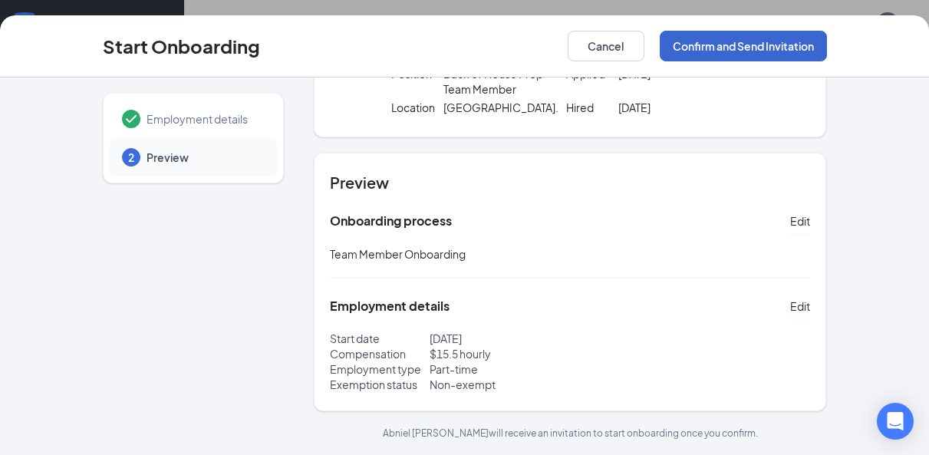
scroll to position [117, 0]
click at [782, 44] on button "Confirm and Send Invitation" at bounding box center [743, 46] width 167 height 31
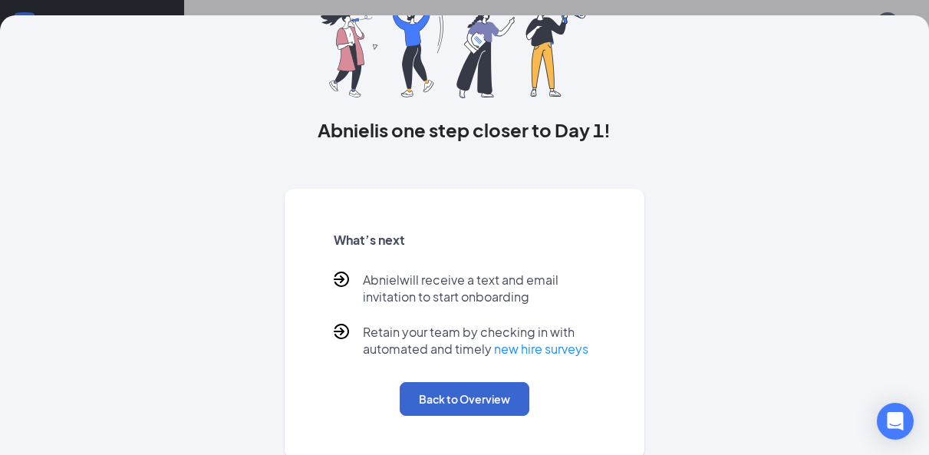
click at [513, 398] on button "Back to Overview" at bounding box center [465, 399] width 130 height 34
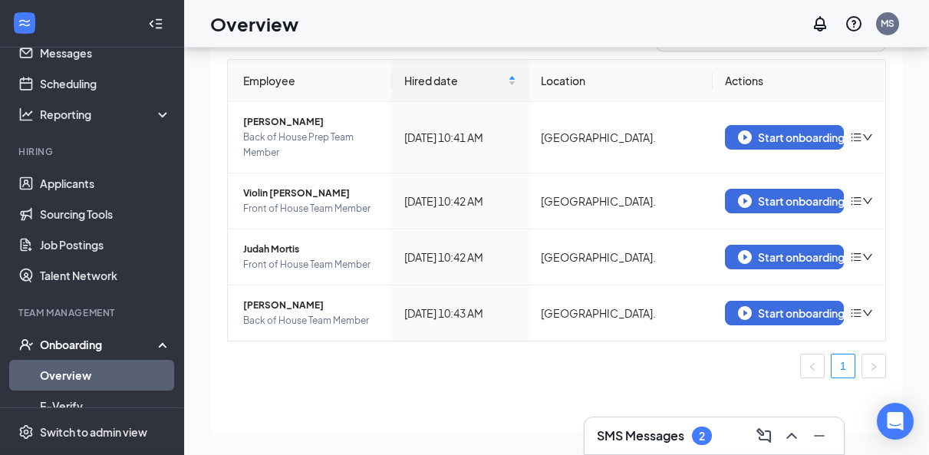
scroll to position [0, 0]
click at [741, 139] on img "button" at bounding box center [745, 137] width 14 height 14
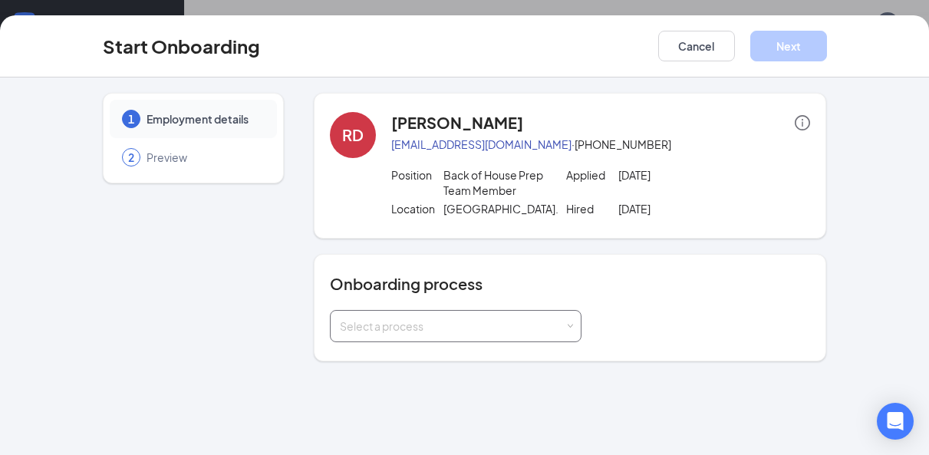
click at [511, 328] on div "Select a process" at bounding box center [456, 326] width 232 height 31
click at [480, 366] on li "Team Member Onboarding" at bounding box center [455, 375] width 252 height 28
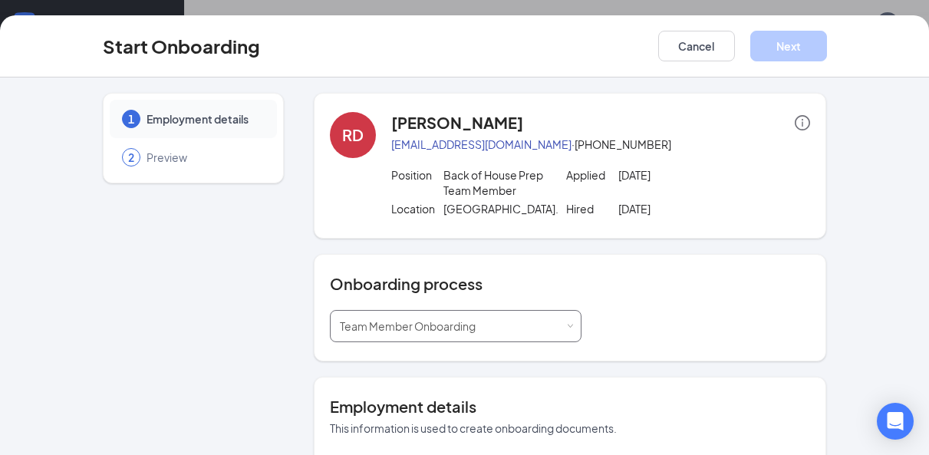
type input "Sep 16, 2025"
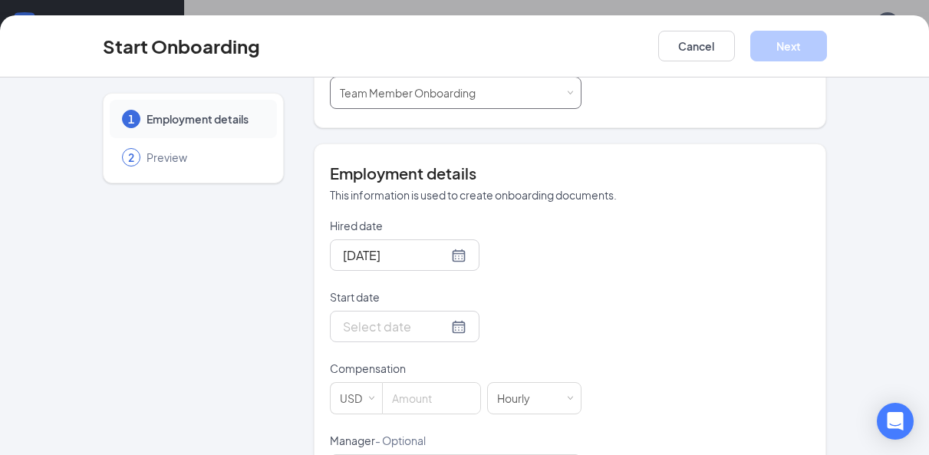
scroll to position [246, 0]
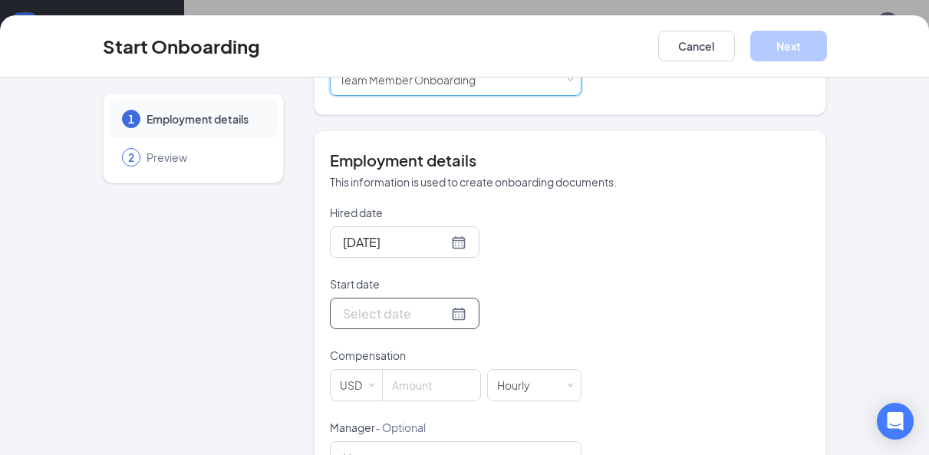
click at [453, 323] on div at bounding box center [405, 313] width 124 height 19
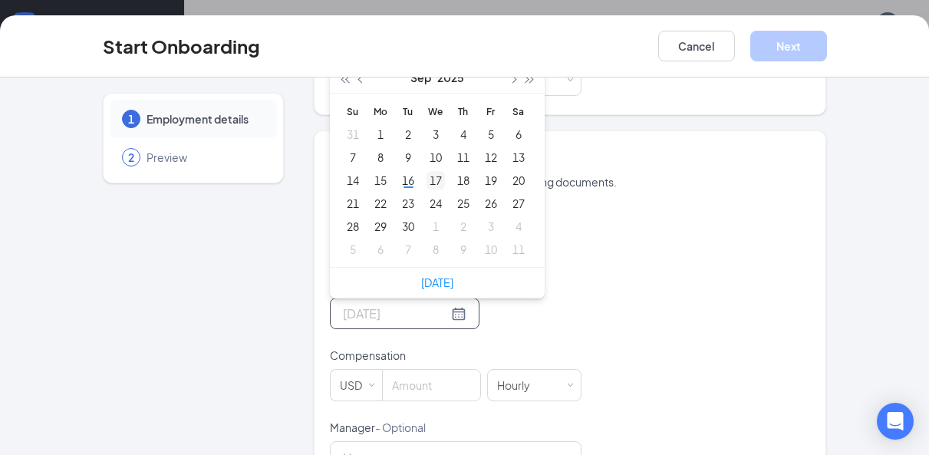
type input "Sep 17, 2025"
click at [434, 190] on div "17" at bounding box center [436, 180] width 18 height 18
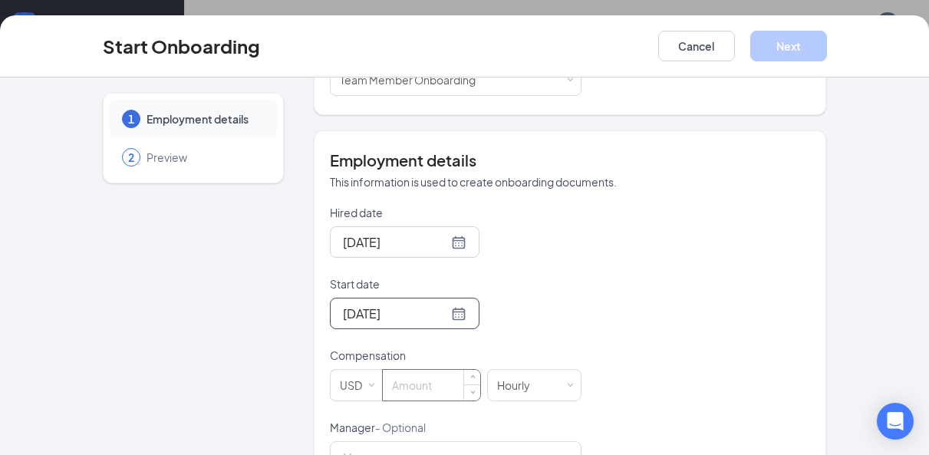
click at [432, 401] on input at bounding box center [431, 385] width 97 height 31
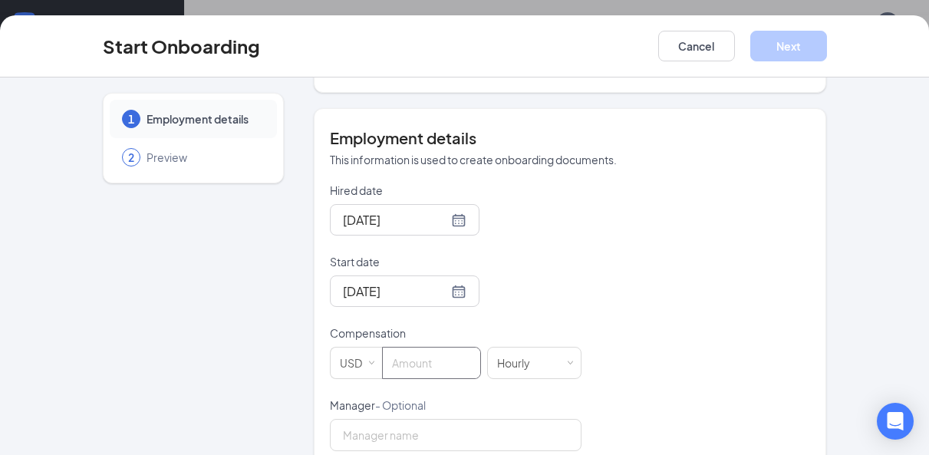
scroll to position [286, 0]
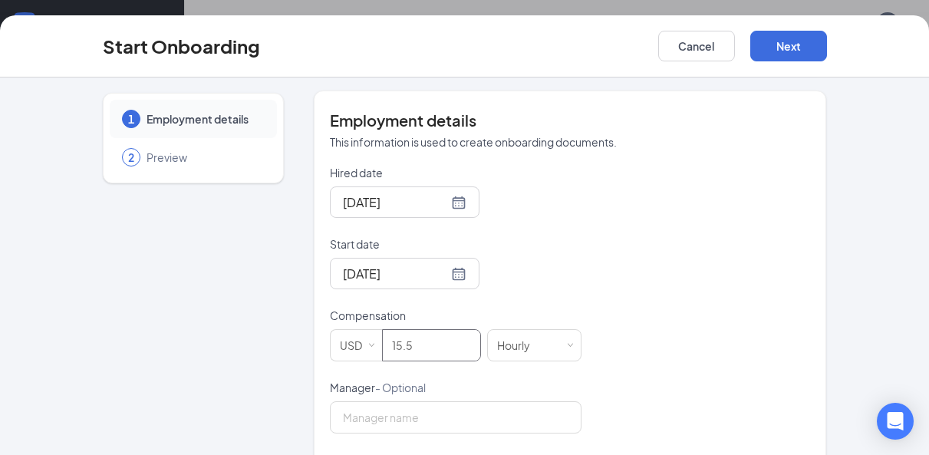
type input "15.5"
click at [763, 252] on div "Hired date Sep 16, 2025 Start date Sep 17, 2025 Sep 2025 Su Mo Tu We Th Fr Sa 3…" at bounding box center [570, 416] width 481 height 502
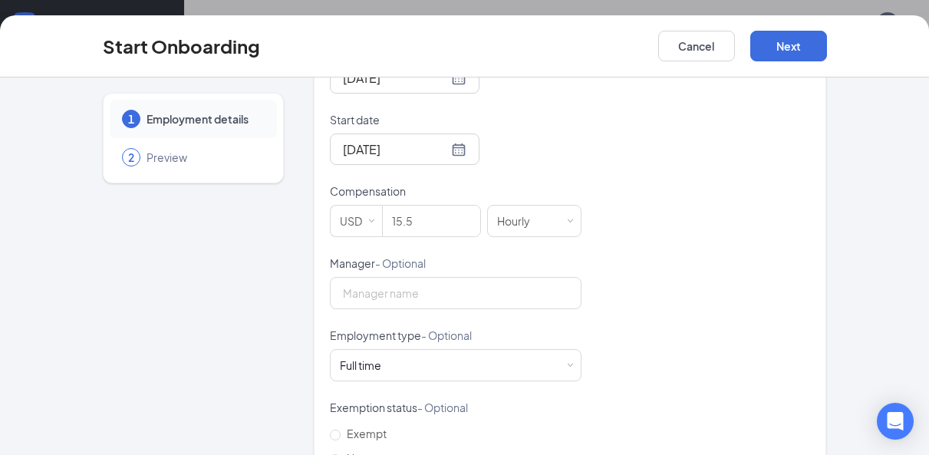
scroll to position [413, 0]
click at [448, 371] on div "Full time Works 30+ hours per week and is reasonably expected to work" at bounding box center [456, 363] width 232 height 31
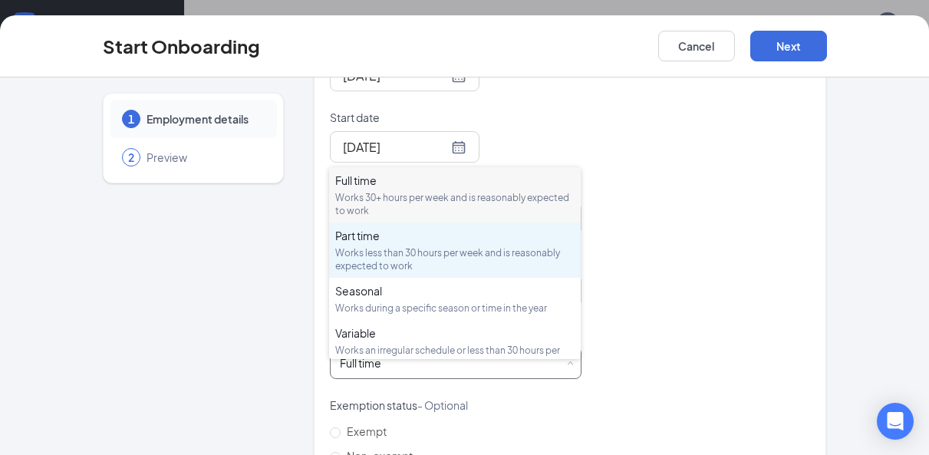
click at [429, 257] on div "Works less than 30 hours per week and is reasonably expected to work" at bounding box center [454, 259] width 239 height 26
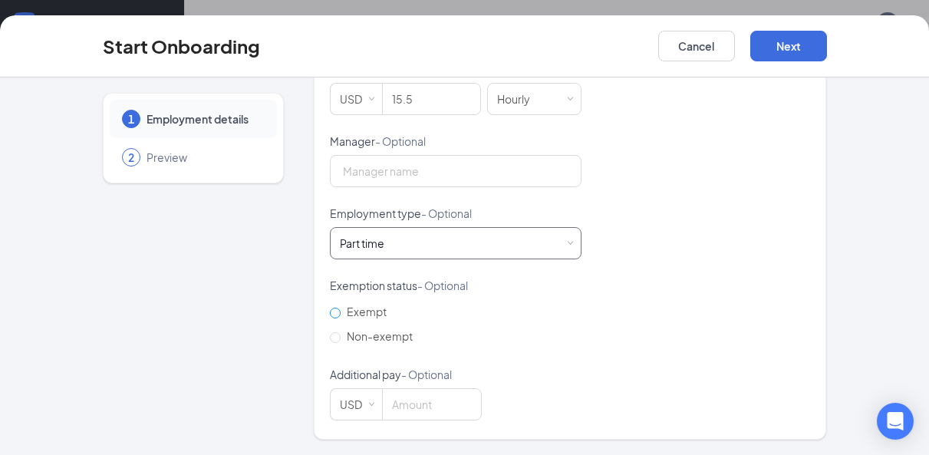
scroll to position [546, 0]
click at [337, 339] on input "Non-exempt" at bounding box center [335, 337] width 11 height 11
radio input "true"
click at [786, 40] on button "Next" at bounding box center [789, 46] width 77 height 31
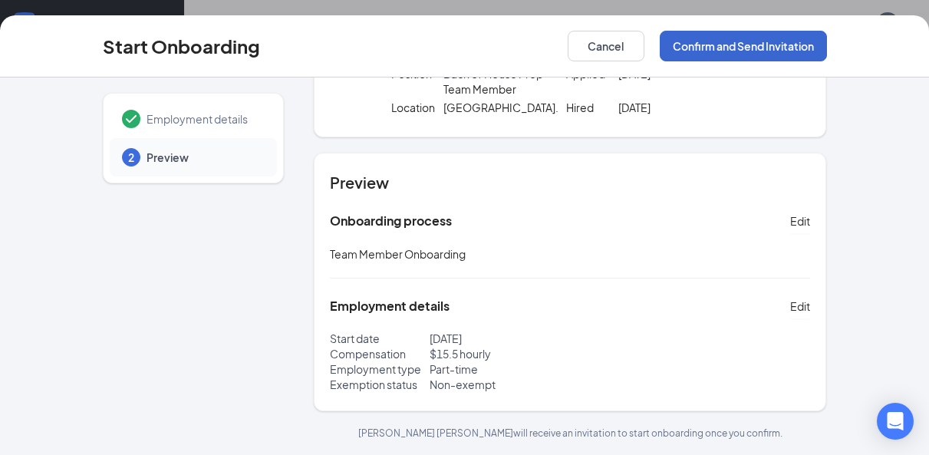
scroll to position [117, 0]
click at [705, 45] on button "Confirm and Send Invitation" at bounding box center [743, 46] width 167 height 31
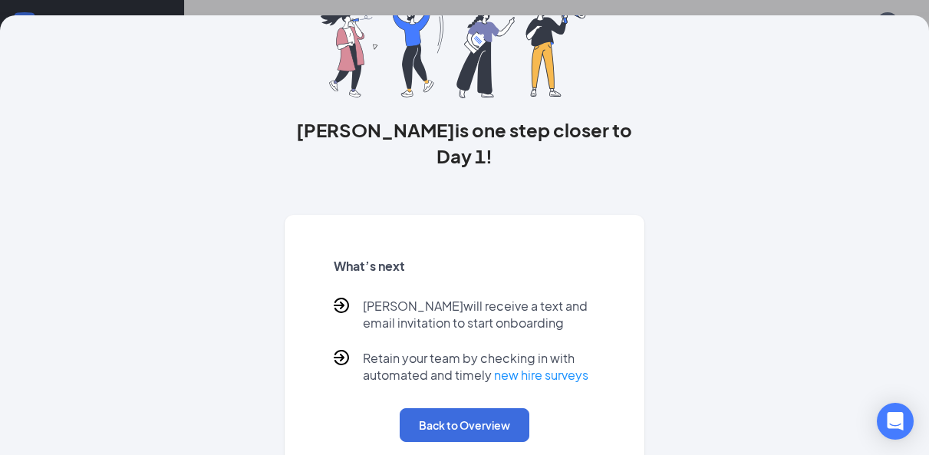
scroll to position [25, 0]
click at [476, 408] on button "Back to Overview" at bounding box center [465, 425] width 130 height 34
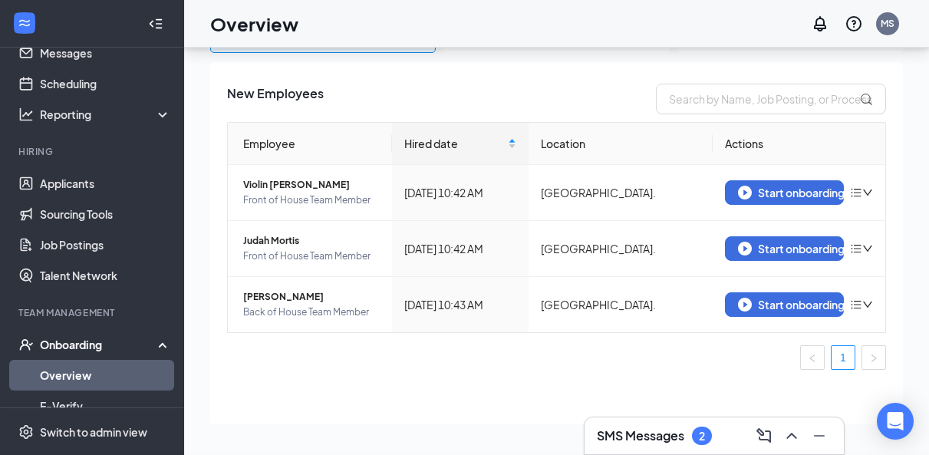
scroll to position [0, 0]
click at [741, 198] on img "button" at bounding box center [745, 193] width 14 height 14
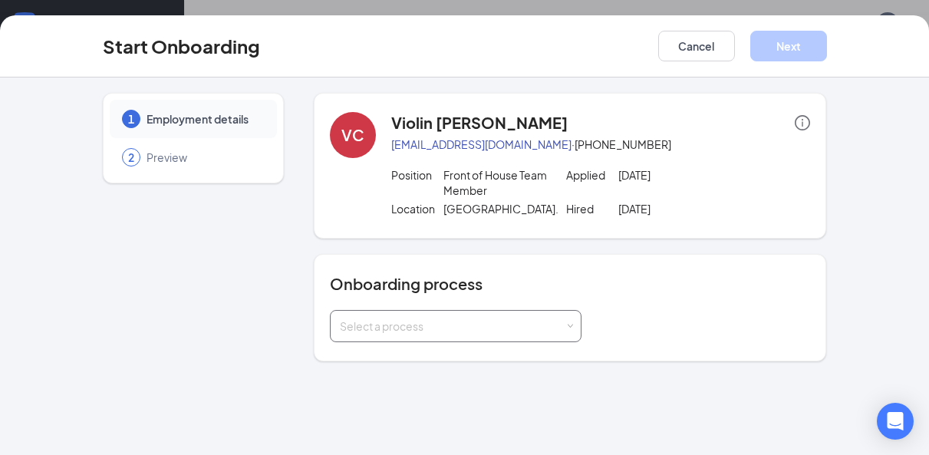
click at [443, 334] on div "Select a process" at bounding box center [452, 325] width 225 height 15
click at [435, 369] on span "Team Member Onboarding" at bounding box center [403, 374] width 136 height 14
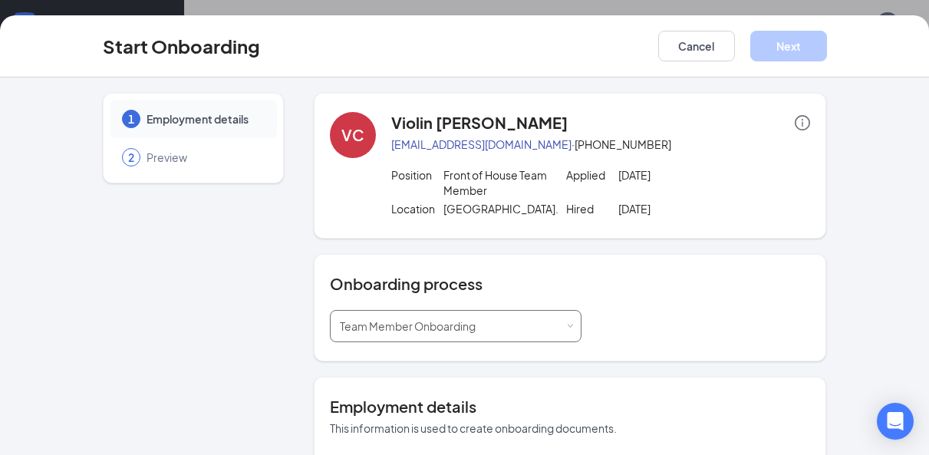
type input "Sep 16, 2025"
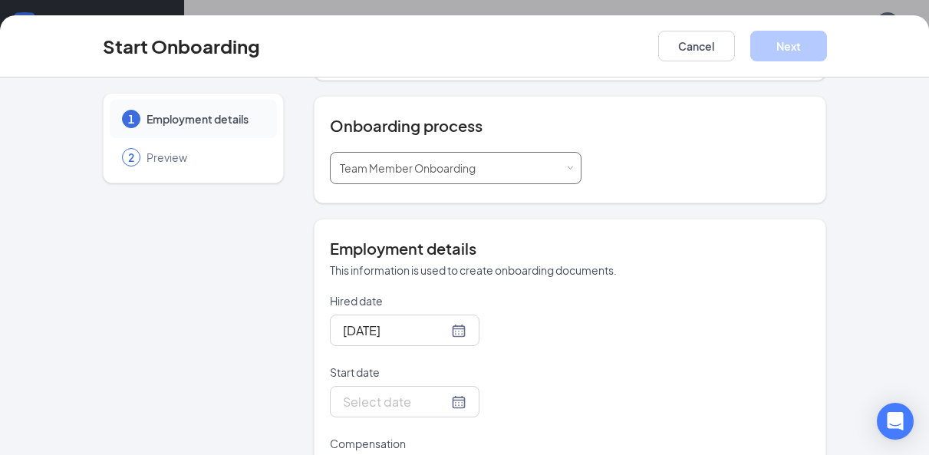
scroll to position [169, 0]
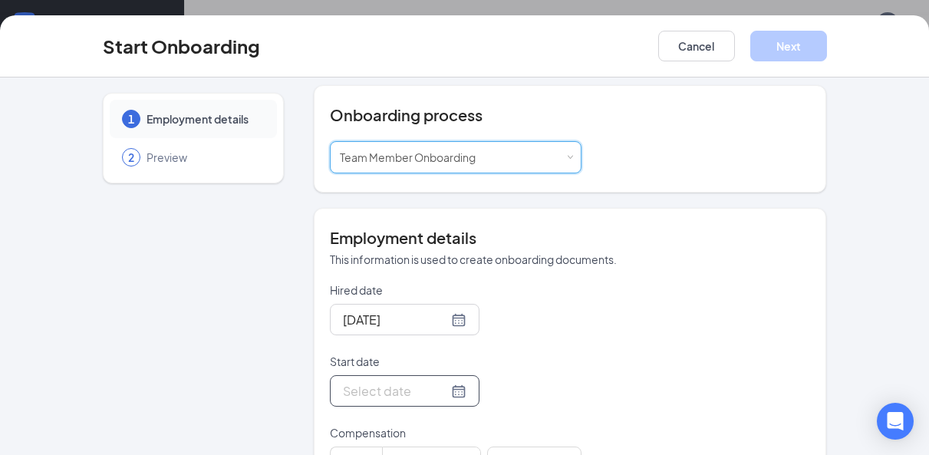
click at [452, 401] on div at bounding box center [405, 390] width 124 height 19
type input "Sep 22, 2025"
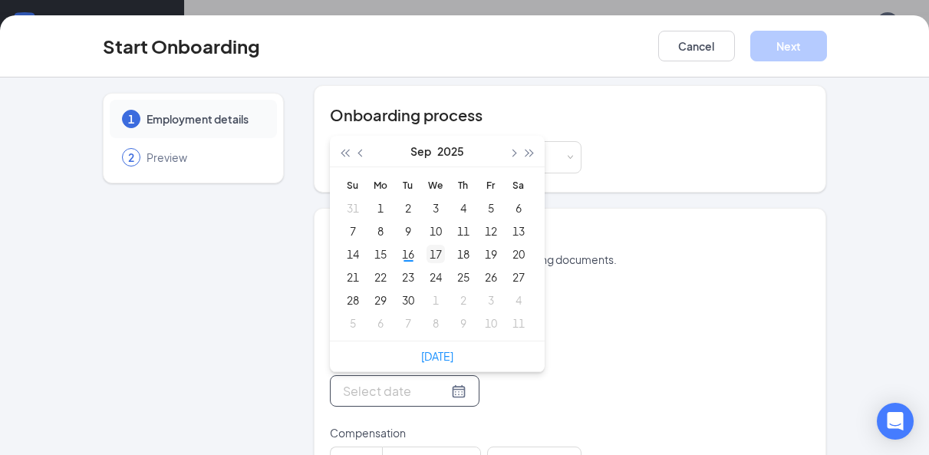
type input "Sep 17, 2025"
click at [430, 263] on div "17" at bounding box center [436, 254] width 18 height 18
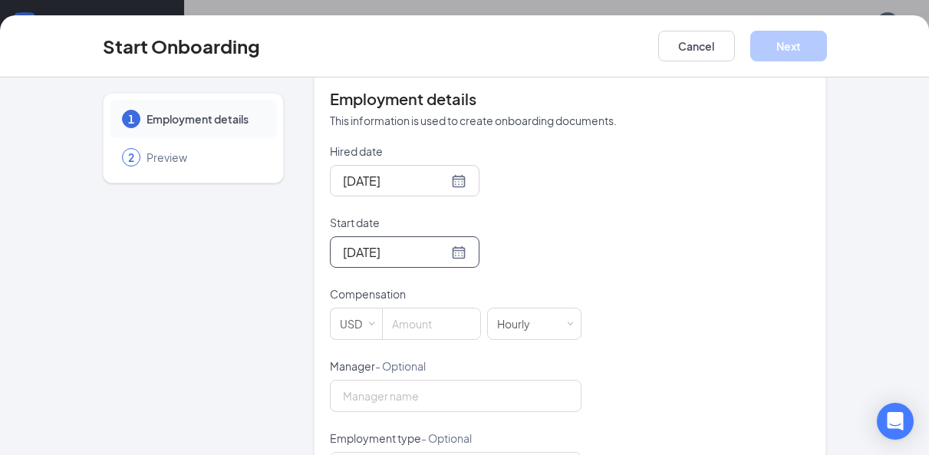
scroll to position [309, 0]
click at [421, 335] on input at bounding box center [431, 323] width 97 height 31
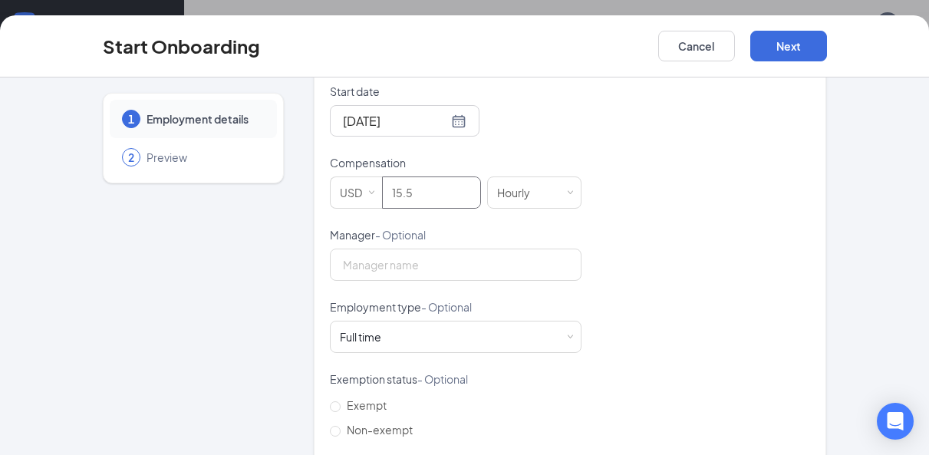
scroll to position [443, 0]
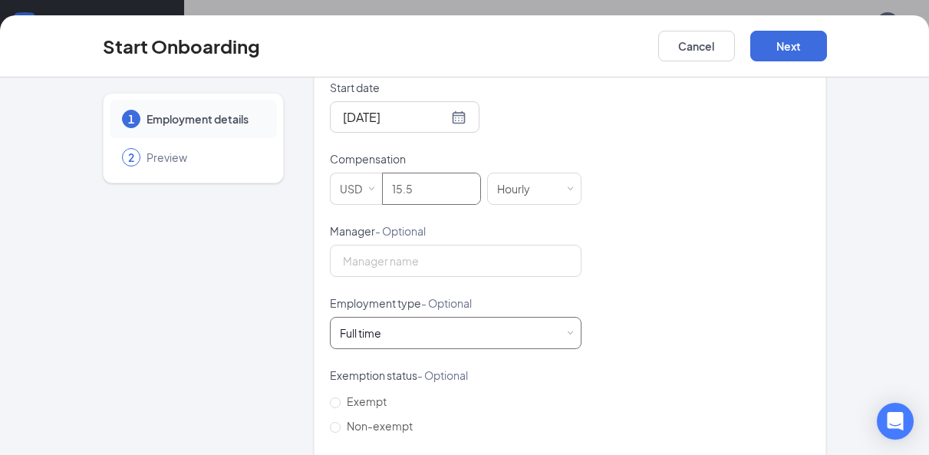
type input "15.5"
click at [494, 342] on div "Full time Works 30+ hours per week and is reasonably expected to work" at bounding box center [456, 333] width 232 height 31
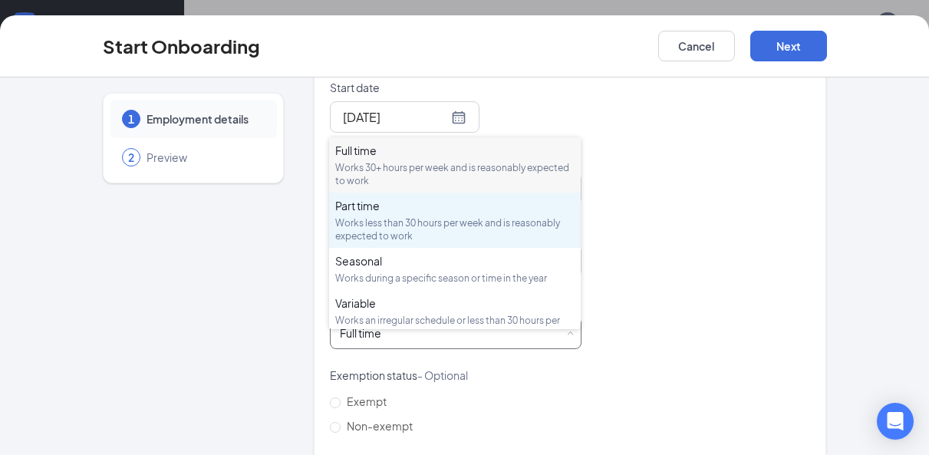
click at [438, 233] on div "Works less than 30 hours per week and is reasonably expected to work" at bounding box center [454, 229] width 239 height 26
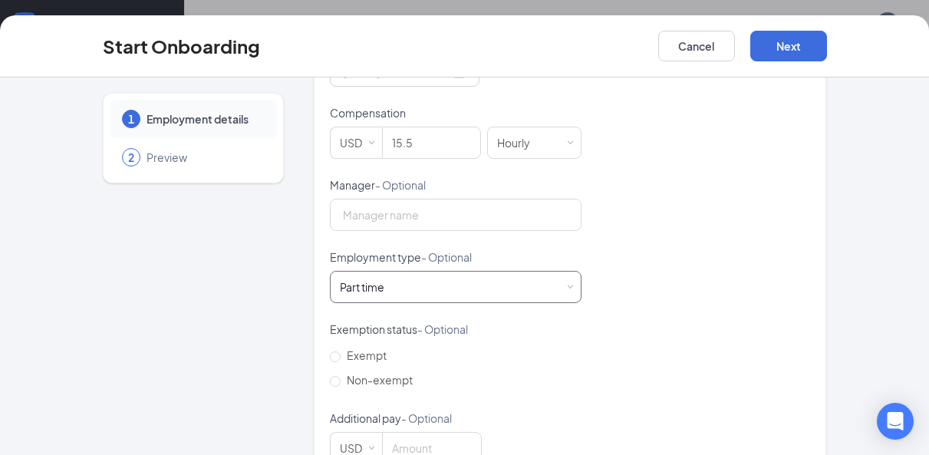
scroll to position [496, 0]
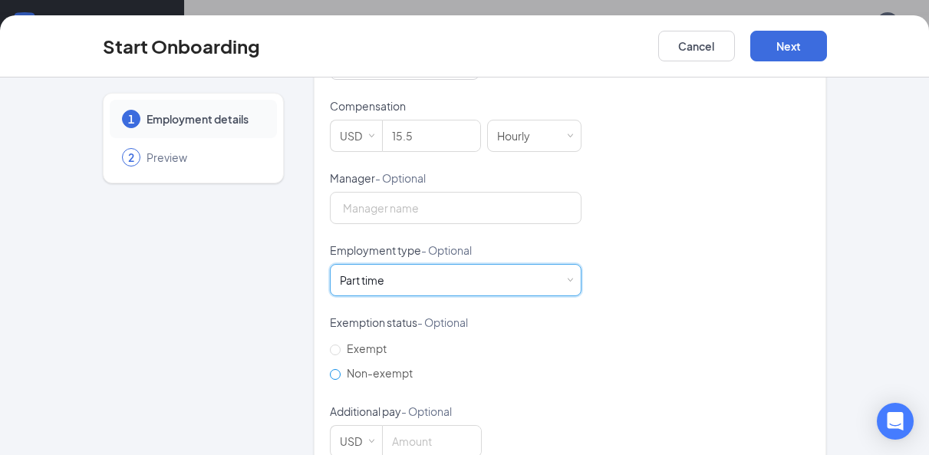
click at [332, 380] on input "Non-exempt" at bounding box center [335, 374] width 11 height 11
radio input "true"
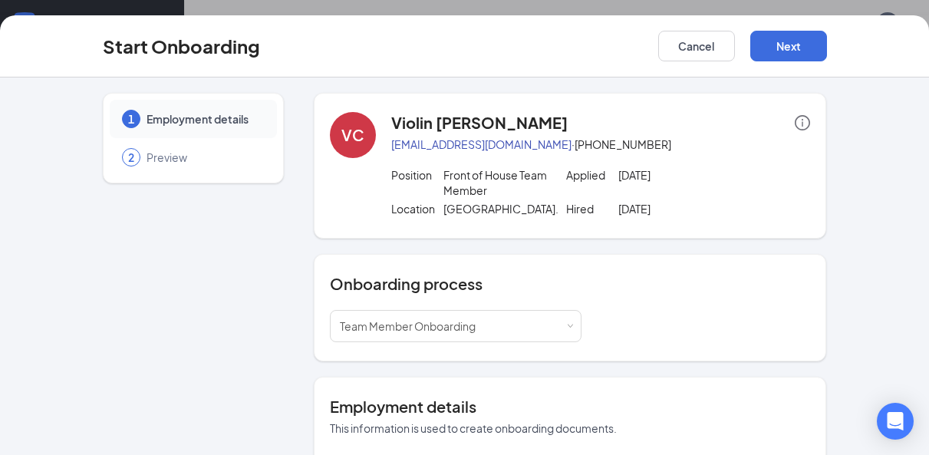
scroll to position [0, 0]
click at [784, 40] on button "Next" at bounding box center [789, 46] width 77 height 31
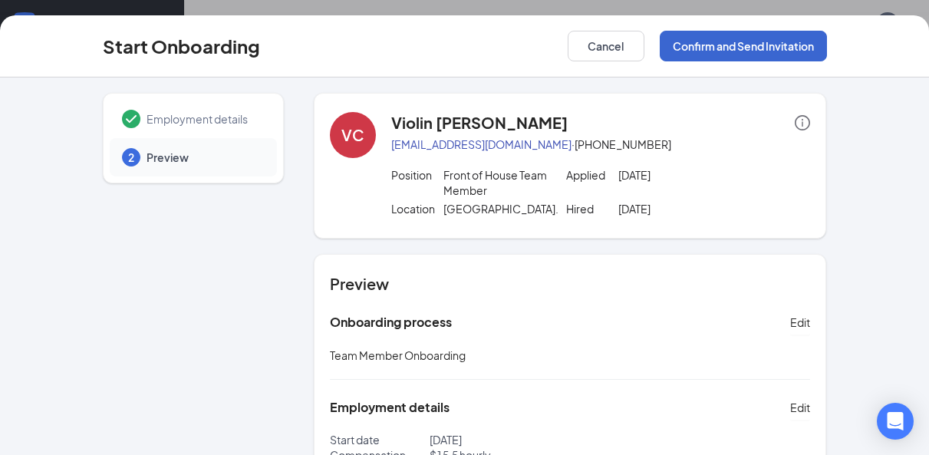
click at [706, 49] on button "Confirm and Send Invitation" at bounding box center [743, 46] width 167 height 31
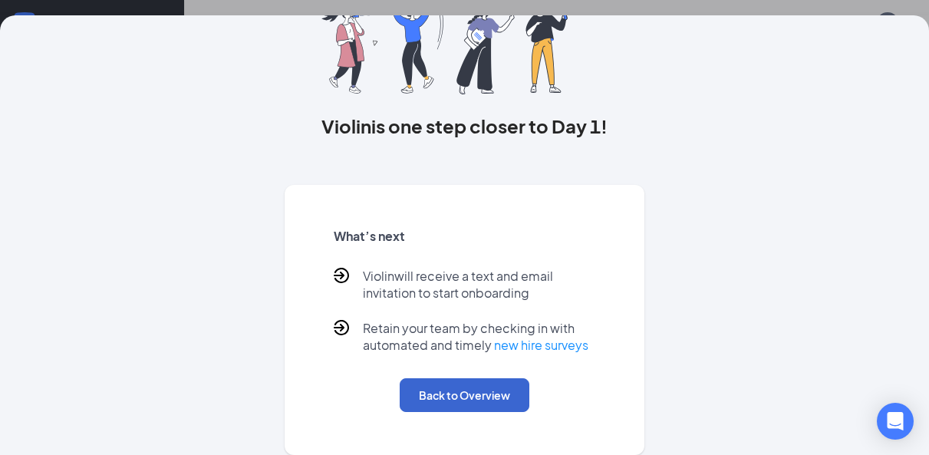
scroll to position [120, 0]
click at [501, 383] on button "Back to Overview" at bounding box center [465, 395] width 130 height 34
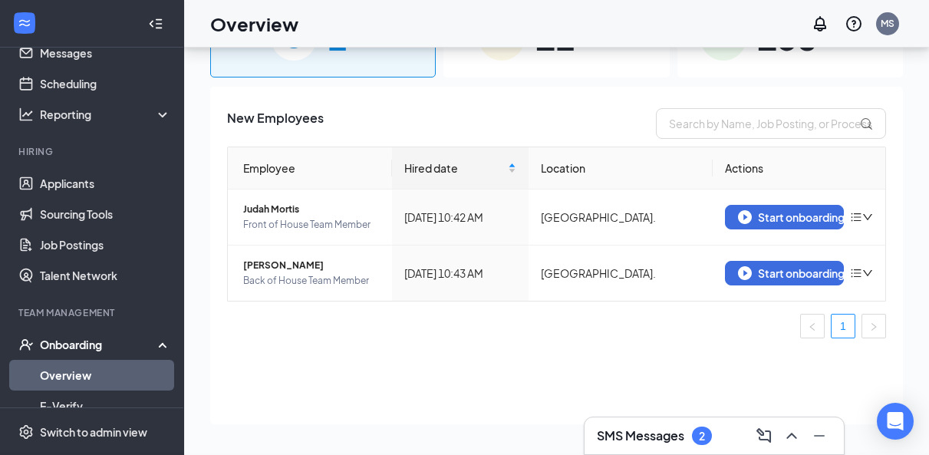
scroll to position [0, 0]
click at [738, 217] on img "button" at bounding box center [745, 217] width 14 height 14
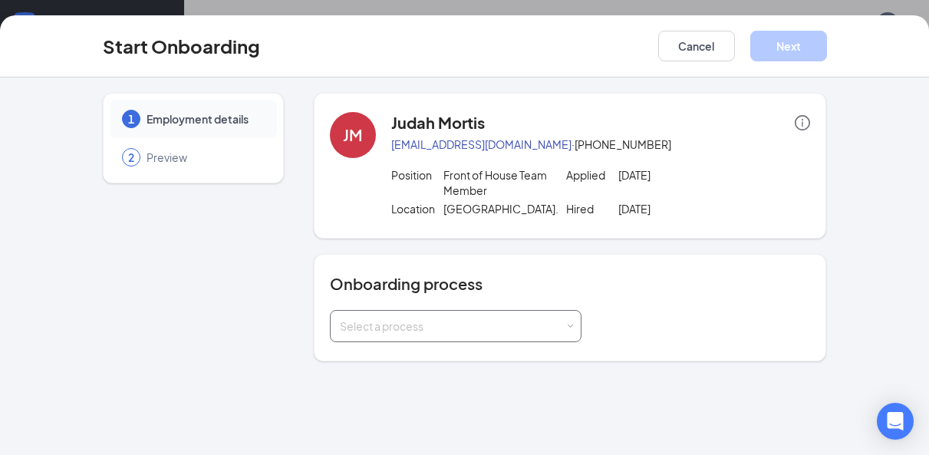
click at [434, 334] on div "Select a process" at bounding box center [452, 325] width 225 height 15
click at [383, 368] on span "Team Member Onboarding" at bounding box center [403, 374] width 136 height 14
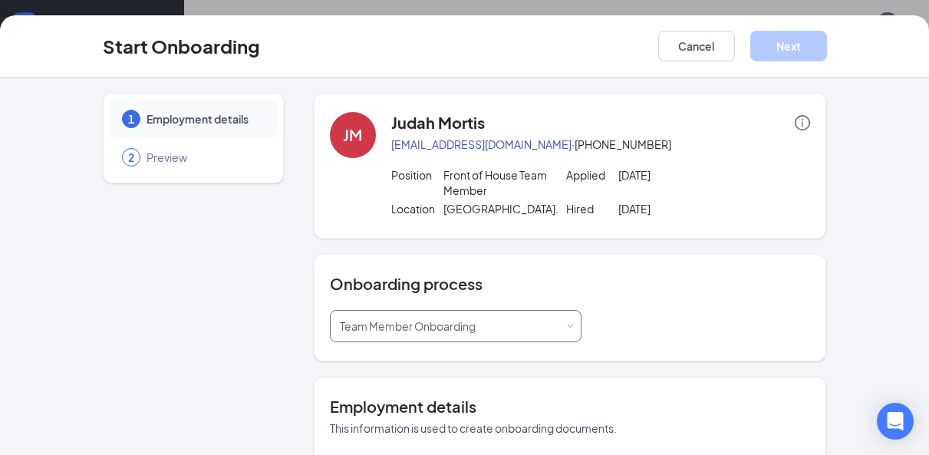
type input "Sep 16, 2025"
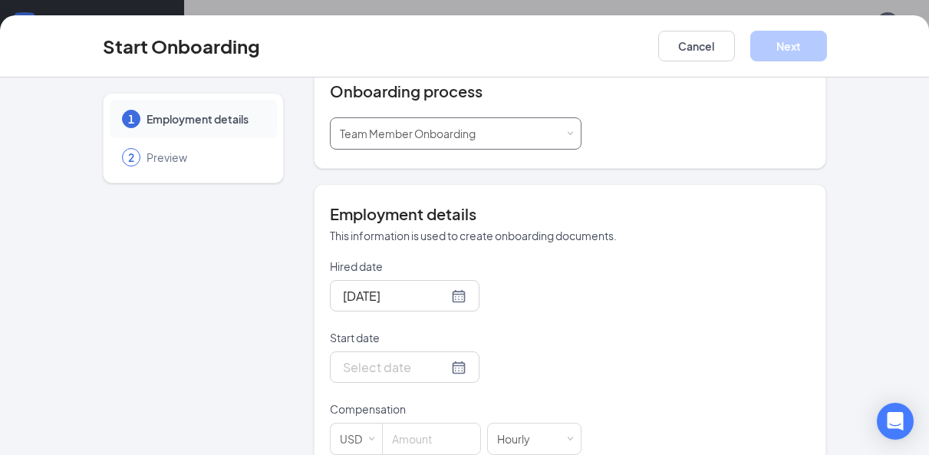
scroll to position [194, 0]
click at [445, 375] on div at bounding box center [405, 365] width 124 height 19
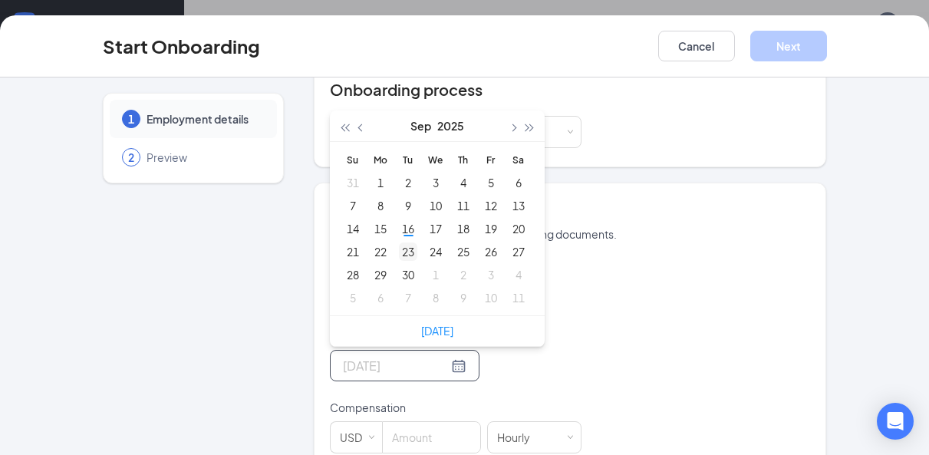
type input "Sep 23, 2025"
type input "Sep 17, 2025"
click at [443, 238] on div "17" at bounding box center [436, 228] width 18 height 18
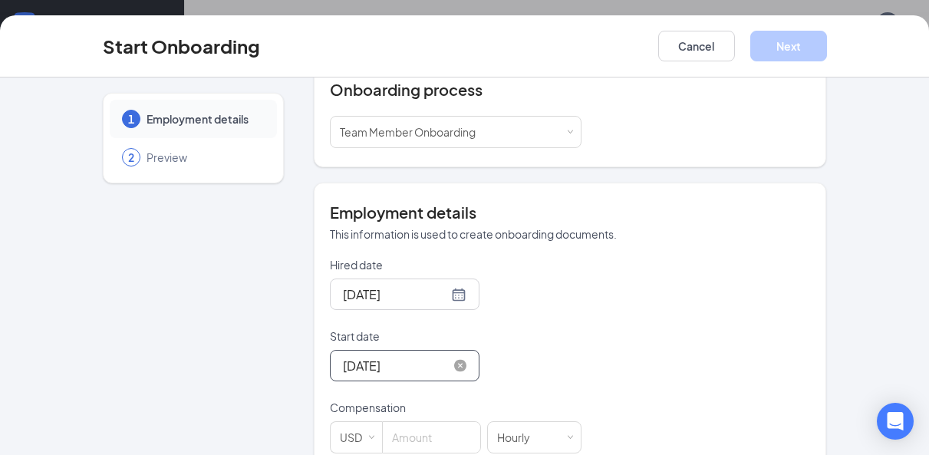
scroll to position [303, 0]
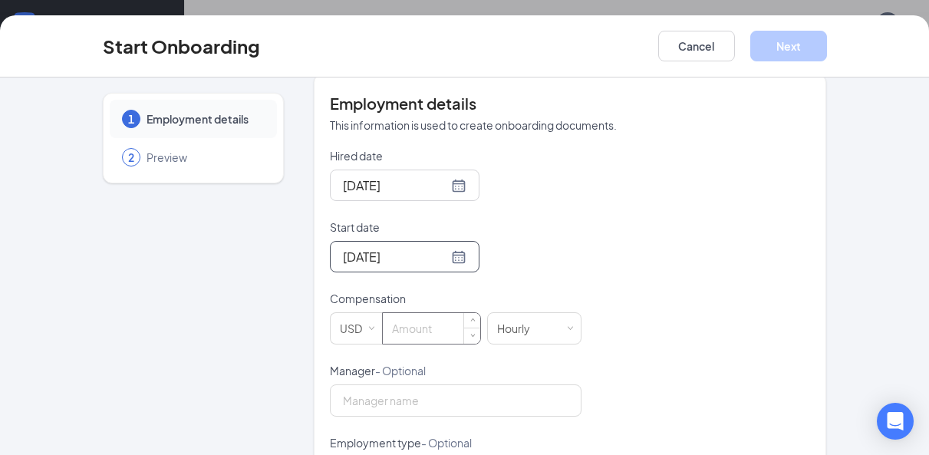
click at [427, 344] on input at bounding box center [431, 328] width 97 height 31
type input "15.5"
click at [643, 343] on div "Hired date Sep 16, 2025 Start date Sep 17, 2025 Sep 2025 Su Mo Tu We Th Fr Sa 3…" at bounding box center [570, 399] width 481 height 502
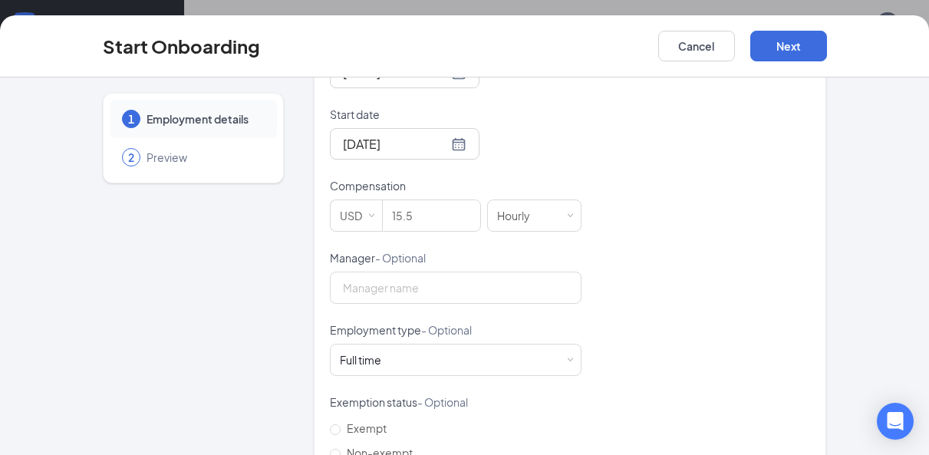
scroll to position [427, 0]
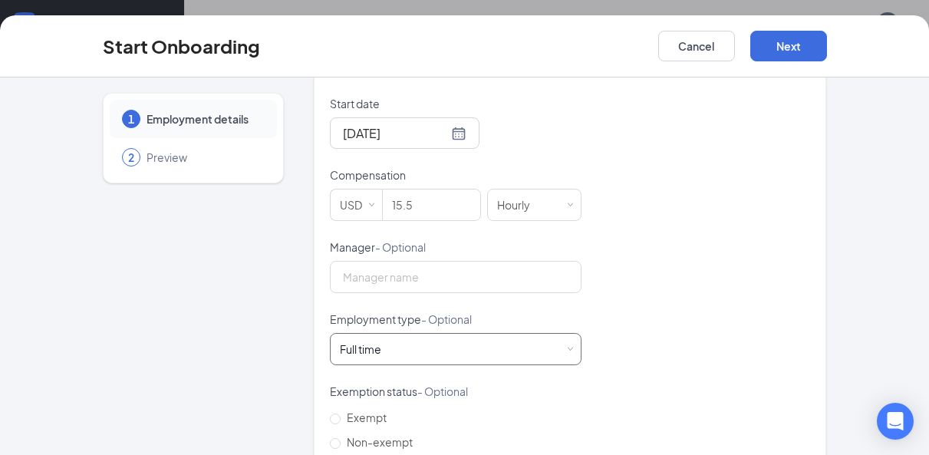
click at [511, 358] on div "Full time Works 30+ hours per week and is reasonably expected to work" at bounding box center [456, 349] width 232 height 31
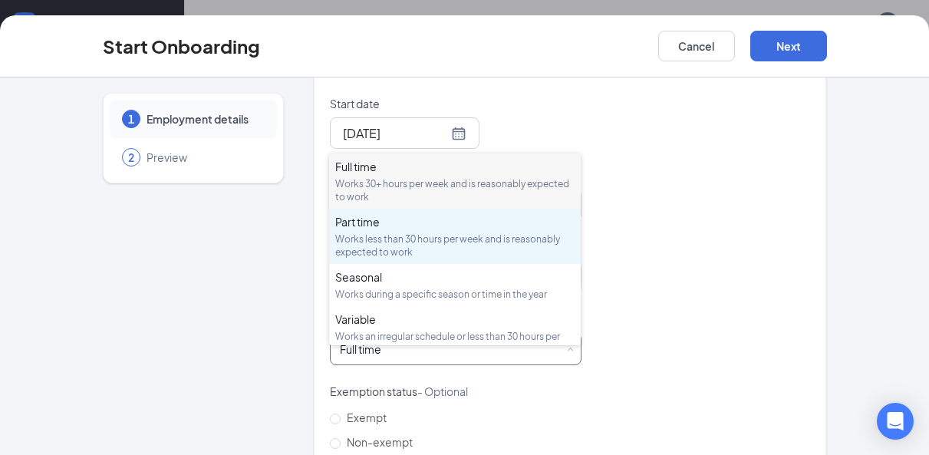
click at [462, 246] on div "Works less than 30 hours per week and is reasonably expected to work" at bounding box center [454, 246] width 239 height 26
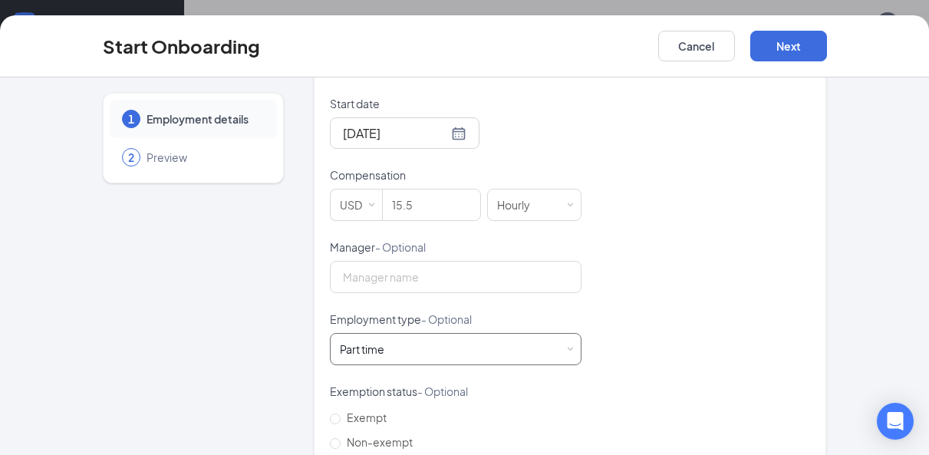
scroll to position [542, 0]
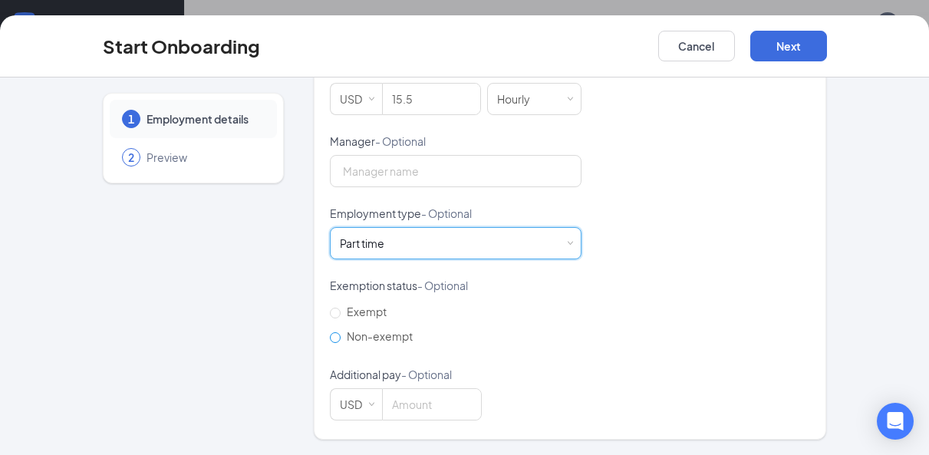
click at [341, 335] on span "Non-exempt" at bounding box center [380, 336] width 78 height 14
click at [340, 335] on input "Non-exempt" at bounding box center [335, 337] width 11 height 11
radio input "true"
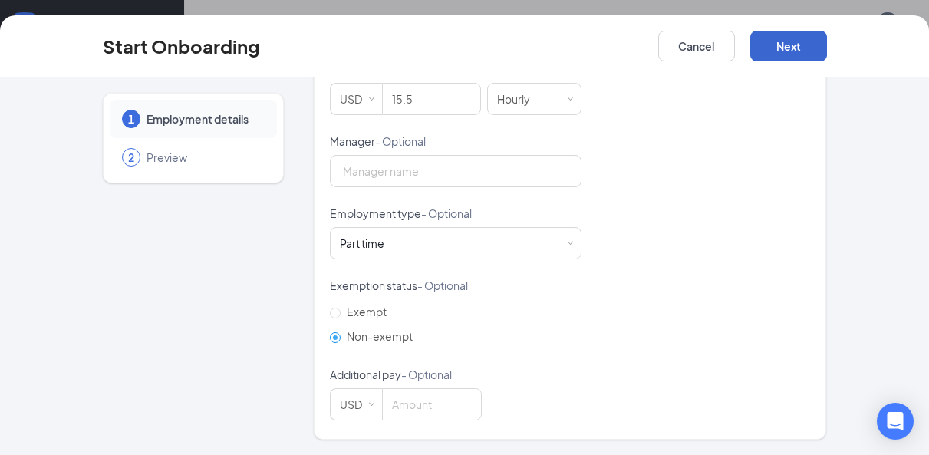
click at [795, 53] on button "Next" at bounding box center [789, 46] width 77 height 31
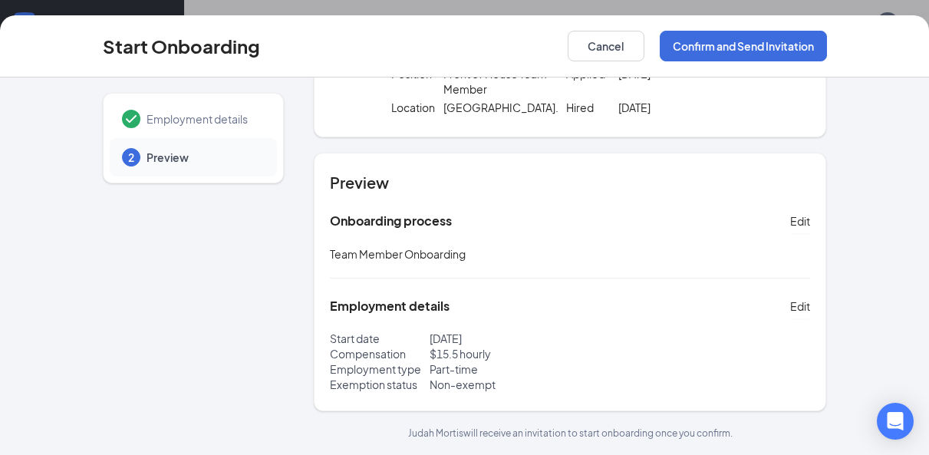
scroll to position [117, 0]
click at [726, 45] on button "Confirm and Send Invitation" at bounding box center [743, 46] width 167 height 31
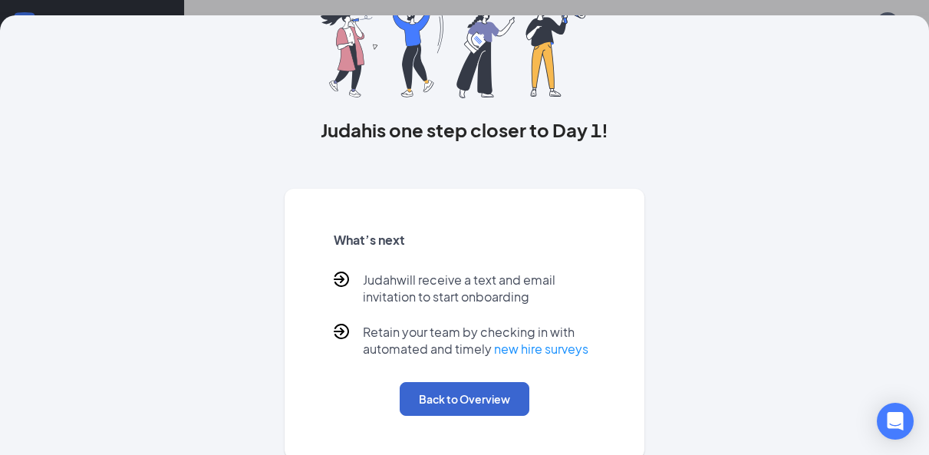
click at [468, 398] on button "Back to Overview" at bounding box center [465, 399] width 130 height 34
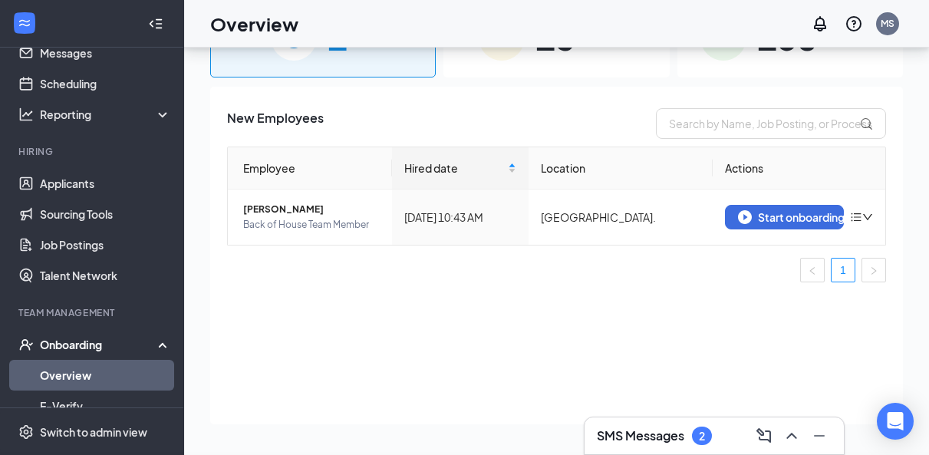
scroll to position [0, 0]
click at [744, 217] on img "button" at bounding box center [745, 217] width 14 height 14
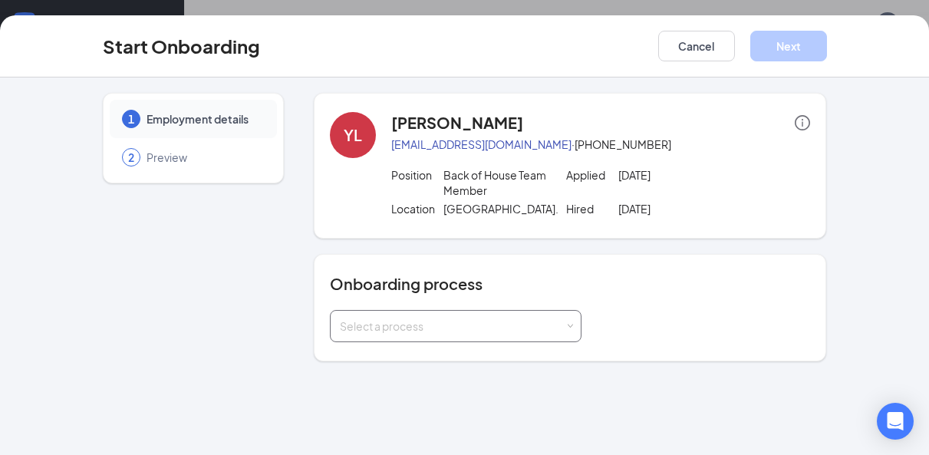
click at [383, 334] on div "Select a process" at bounding box center [452, 325] width 225 height 15
click at [381, 370] on span "Team Member Onboarding" at bounding box center [403, 374] width 136 height 14
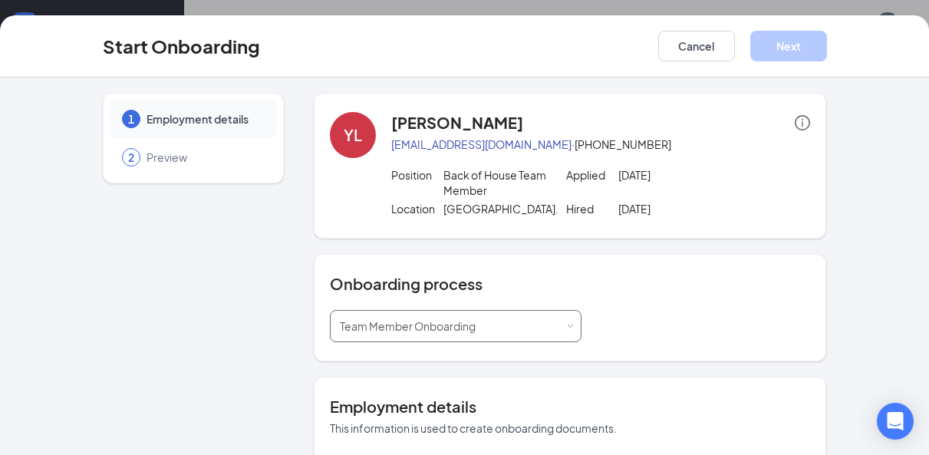
type input "Sep 16, 2025"
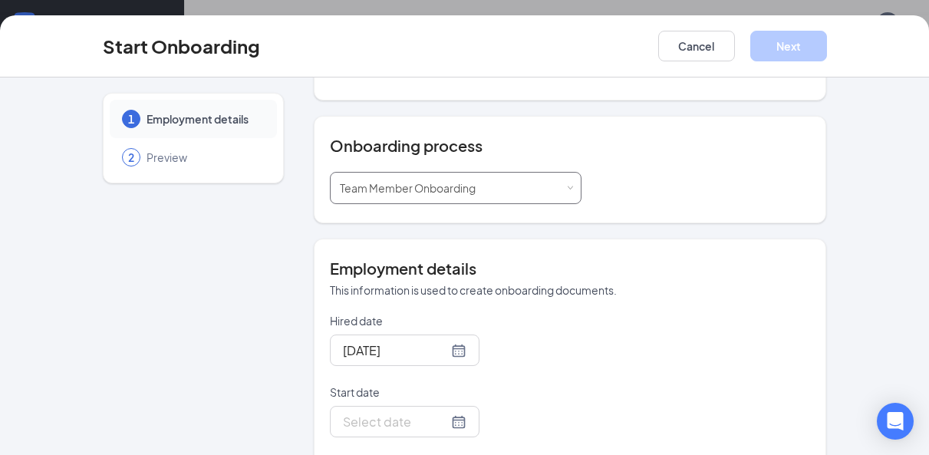
scroll to position [189, 0]
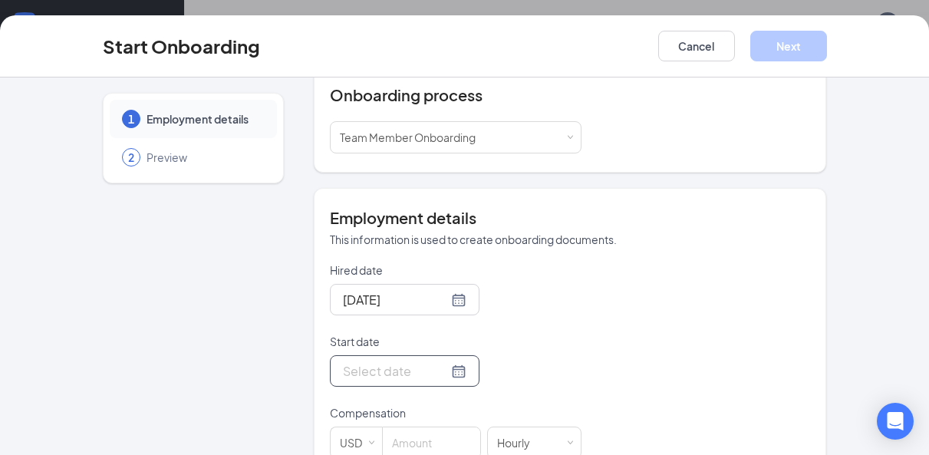
click at [453, 381] on div at bounding box center [405, 370] width 124 height 19
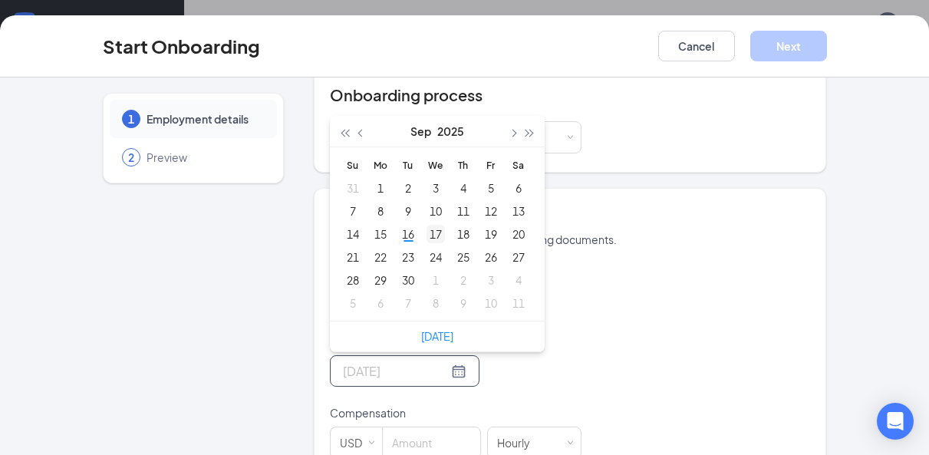
type input "Sep 17, 2025"
click at [432, 243] on div "17" at bounding box center [436, 234] width 18 height 18
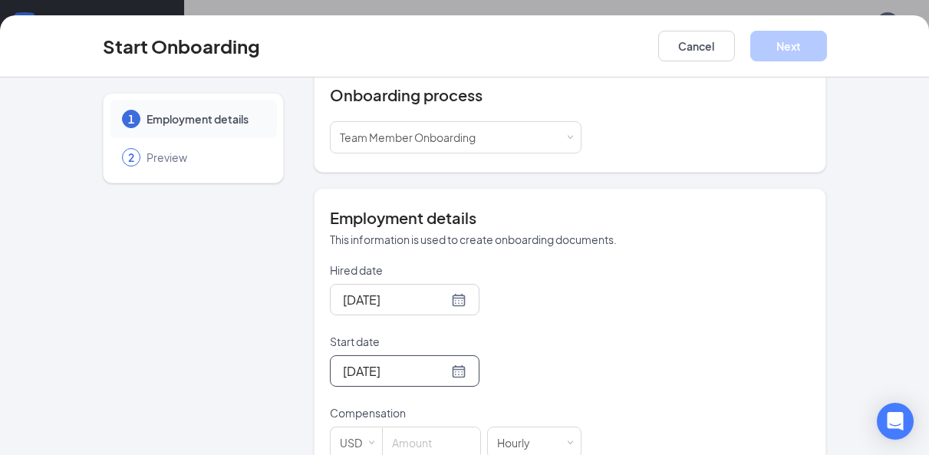
scroll to position [299, 0]
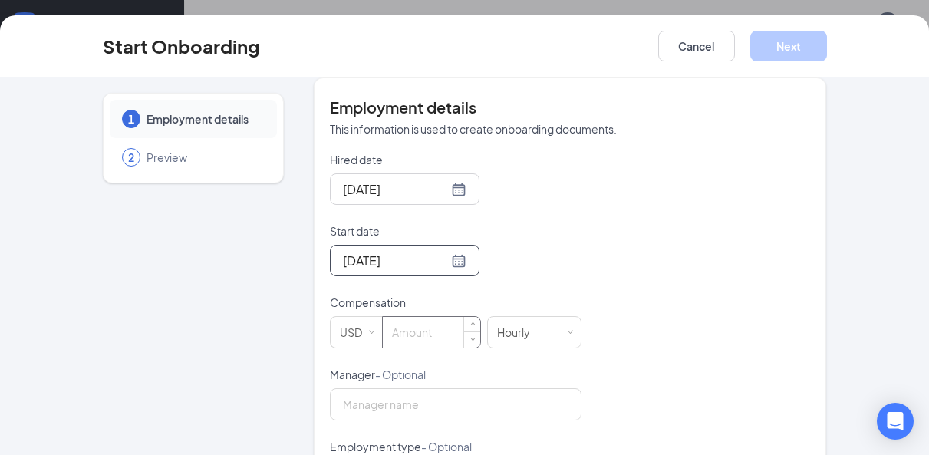
click at [429, 348] on input at bounding box center [431, 332] width 97 height 31
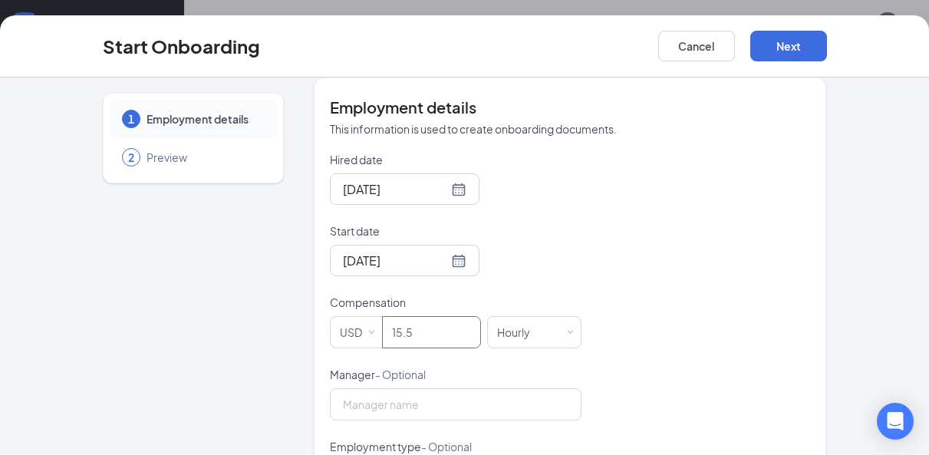
type input "15.5"
click at [657, 262] on div "Hired date Sep 16, 2025 Start date Sep 17, 2025 Sep 2025 Su Mo Tu We Th Fr Sa 3…" at bounding box center [570, 403] width 481 height 502
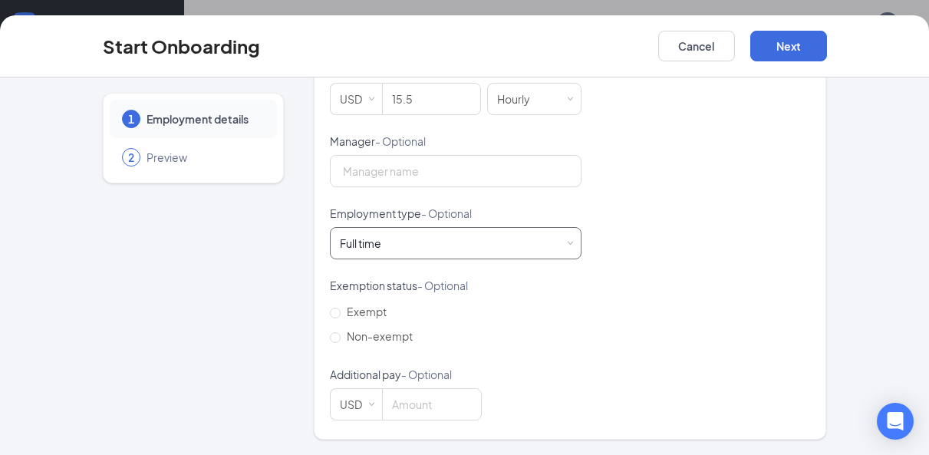
scroll to position [546, 0]
click at [463, 243] on div "Full time Works 30+ hours per week and is reasonably expected to work" at bounding box center [456, 243] width 232 height 31
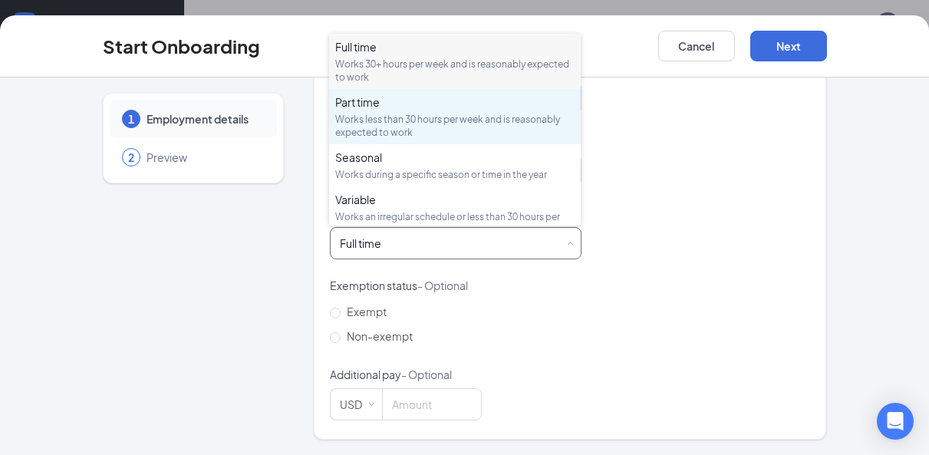
click at [421, 117] on div "Works less than 30 hours per week and is reasonably expected to work" at bounding box center [454, 126] width 239 height 26
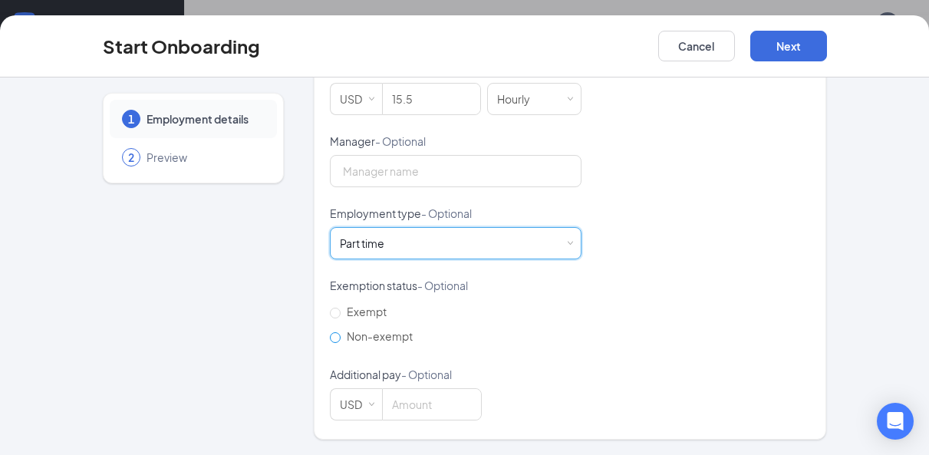
click at [337, 337] on input "Non-exempt" at bounding box center [335, 337] width 11 height 11
radio input "true"
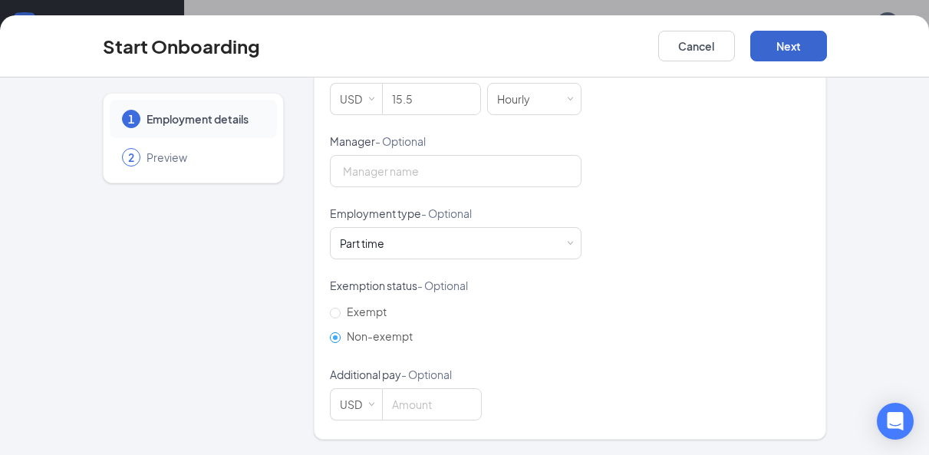
click at [804, 45] on button "Next" at bounding box center [789, 46] width 77 height 31
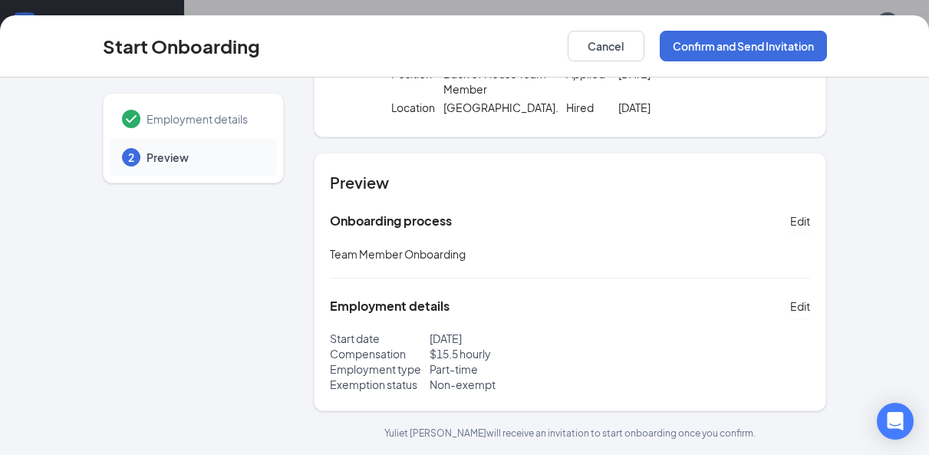
scroll to position [117, 0]
click at [691, 44] on button "Confirm and Send Invitation" at bounding box center [743, 46] width 167 height 31
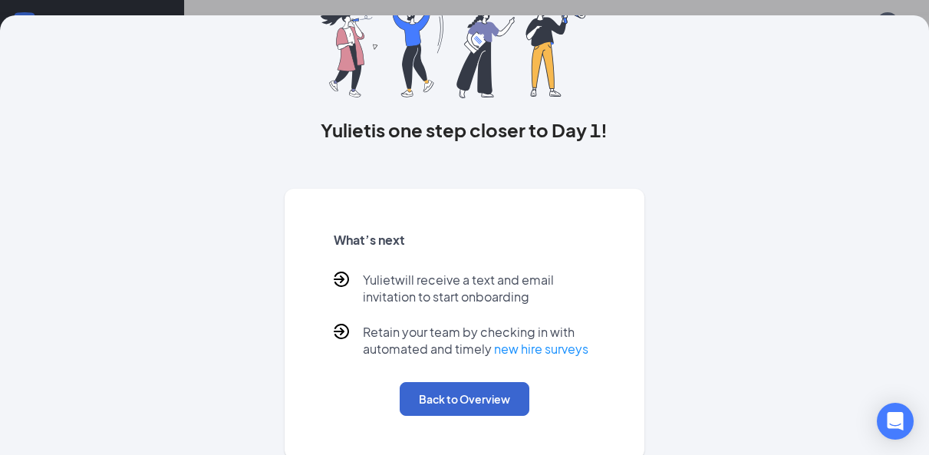
click at [475, 405] on button "Back to Overview" at bounding box center [465, 399] width 130 height 34
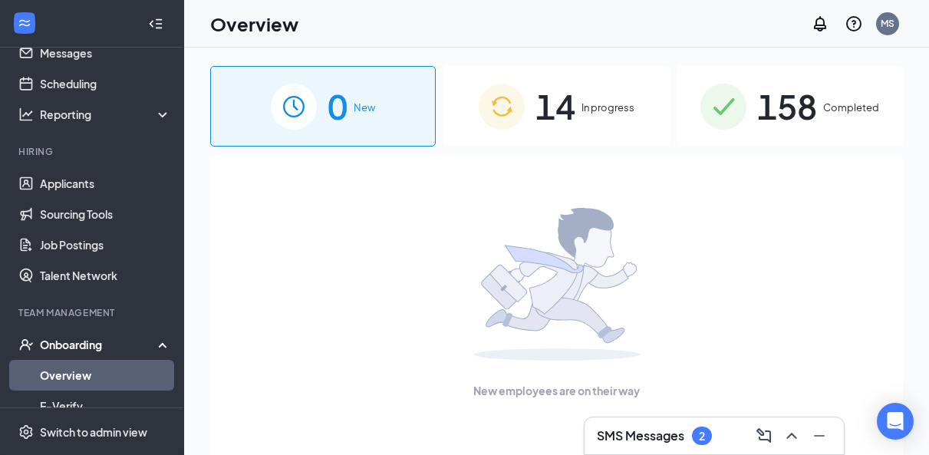
scroll to position [0, 0]
click at [648, 440] on h3 "SMS Messages" at bounding box center [640, 435] width 87 height 17
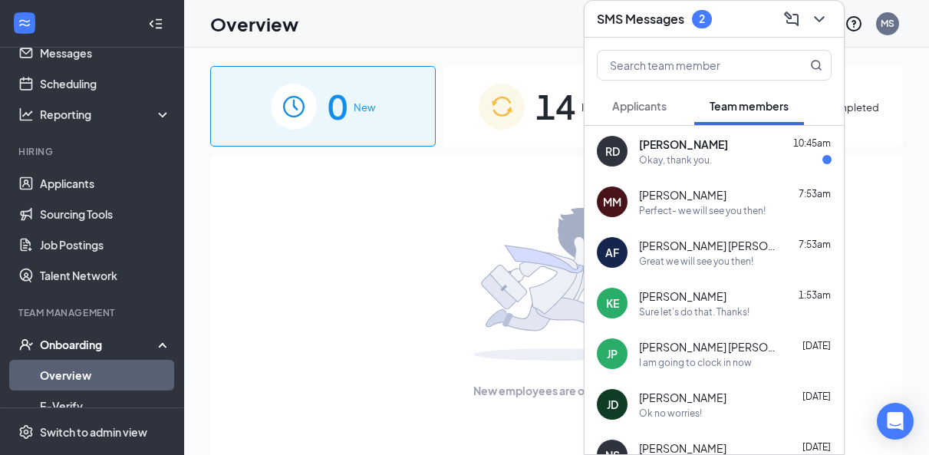
click at [705, 161] on div "Okay, thank you." at bounding box center [675, 159] width 73 height 13
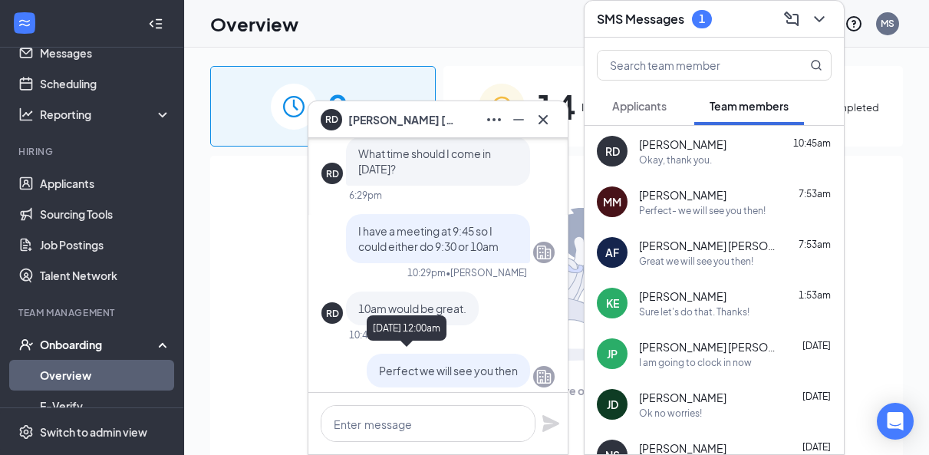
scroll to position [-433, 0]
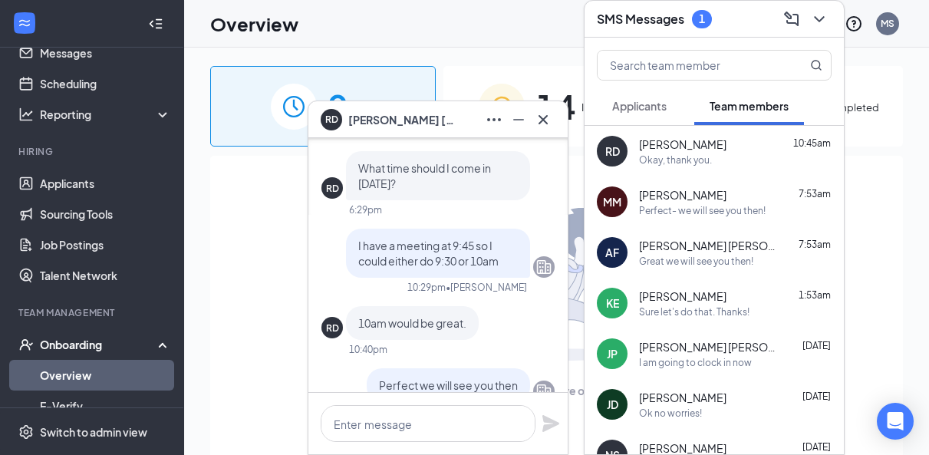
drag, startPoint x: 548, startPoint y: 118, endPoint x: 657, endPoint y: 127, distance: 109.4
click at [548, 118] on icon "Cross" at bounding box center [543, 120] width 18 height 18
click at [652, 105] on span "Applicants" at bounding box center [639, 106] width 54 height 14
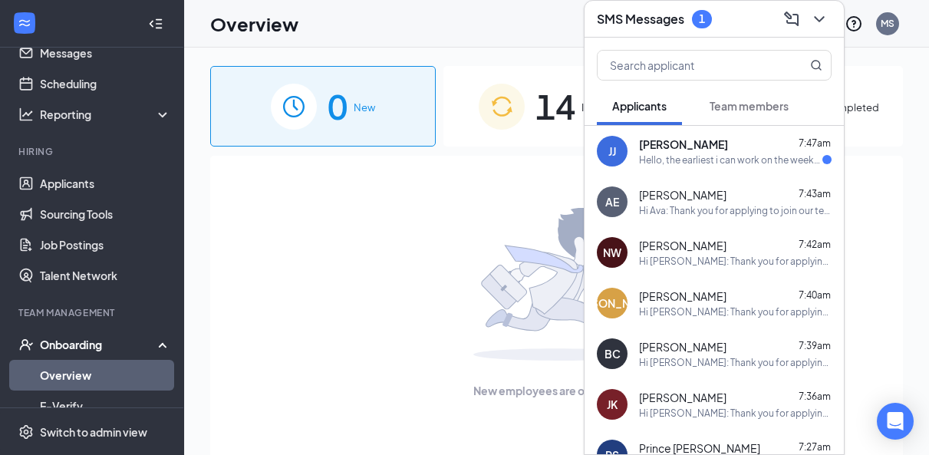
click at [732, 152] on div "Janiyah Jackson 7:47am Hello, the earliest i can work on the weekdays would be …" at bounding box center [735, 152] width 193 height 30
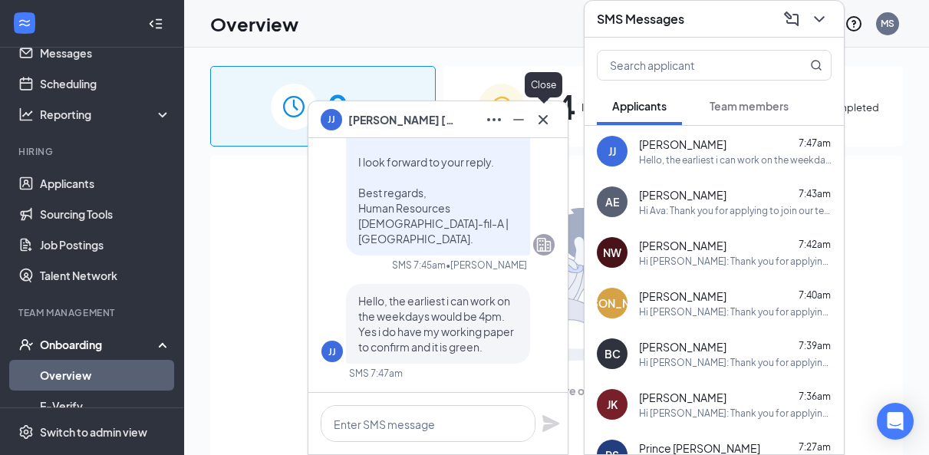
click at [546, 117] on icon "Cross" at bounding box center [543, 118] width 9 height 9
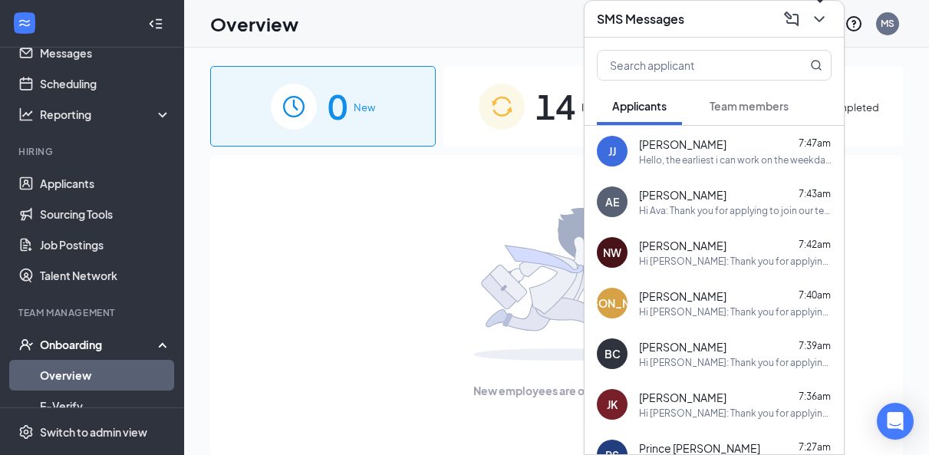
click at [817, 21] on icon "ChevronDown" at bounding box center [819, 19] width 18 height 18
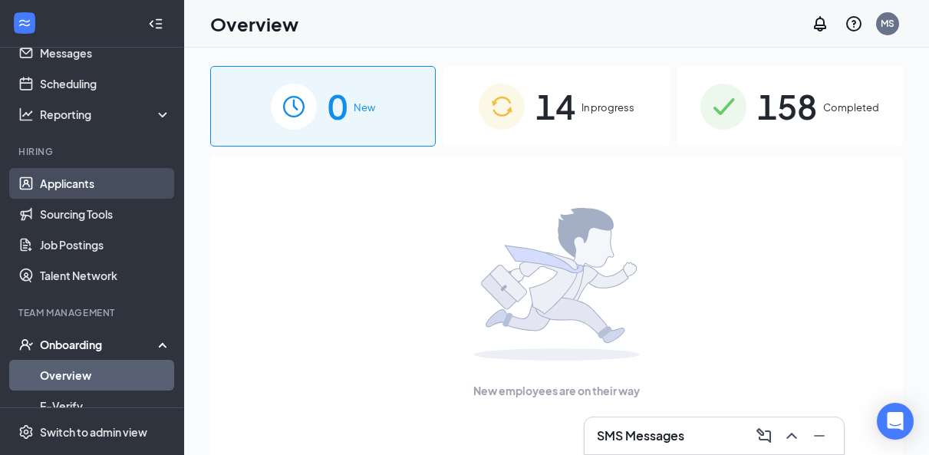
click at [69, 188] on link "Applicants" at bounding box center [105, 183] width 131 height 31
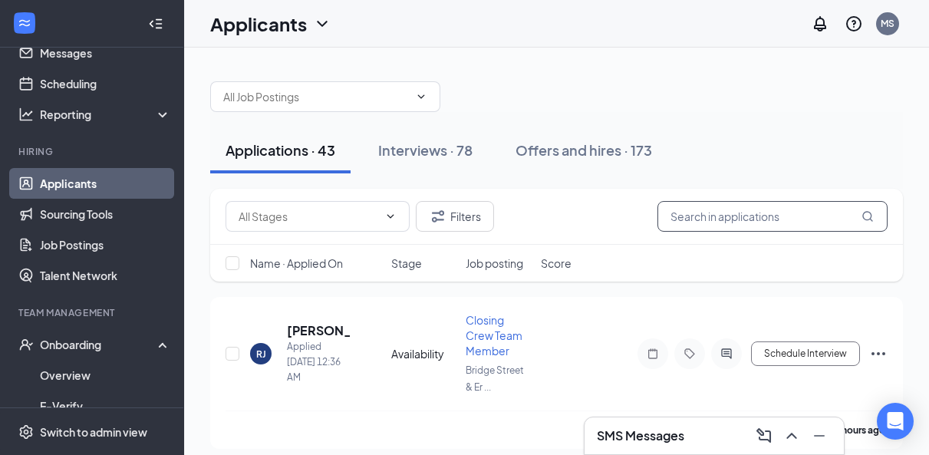
click at [749, 215] on input "text" at bounding box center [773, 216] width 230 height 31
type input "lilli"
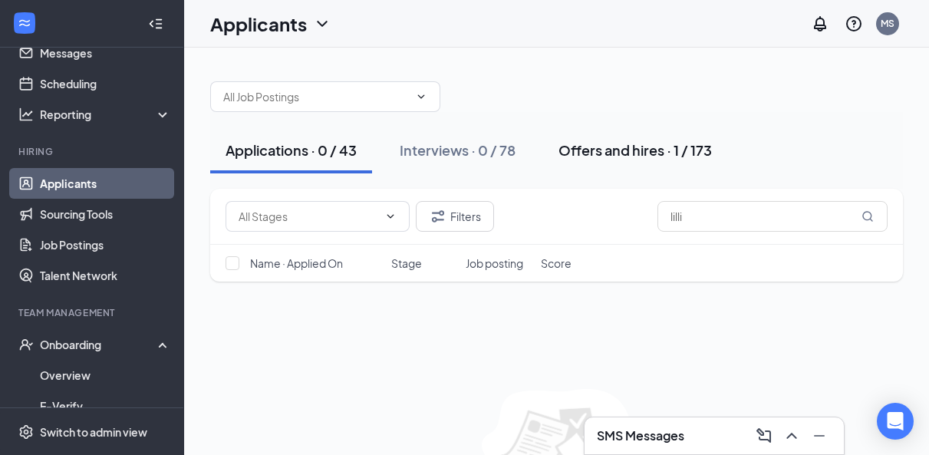
click at [632, 146] on div "Offers and hires · 1 / 173" at bounding box center [635, 149] width 153 height 19
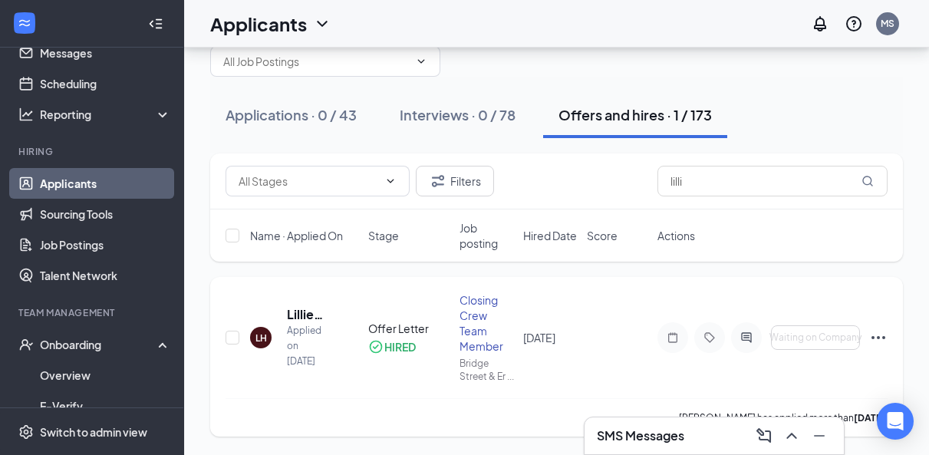
scroll to position [48, 0]
click at [880, 330] on icon "Ellipses" at bounding box center [878, 337] width 18 height 18
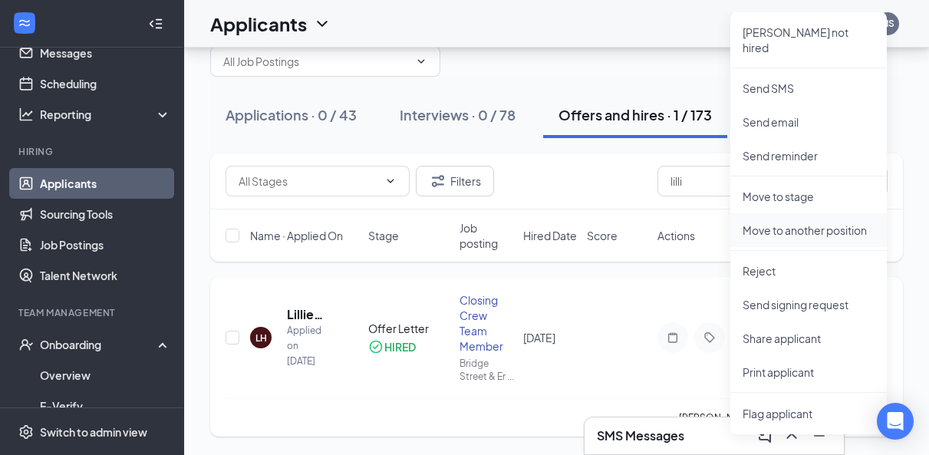
click at [823, 223] on p "Move to another position" at bounding box center [809, 230] width 132 height 15
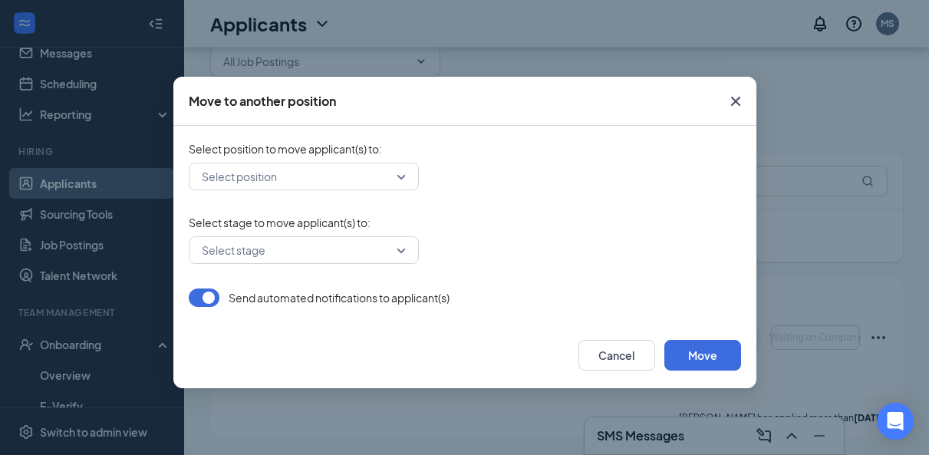
click at [325, 182] on input "search" at bounding box center [298, 176] width 201 height 26
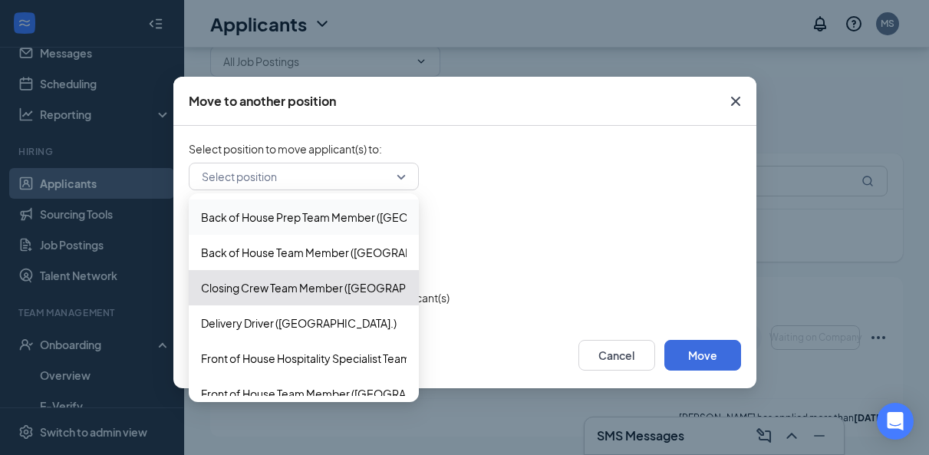
click at [555, 165] on div "Select position 484256 456162 Back of House Prep Team Member (Bridge Street & E…" at bounding box center [465, 177] width 553 height 28
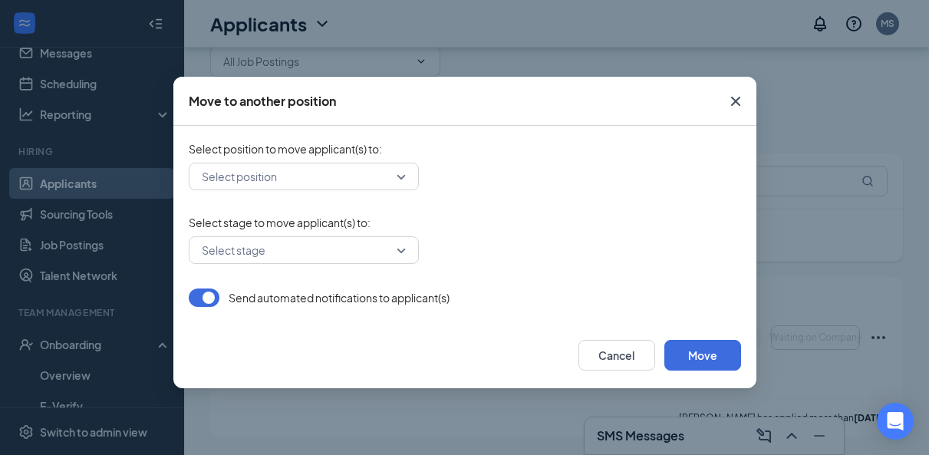
click at [364, 261] on input "search" at bounding box center [298, 250] width 201 height 26
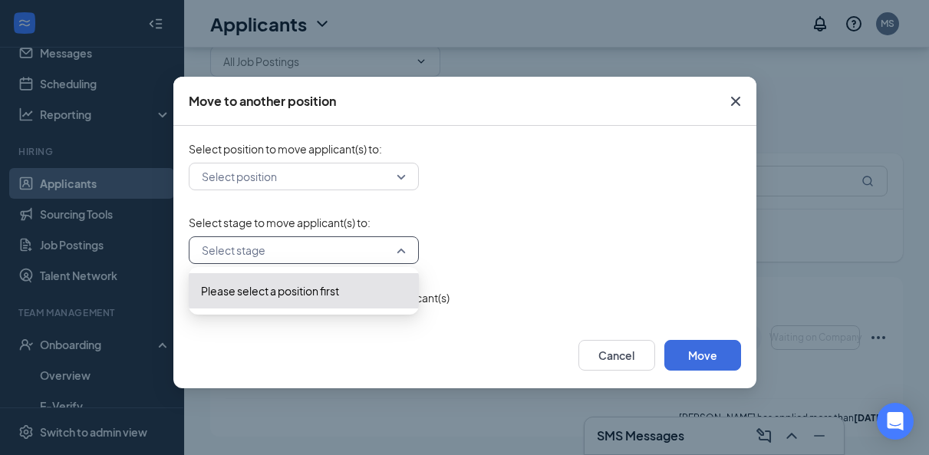
click at [354, 283] on span "Please select a position first" at bounding box center [304, 290] width 206 height 17
click at [349, 180] on input "search" at bounding box center [298, 176] width 201 height 26
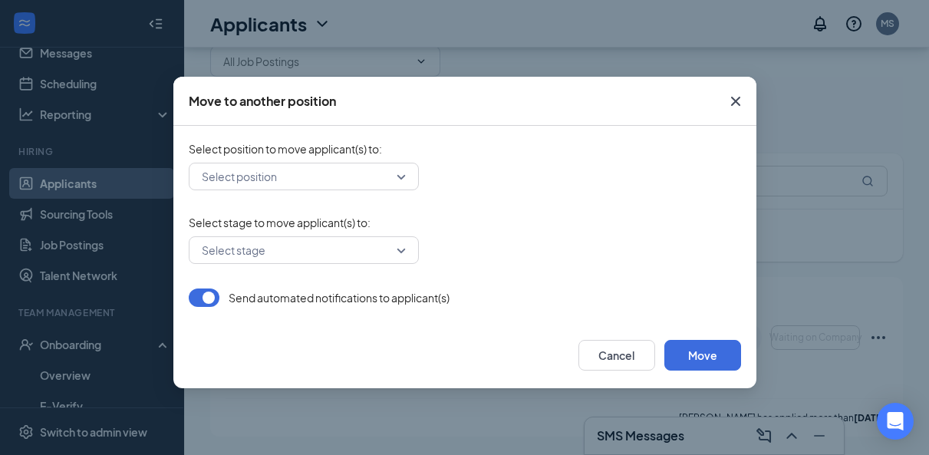
drag, startPoint x: 720, startPoint y: 107, endPoint x: 735, endPoint y: 101, distance: 16.5
click at [735, 101] on span "Close" at bounding box center [735, 101] width 41 height 41
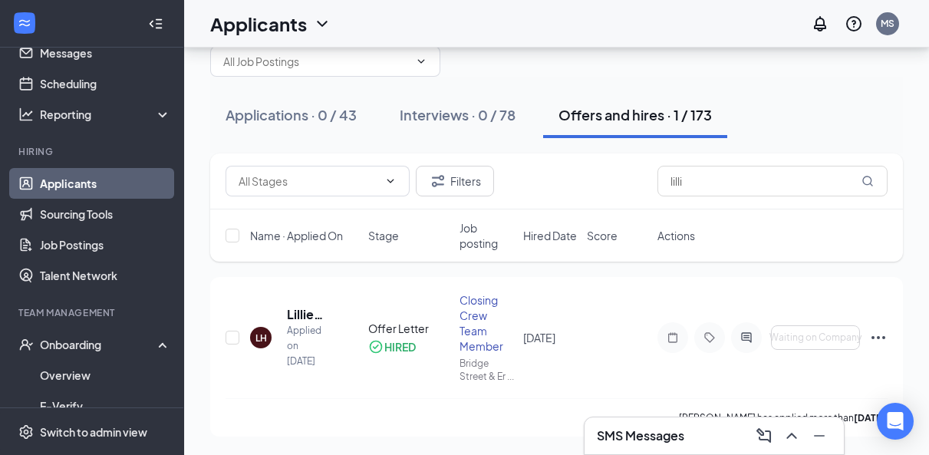
click at [735, 101] on div "Applications · 0 / 43 Interviews · 0 / 78 Offers and hires · 1 / 173" at bounding box center [556, 115] width 693 height 46
click at [885, 329] on icon "Ellipses" at bounding box center [878, 337] width 18 height 18
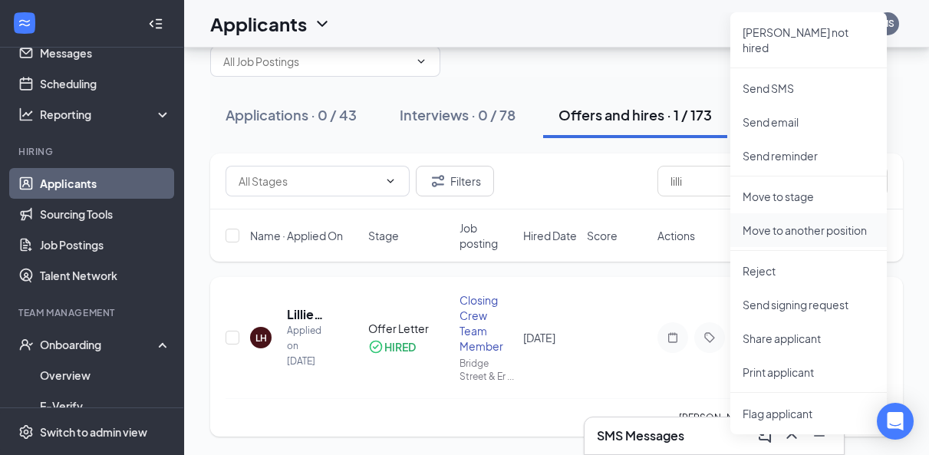
click at [817, 223] on p "Move to another position" at bounding box center [809, 230] width 132 height 15
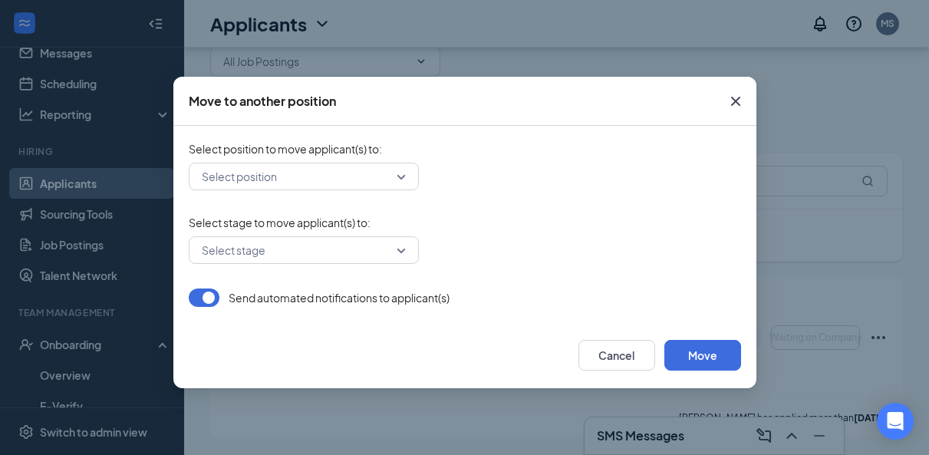
click at [361, 176] on input "search" at bounding box center [298, 176] width 201 height 26
click at [736, 96] on icon "Cross" at bounding box center [736, 101] width 18 height 18
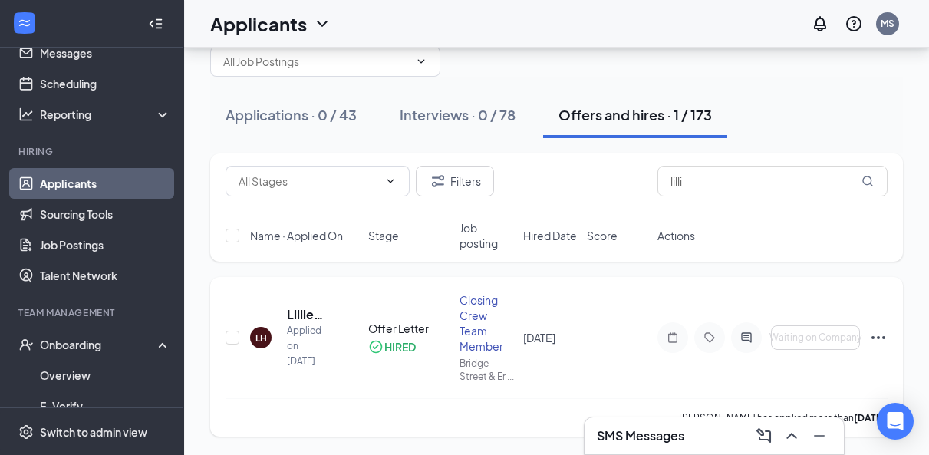
click at [879, 336] on icon "Ellipses" at bounding box center [879, 337] width 14 height 3
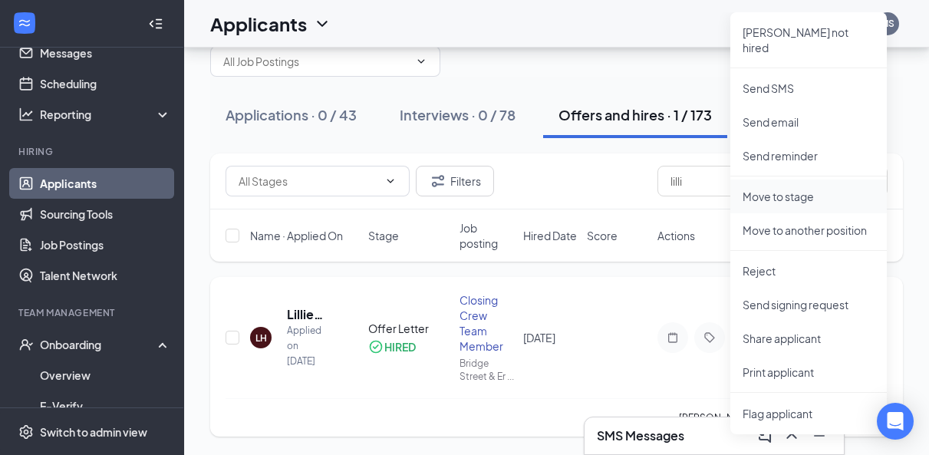
click at [822, 189] on p "Move to stage" at bounding box center [809, 196] width 132 height 15
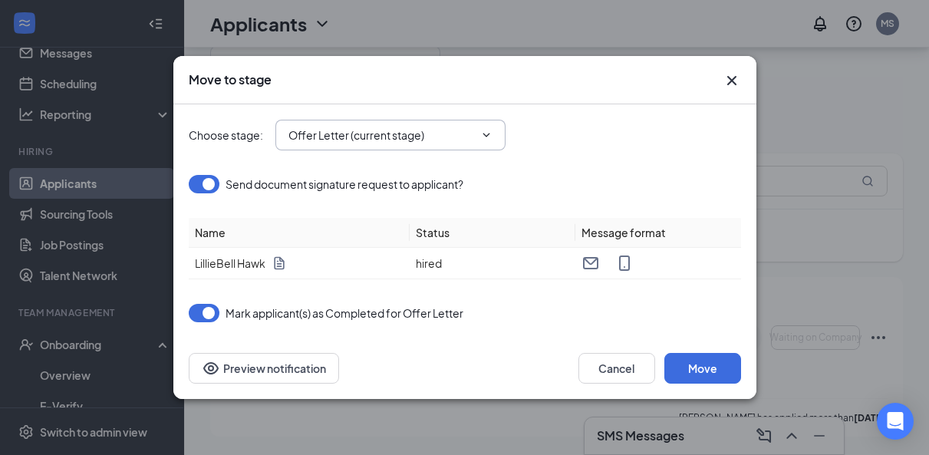
click at [483, 127] on span "Offer Letter (current stage)" at bounding box center [391, 135] width 230 height 31
click at [484, 134] on icon "ChevronDown" at bounding box center [486, 135] width 7 height 4
click at [487, 137] on icon "ChevronDown" at bounding box center [486, 135] width 12 height 12
click at [487, 137] on icon "ChevronDown" at bounding box center [486, 135] width 7 height 4
click at [341, 136] on input "Offer Letter (current stage)" at bounding box center [382, 135] width 186 height 17
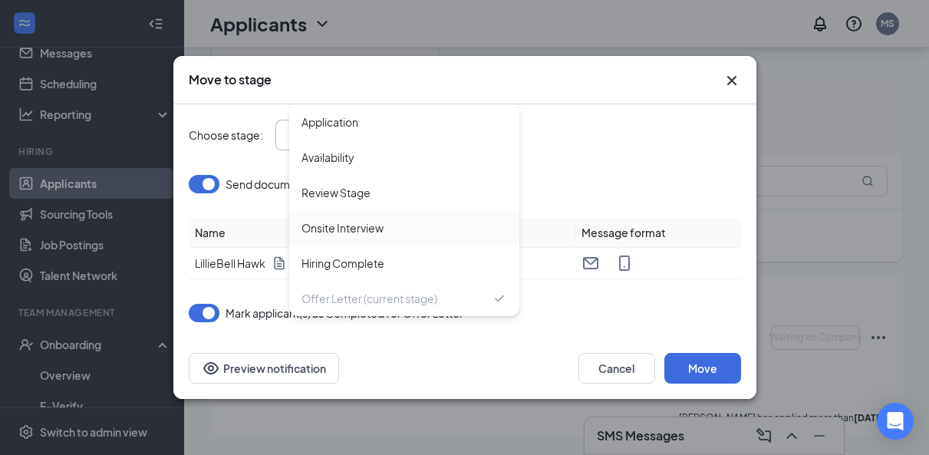
click at [349, 226] on div "Onsite Interview" at bounding box center [343, 227] width 82 height 17
type input "Onsite Interview"
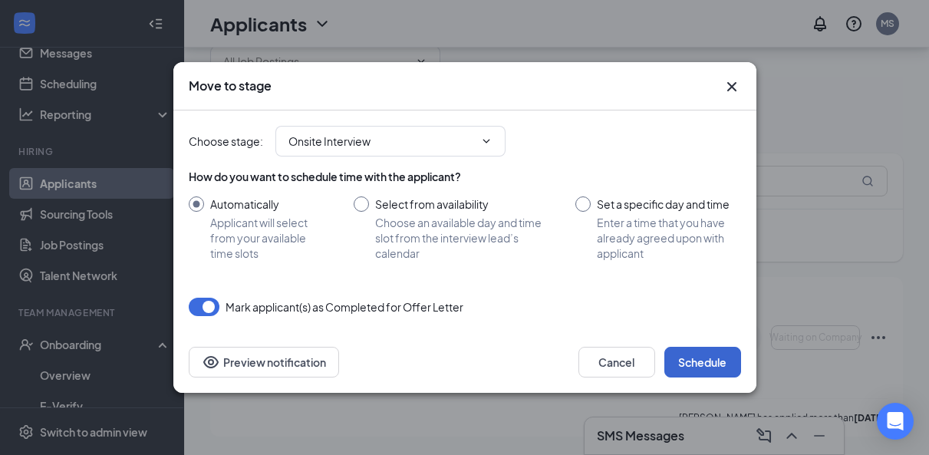
click at [701, 363] on button "Schedule" at bounding box center [703, 362] width 77 height 31
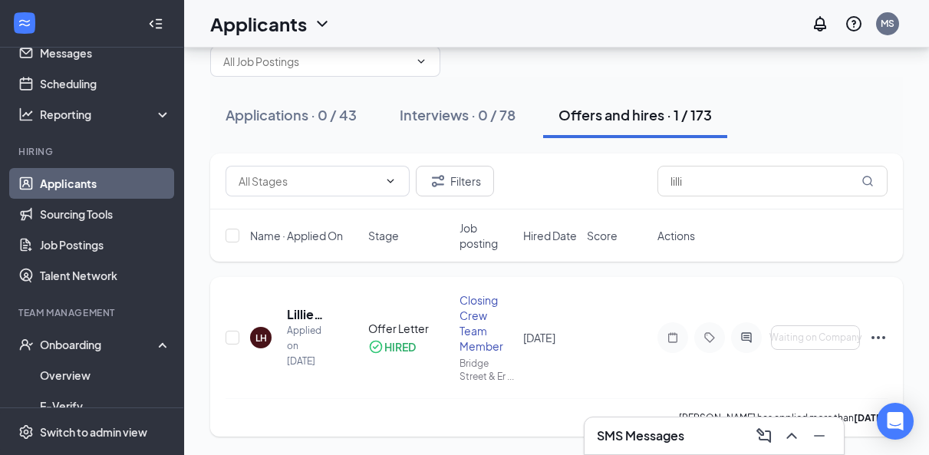
click at [878, 336] on icon "Ellipses" at bounding box center [879, 337] width 14 height 3
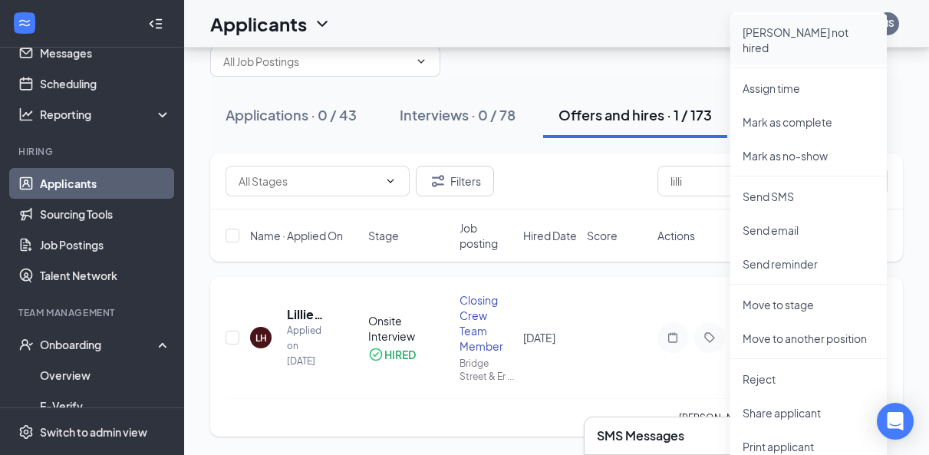
click at [799, 27] on li "Mark not hired" at bounding box center [809, 39] width 157 height 49
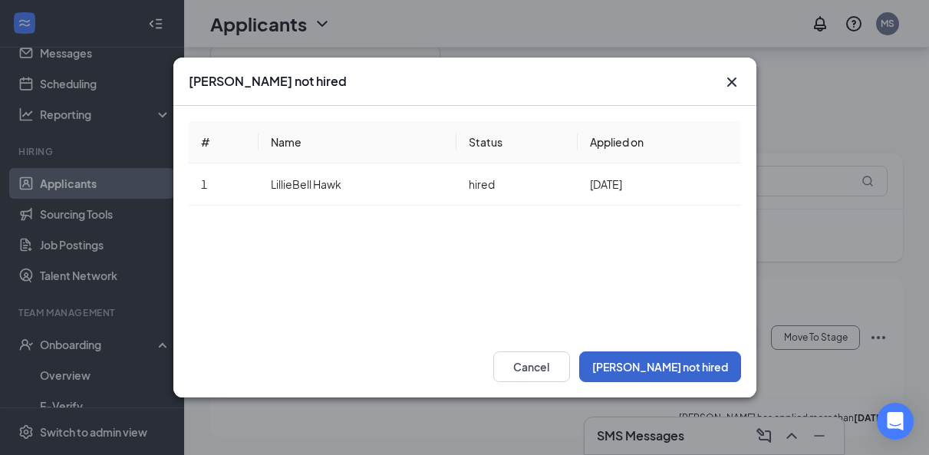
click at [716, 370] on button "Mark not hired" at bounding box center [660, 366] width 162 height 31
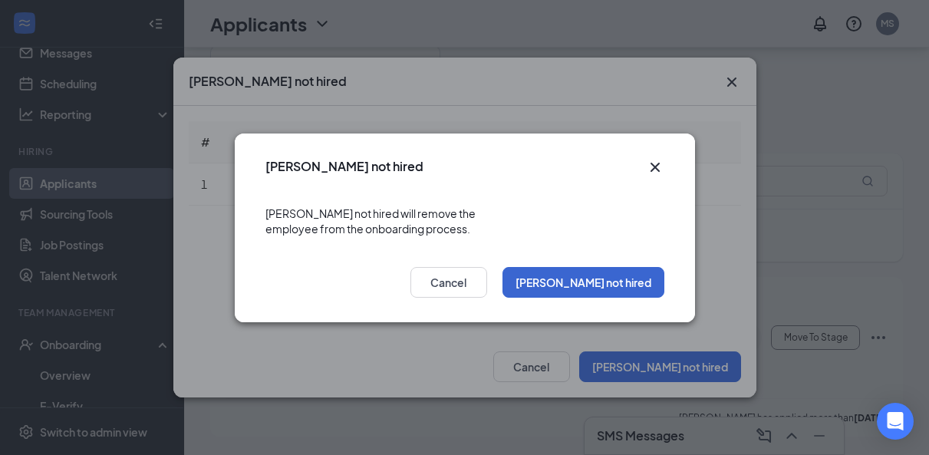
click at [638, 279] on button "Mark not hired" at bounding box center [584, 282] width 162 height 31
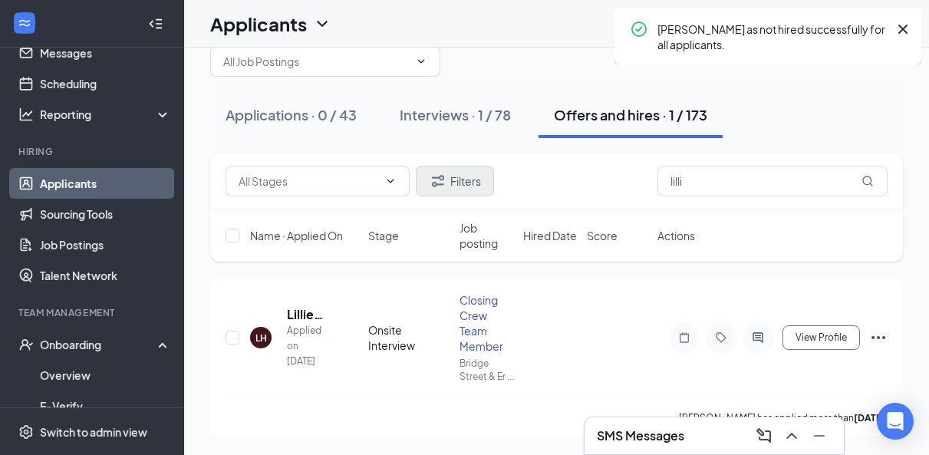
scroll to position [0, 0]
